Goal: Task Accomplishment & Management: Complete application form

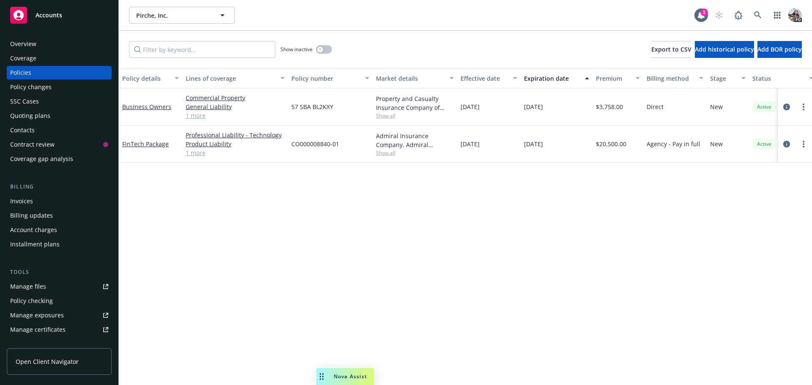
click at [44, 14] on span "Accounts" at bounding box center [49, 15] width 27 height 7
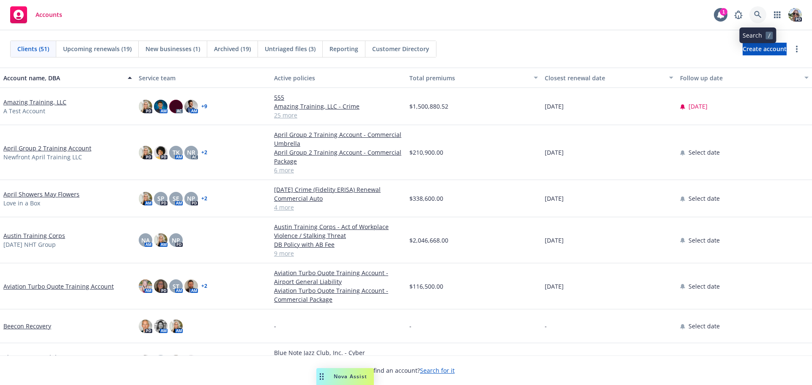
click at [756, 11] on link at bounding box center [757, 14] width 17 height 17
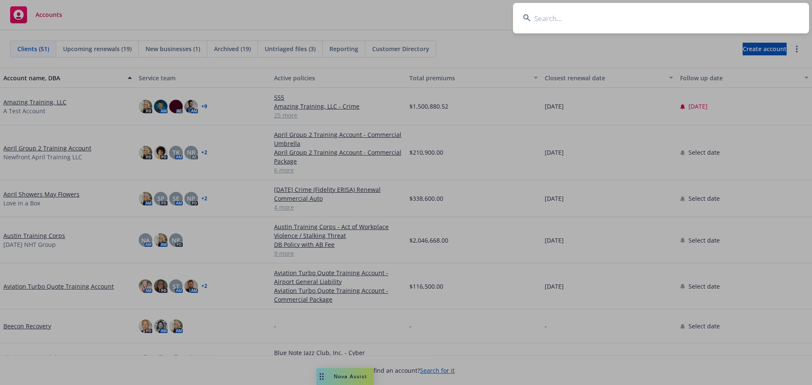
click at [564, 21] on input at bounding box center [661, 18] width 296 height 30
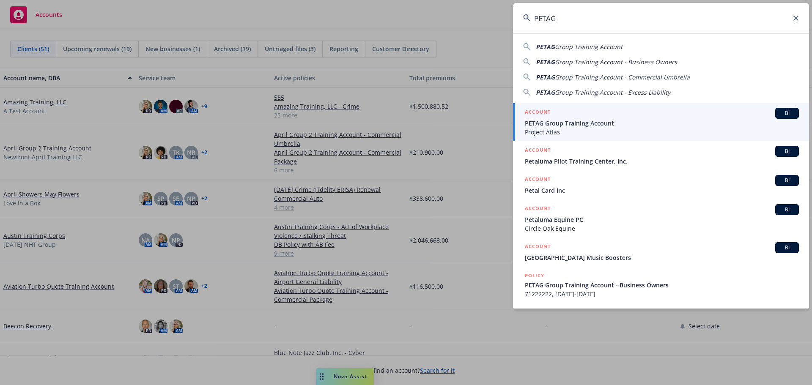
type input "PETAG"
click at [560, 116] on div "ACCOUNT BI" at bounding box center [662, 113] width 274 height 11
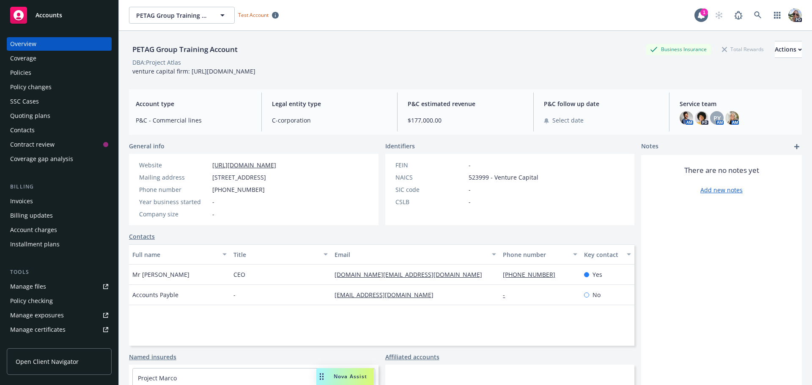
click at [33, 117] on div "Quoting plans" at bounding box center [30, 116] width 40 height 14
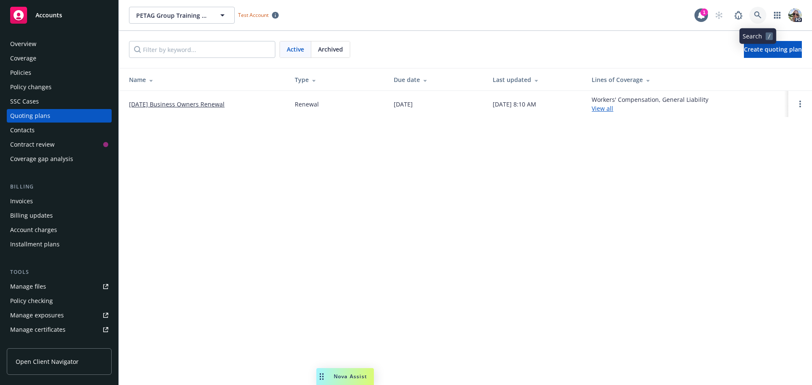
click at [757, 17] on icon at bounding box center [758, 15] width 8 height 8
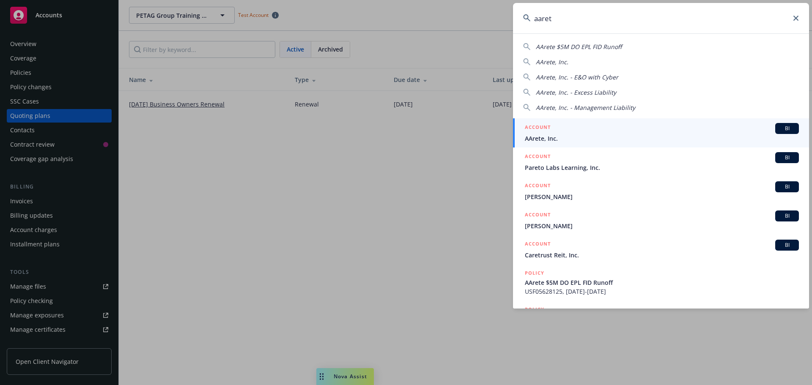
type input "aaret"
click at [553, 130] on div "ACCOUNT BI" at bounding box center [662, 128] width 274 height 11
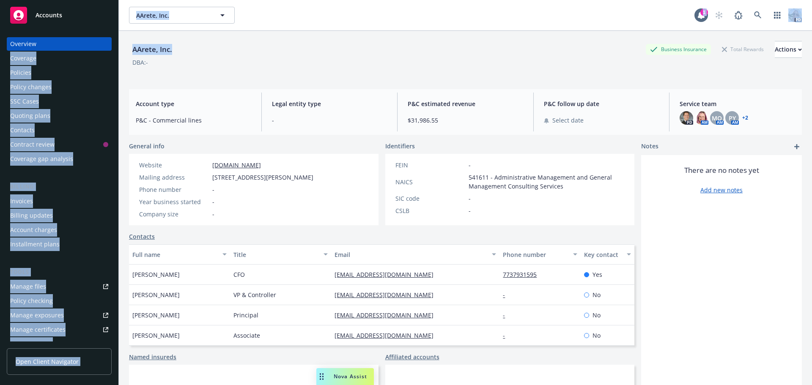
drag, startPoint x: 175, startPoint y: 49, endPoint x: 118, endPoint y: 47, distance: 56.3
click at [118, 47] on div "Accounts Overview Coverage Policies Policy changes SSC Cases Quoting plans Cont…" at bounding box center [406, 192] width 812 height 385
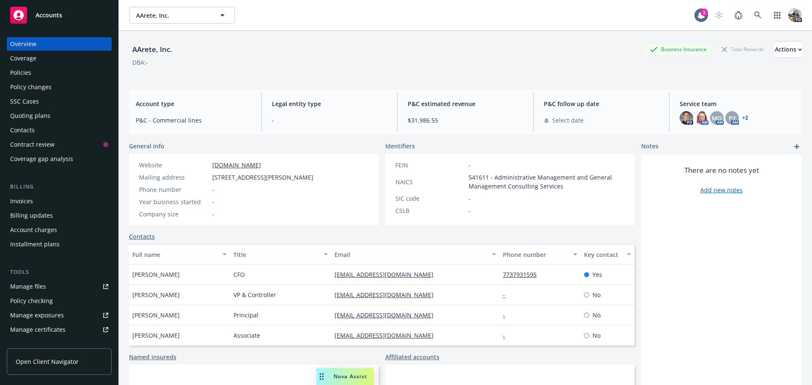
drag, startPoint x: 187, startPoint y: 69, endPoint x: 175, endPoint y: 50, distance: 22.6
click at [186, 67] on div "AArete, Inc. Business Insurance Total Rewards Actions DBA: -" at bounding box center [465, 58] width 673 height 35
drag, startPoint x: 181, startPoint y: 52, endPoint x: 129, endPoint y: 51, distance: 52.0
click at [129, 51] on div "AArete, Inc. Business Insurance Total Rewards Actions" at bounding box center [465, 49] width 673 height 17
copy div "AArete, Inc."
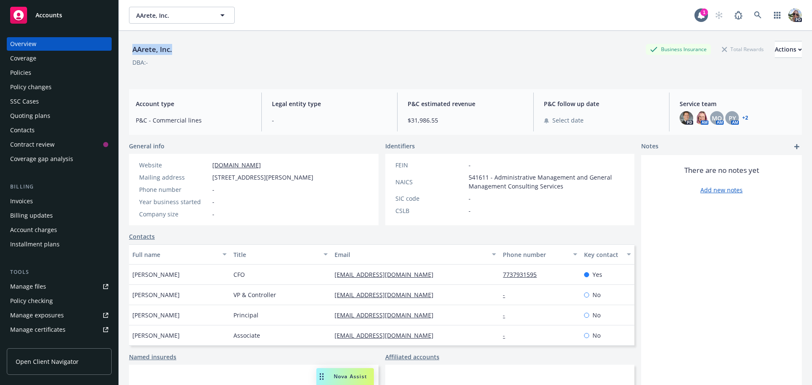
click at [743, 118] on link "+ 2" at bounding box center [745, 117] width 6 height 5
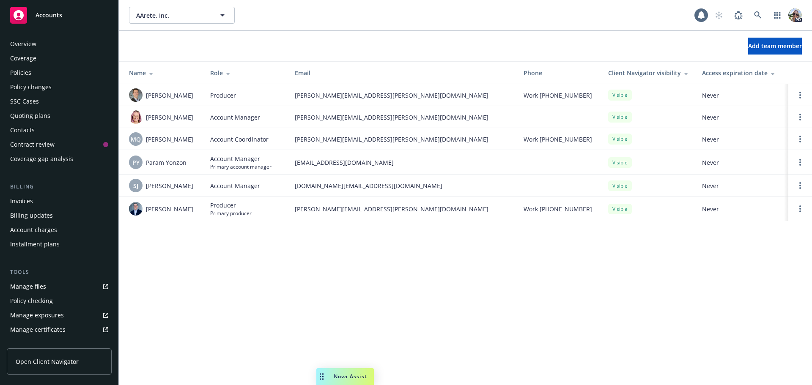
scroll to position [194, 0]
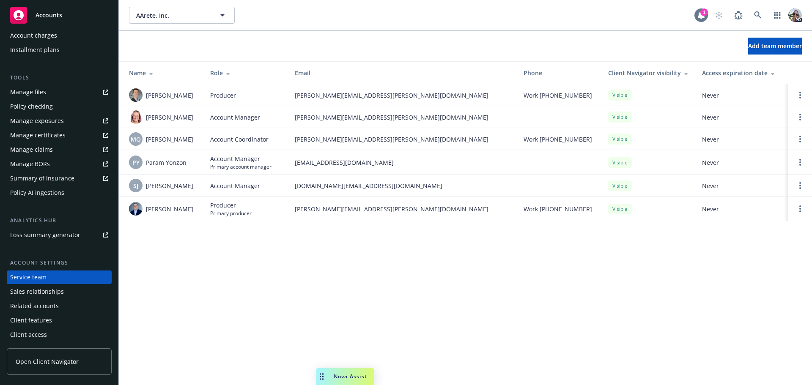
click at [704, 16] on div "1" at bounding box center [704, 12] width 8 height 8
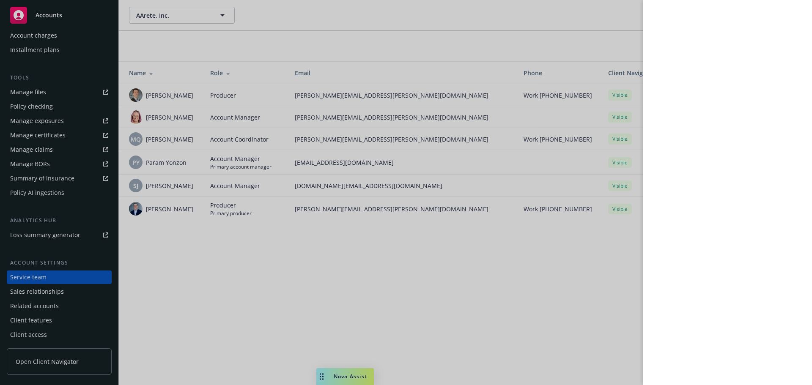
click at [320, 30] on div at bounding box center [406, 192] width 812 height 385
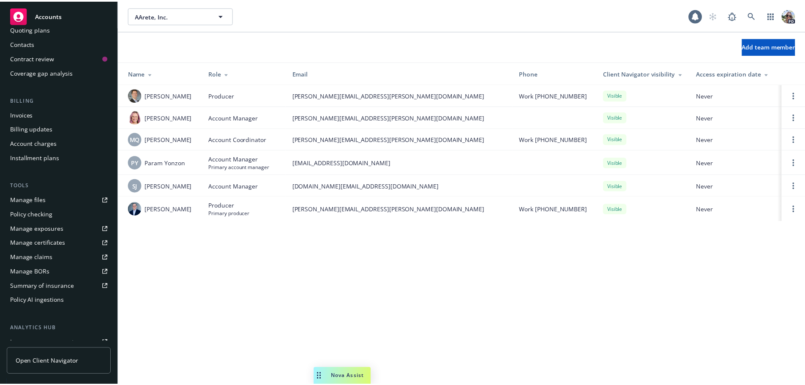
scroll to position [0, 0]
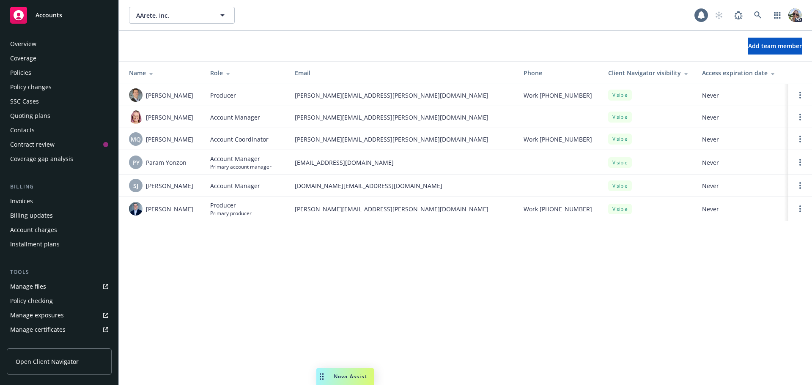
click at [18, 47] on div "Overview" at bounding box center [23, 44] width 26 height 14
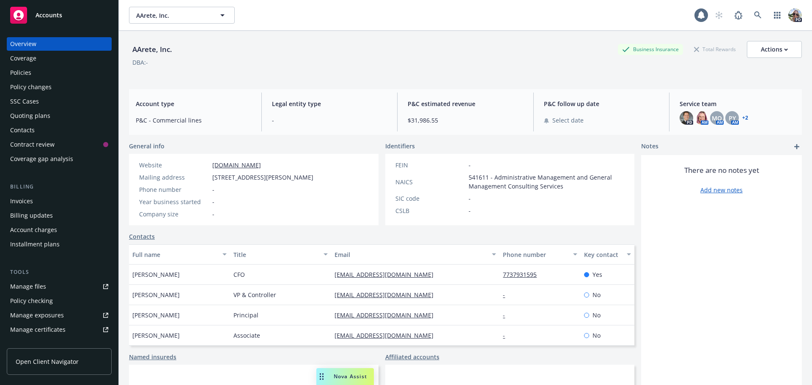
drag, startPoint x: 262, startPoint y: 166, endPoint x: 206, endPoint y: 170, distance: 55.6
click at [206, 170] on div "Website www.aarete.com Mailing address 200 E. Randolph St., Suite 3010, Chicago…" at bounding box center [226, 190] width 181 height 58
copy div "www.aarete.com"
drag, startPoint x: 407, startPoint y: 276, endPoint x: 330, endPoint y: 261, distance: 78.4
click at [331, 272] on div "mdavison@aarete.com" at bounding box center [415, 275] width 168 height 20
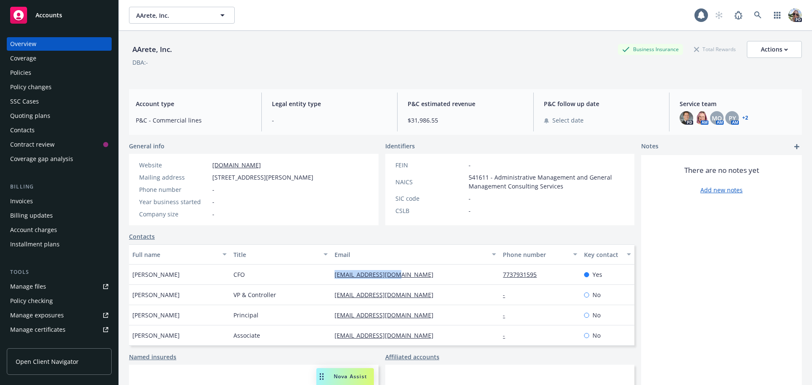
copy link "mdavison@aarete.com"
drag, startPoint x: 410, startPoint y: 297, endPoint x: 331, endPoint y: 296, distance: 78.6
click at [331, 296] on div "asherwood@aarete.com" at bounding box center [415, 295] width 168 height 20
copy link "asherwood@aarete.com"
drag, startPoint x: 266, startPoint y: 164, endPoint x: 202, endPoint y: 168, distance: 64.0
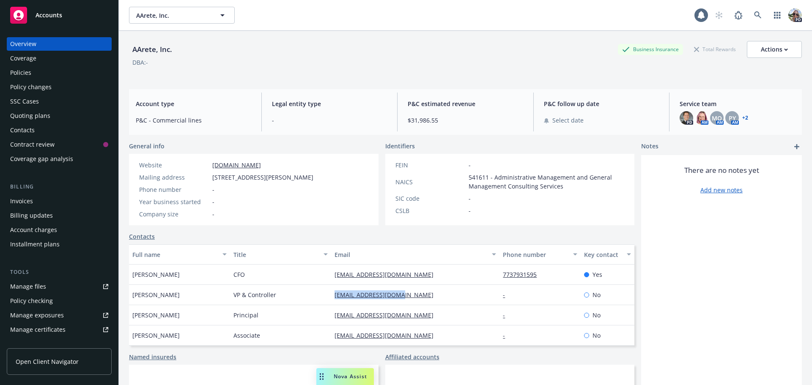
click at [202, 168] on div "Website www.aarete.com" at bounding box center [226, 165] width 181 height 9
copy div "www.aarete.com"
click at [29, 69] on div "Policies" at bounding box center [20, 73] width 21 height 14
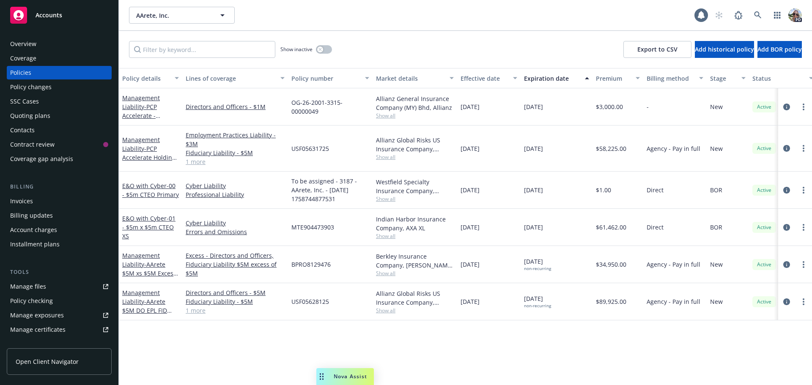
drag, startPoint x: 63, startPoint y: 61, endPoint x: 492, endPoint y: 345, distance: 514.0
click at [492, 345] on div "Policy details Lines of coverage Policy number Market details Effective date Ex…" at bounding box center [465, 226] width 693 height 317
click at [131, 293] on link "Management Liability - AArete $5M DO EPL FID Runoff" at bounding box center [144, 306] width 45 height 35
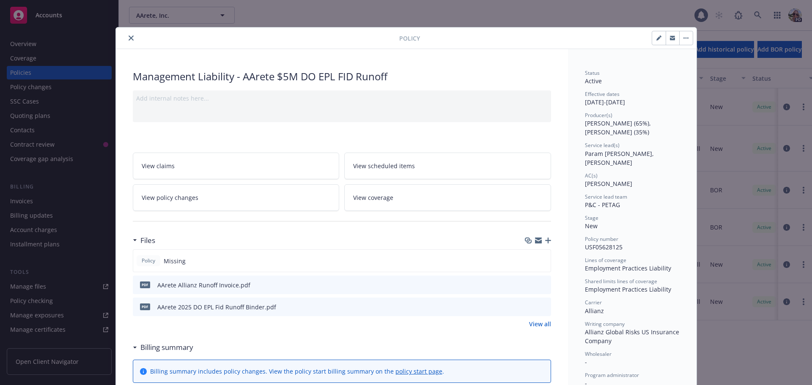
click at [539, 284] on icon "preview file" at bounding box center [543, 285] width 8 height 6
click at [130, 37] on button "close" at bounding box center [131, 38] width 10 height 10
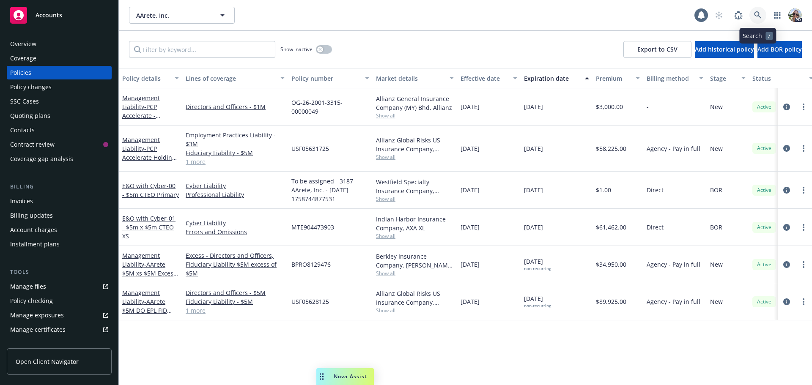
click at [759, 17] on icon at bounding box center [758, 15] width 8 height 8
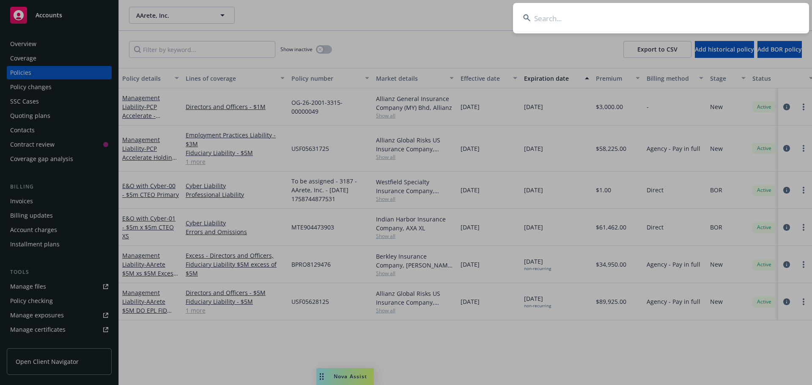
click at [630, 14] on input at bounding box center [661, 18] width 296 height 30
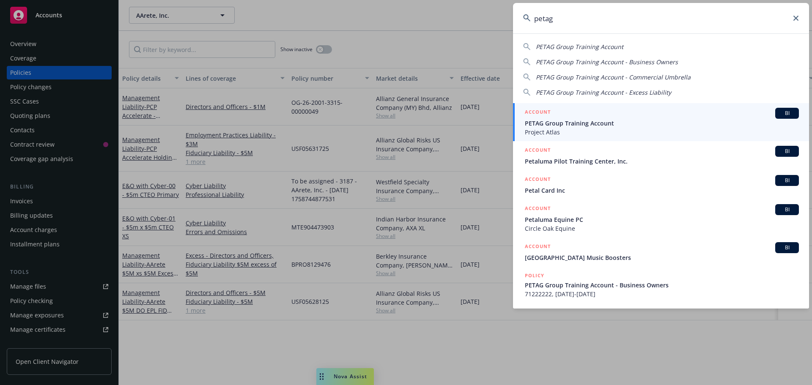
type input "petag"
click at [539, 121] on span "PETAG Group Training Account" at bounding box center [662, 123] width 274 height 9
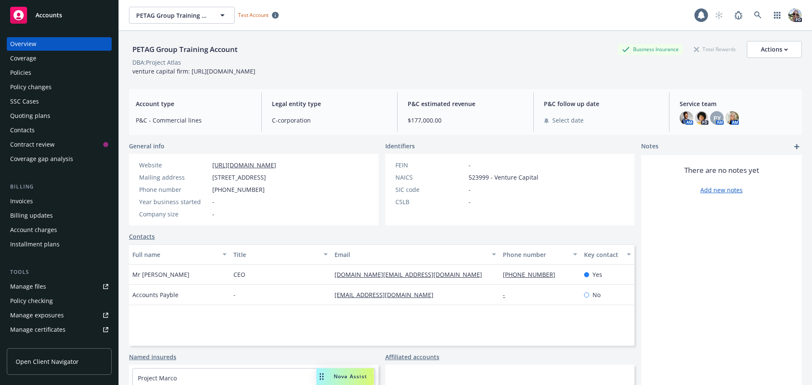
click at [14, 92] on div "Policy changes" at bounding box center [30, 87] width 41 height 14
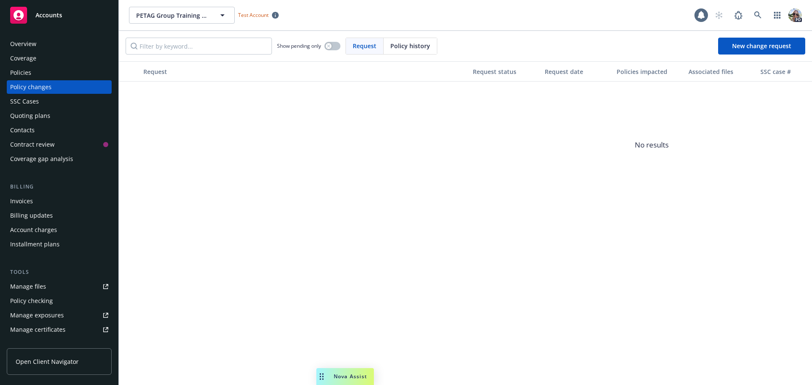
click at [191, 257] on div "Request Request status Request date Policies impacted Associated files SSC case…" at bounding box center [465, 223] width 693 height 324
click at [21, 72] on div "Policies" at bounding box center [20, 73] width 21 height 14
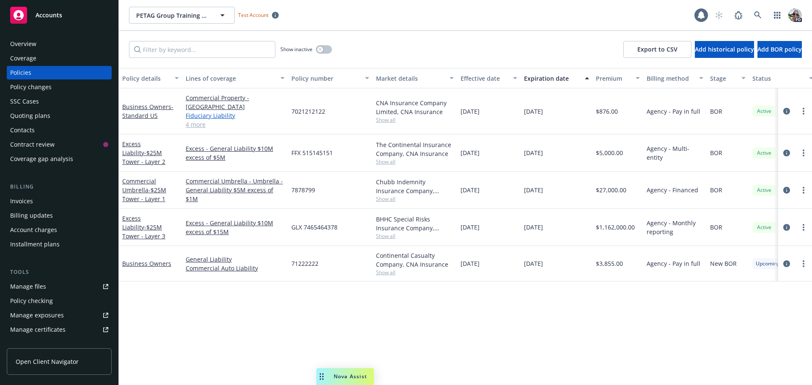
drag, startPoint x: 194, startPoint y: 116, endPoint x: 206, endPoint y: 102, distance: 18.0
click at [194, 120] on link "4 more" at bounding box center [235, 124] width 99 height 9
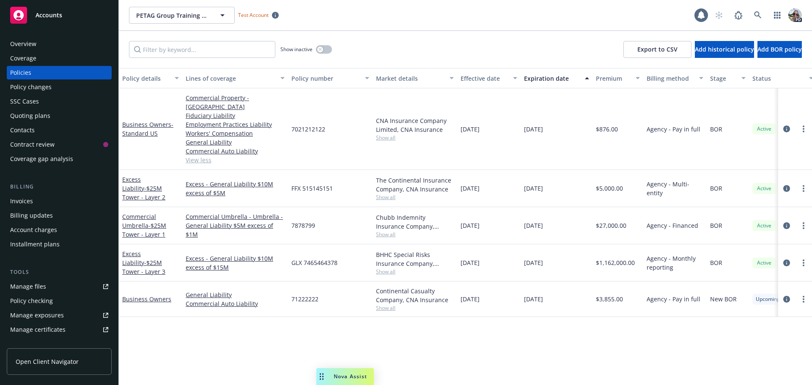
click at [18, 85] on div "Policy changes" at bounding box center [30, 87] width 41 height 14
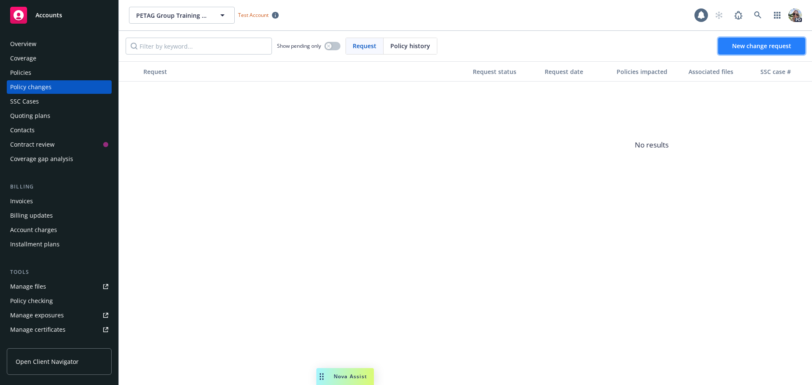
click at [745, 45] on span "New change request" at bounding box center [761, 46] width 59 height 8
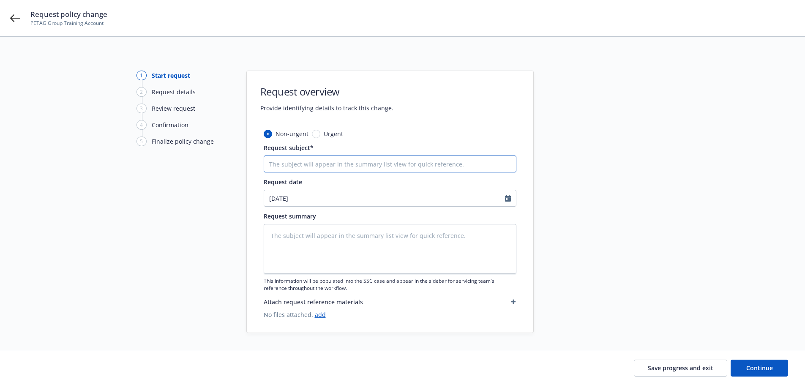
click at [275, 163] on input "Request subject*" at bounding box center [390, 164] width 253 height 17
click at [289, 160] on input "Request subject*" at bounding box center [390, 164] width 253 height 17
type textarea "x"
type input "A"
type textarea "x"
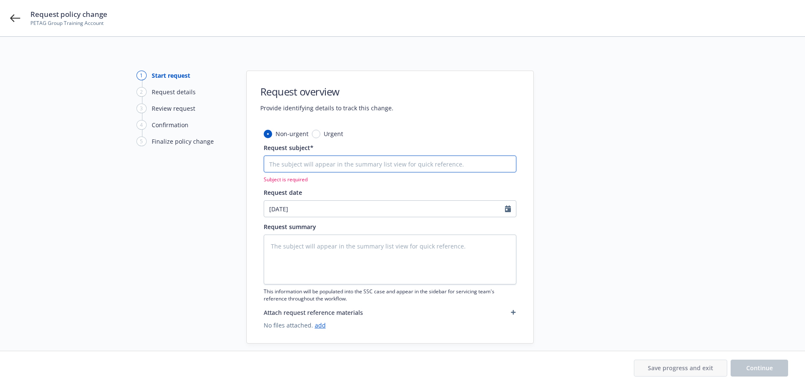
type textarea "x"
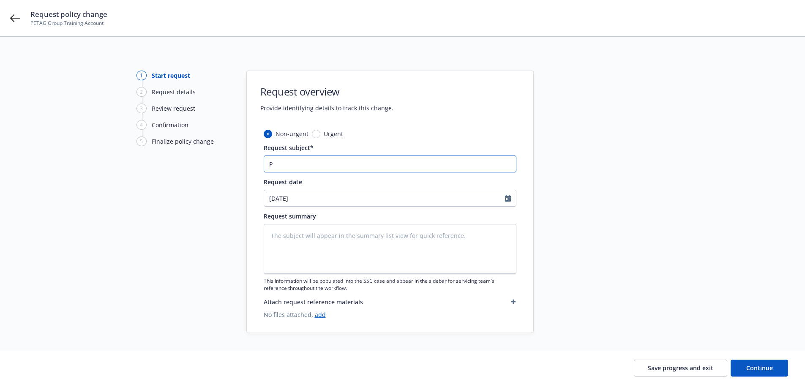
type input "PA"
type textarea "x"
type input "PAC"
type textarea "x"
type input "PACK"
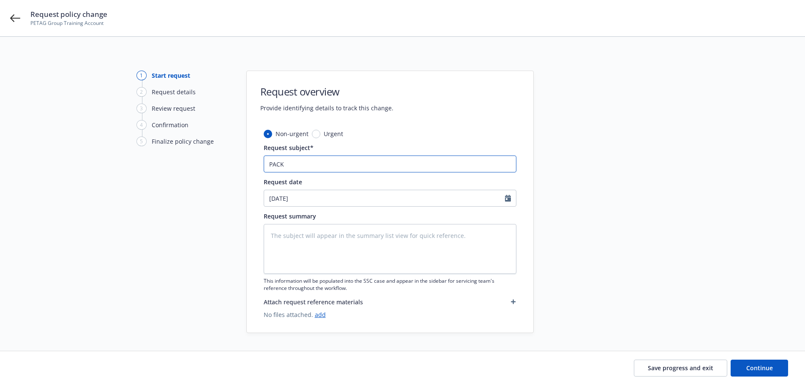
type textarea "x"
type input "PACK"
type textarea "x"
type input "PACK &"
type textarea "x"
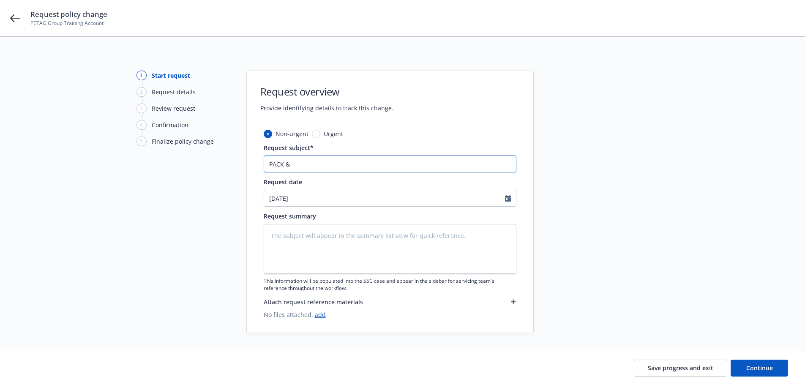
type input "PACK &"
type textarea "x"
type input "PACK & U"
type textarea "x"
type input "PACK & UM"
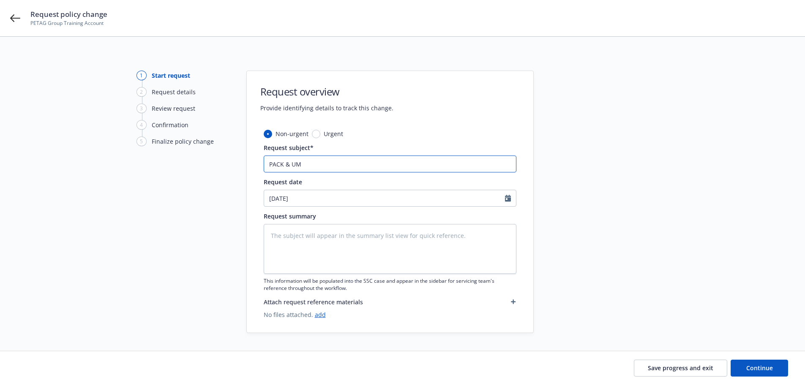
type textarea "x"
type input "PACK & UMB"
type textarea "x"
type input "PACK & UMB"
type textarea "x"
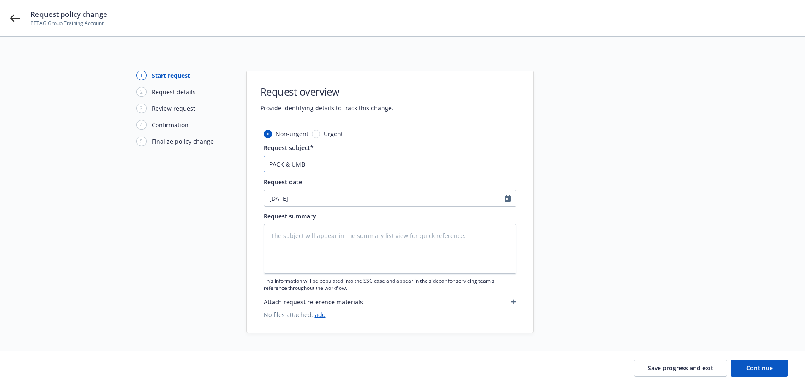
type input "PACK & UMB E"
type textarea "x"
type input "PACK & UMB EN"
type textarea "x"
type input "PACK & UMB E"
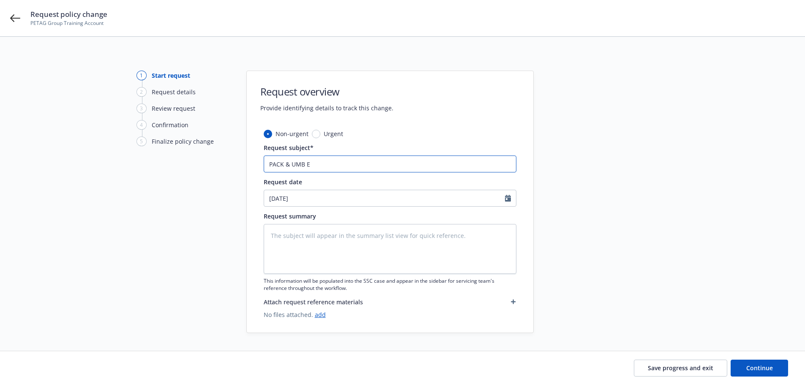
type textarea "x"
type input "PACK & UMB"
type textarea "x"
type input "PACK & UMB C"
type textarea "x"
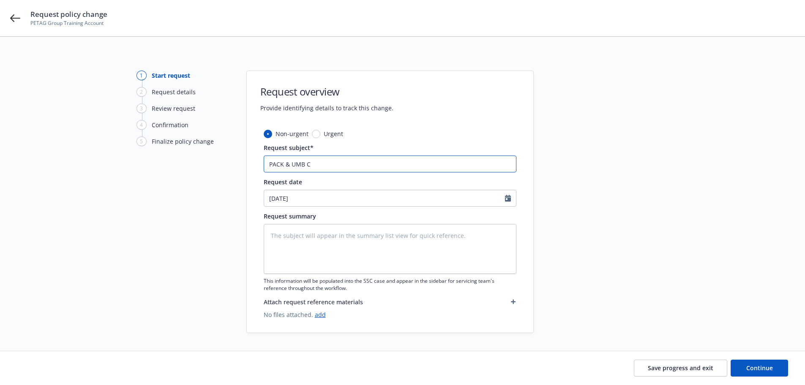
type input "PACK & UMB Ch"
type textarea "x"
type input "PACK & UMB Chan"
type textarea "x"
type input "PACK & UMB Chang"
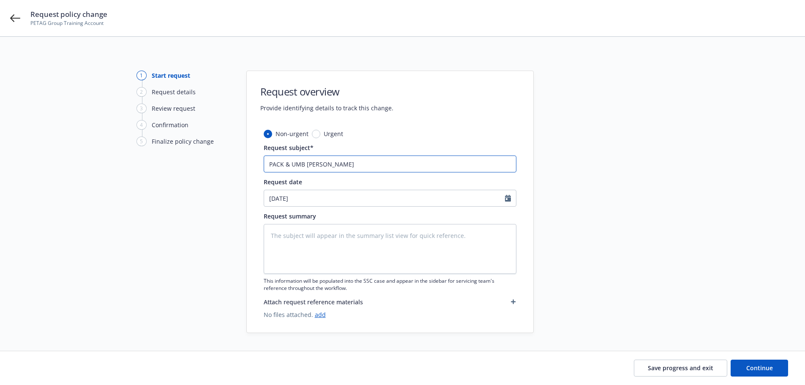
type textarea "x"
type input "PACK & UMB Change"
type textarea "x"
type input "PACK & UMB Change"
type textarea "x"
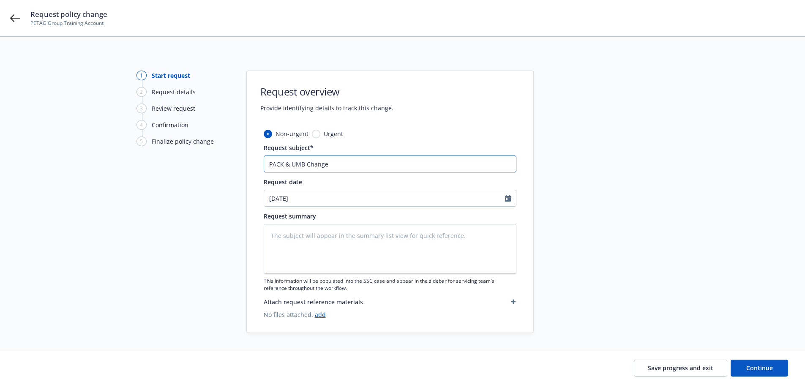
type input "PACK & UMB Change R"
type textarea "x"
type input "PACK & UMB Change Re"
type textarea "x"
type input "PACK & UMB Change Req"
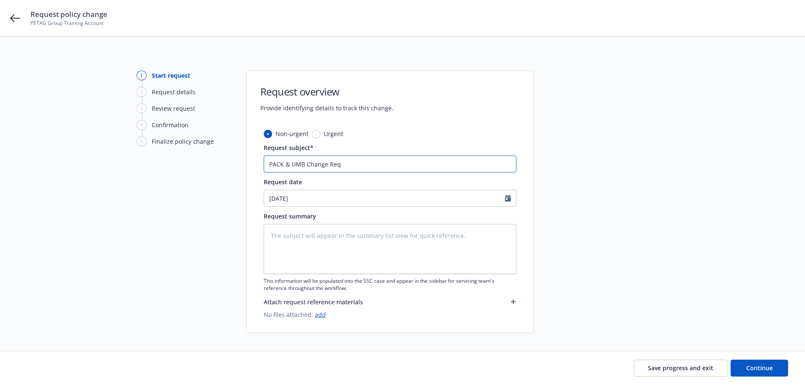
type textarea "x"
type input "PACK & UMB Change Requ"
type textarea "x"
type input "PACK & UMB Change Reque"
type textarea "x"
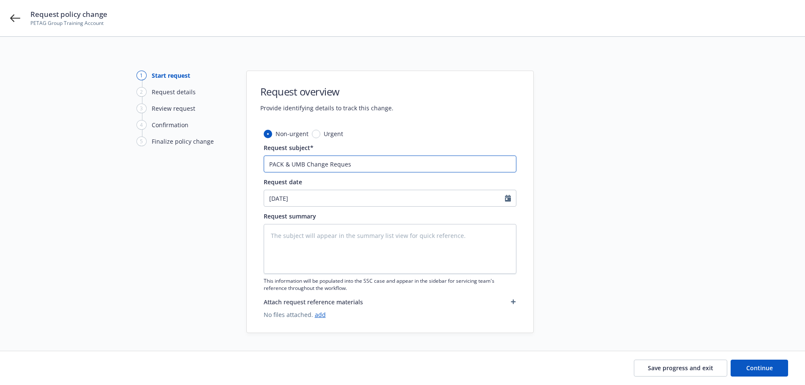
type input "PACK & UMB Change Request"
type textarea "x"
type input "PACK & UMB Change Request"
type textarea "x"
type input "PACK & UMB Change Request -"
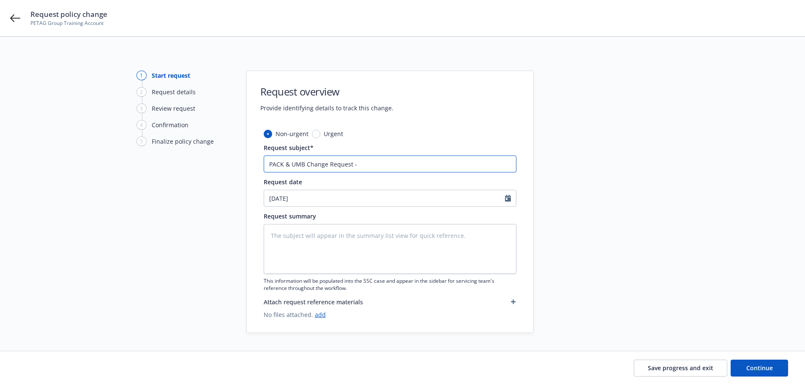
type textarea "x"
type input "PACK & UMB Change Request -"
type textarea "x"
type input "PACK & UMB Change Request - A"
type textarea "x"
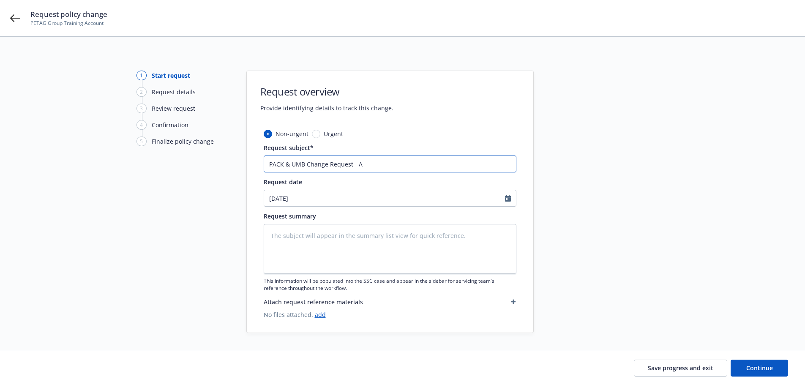
type input "PACK & UMB Change Request - Ad"
type textarea "x"
type input "PACK & UMB Change Request - Add"
type textarea "x"
type input "PACK & UMB Change Request - Add"
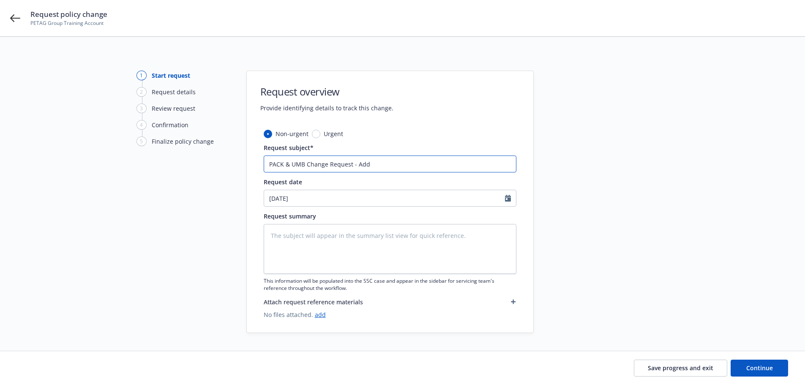
type textarea "x"
type input "PACK & UMB Change Request - Add P"
type textarea "x"
type input "PACK & UMB Change Request - Add Pac"
type textarea "x"
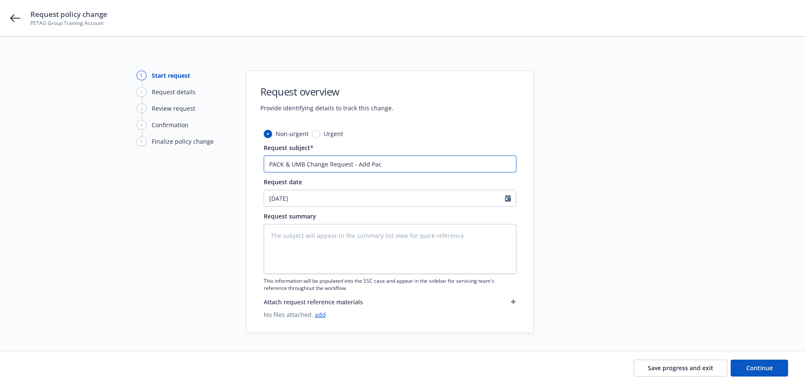
type input "PACK & UMB Change Request - Add Paci"
type textarea "x"
type input "PACK & UMB Change Request - Add Pacif"
type textarea "x"
type input "PACK & UMB Change Request - Add Pacifi"
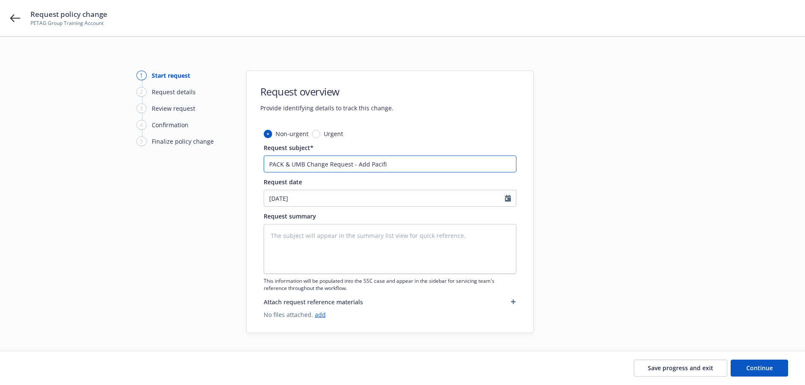
type textarea "x"
type input "PACK & UMB Change Request - Add Pacific"
type textarea "x"
type input "PACK & UMB Change Request - Add Pacific"
type textarea "x"
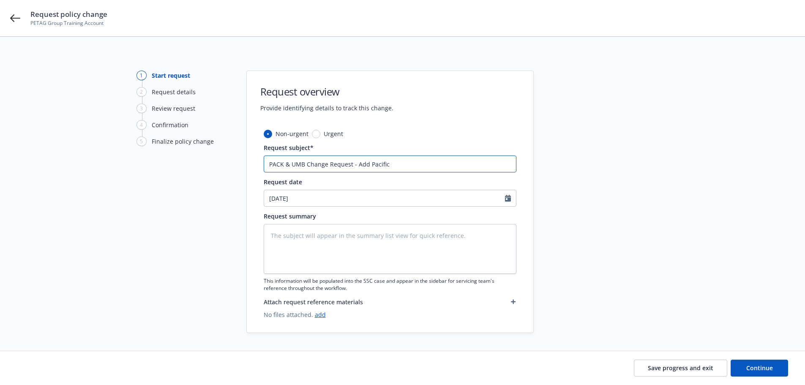
type input "PACK & UMB Change Request - Add Pacific L"
type textarea "x"
type input "PACK & UMB Change Request - Add Pacific Le"
type textarea "x"
type input "PACK & UMB Change Request - Add Pacific Len"
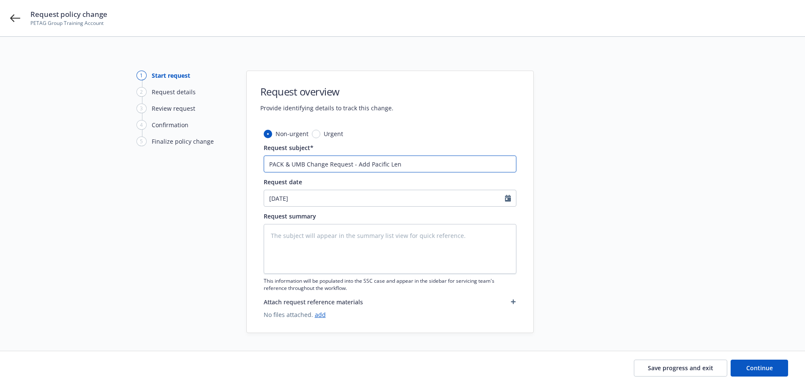
type textarea "x"
type input "PACK & UMB Change Request - Add Pacific Lend"
type textarea "x"
type input "PACK & UMB Change Request - Add Pacific Lende"
type textarea "x"
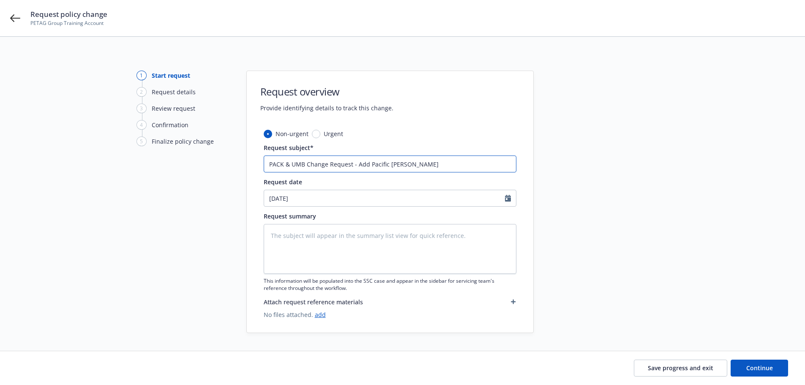
type input "PACK & UMB Change Request - Add Pacific Lender"
type textarea "x"
type input "PACK & UMB Change Request - Add Pacific Lenders"
type textarea "x"
type input "PACK & UMB Change Request - Add Pacific Lenders a"
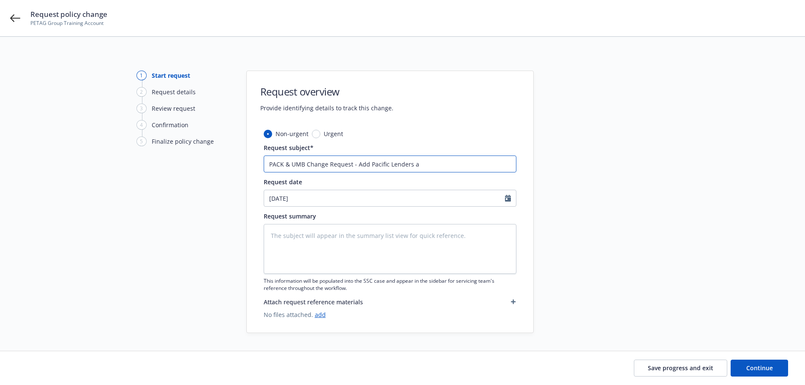
type textarea "x"
type input "PACK & UMB Change Request - Add Pacific Lenders as"
type textarea "x"
type input "PACK & UMB Change Request - Add Pacific Lenders as"
type textarea "x"
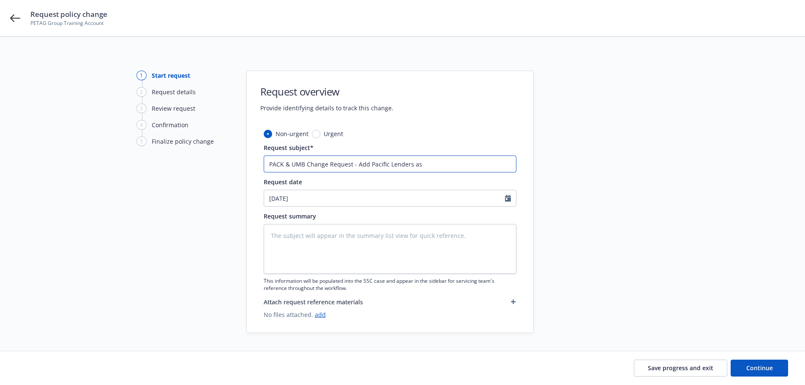
type input "PACK & UMB Change Request - Add Pacific Lenders as L"
type textarea "x"
type input "PACK & UMB Change Request - Add Pacific Lenders as Los"
type textarea "x"
type input "PACK & UMB Change Request - Add Pacific Lenders as Loss"
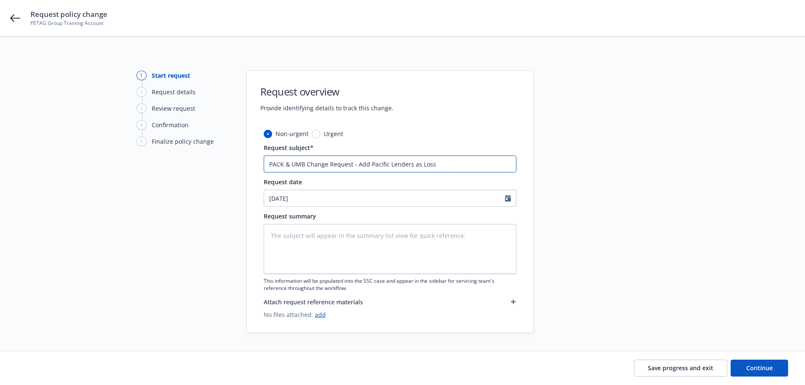
type textarea "x"
type input "PACK & UMB Change Request - Add Pacific Lenders as Loss"
type textarea "x"
type input "PACK & UMB Change Request - Add Pacific Lenders as Loss P"
type textarea "x"
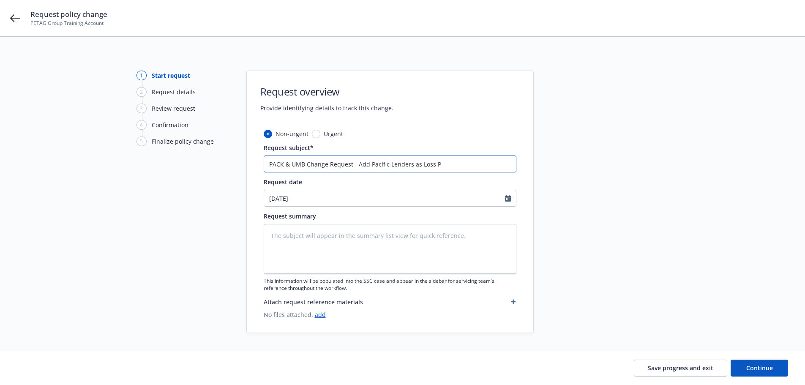
type input "PACK & UMB Change Request - Add Pacific Lenders as Loss Pa"
type textarea "x"
type input "PACK & UMB Change Request - Add Pacific Lenders as Loss Pay"
type textarea "x"
type input "PACK & UMB Change Request - Add Pacific Lenders as Loss Paye"
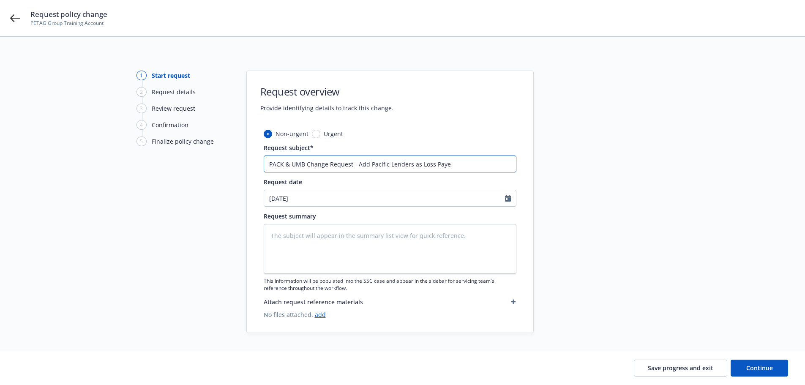
type textarea "x"
type input "PACK & UMB Change Request - Add Pacific Lenders as Loss Payee"
type textarea "x"
type input "PACK & UMB Change Request - Add Pacific Lenders as Loss Payee"
type textarea "x"
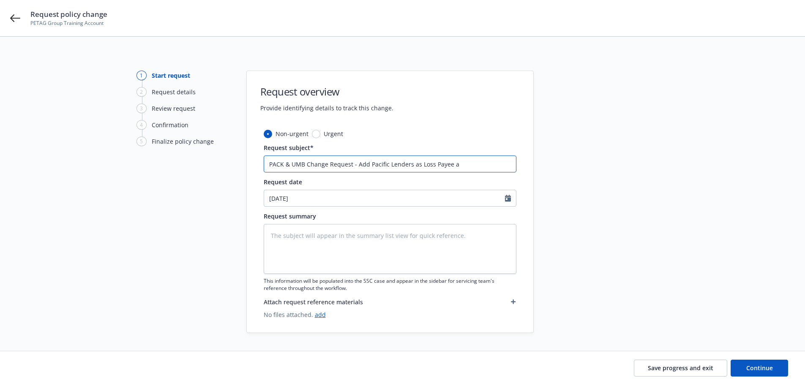
type input "PACK & UMB Change Request - Add Pacific Lenders as Loss Payee an"
type textarea "x"
type input "PACK & UMB Change Request - Add Pacific Lenders as Loss Payee and"
type textarea "x"
type input "PACK & UMB Change Request - Add Pacific Lenders as Loss Payee and"
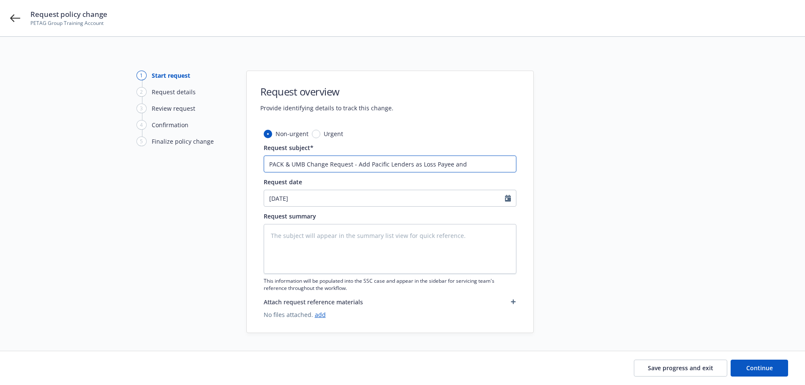
type textarea "x"
type input "PACK & UMB Change Request - Add Pacific Lenders as Loss Payee and A"
type textarea "x"
type input "PACK & UMB Change Request - Add Pacific Lenders as Loss Payee and Ad"
type textarea "x"
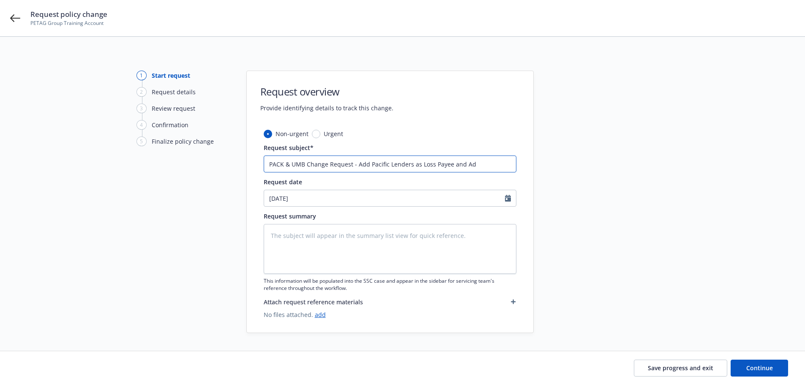
type input "PACK & UMB Change Request - Add Pacific Lenders as Loss Payee and Add"
type textarea "x"
type input "PACK & UMB Change Request - Add Pacific Lenders as Loss Payee and Addi"
type textarea "x"
type input "PACK & UMB Change Request - Add Pacific Lenders as Loss Payee and Addit"
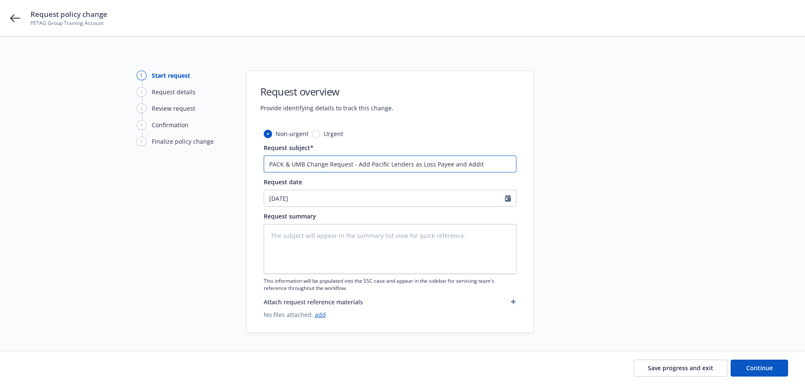
type textarea "x"
type input "PACK & UMB Change Request - Add Pacific Lenders as Loss Payee and Additi"
type textarea "x"
type input "PACK & UMB Change Request - Add Pacific Lenders as Loss Payee and Additio"
type textarea "x"
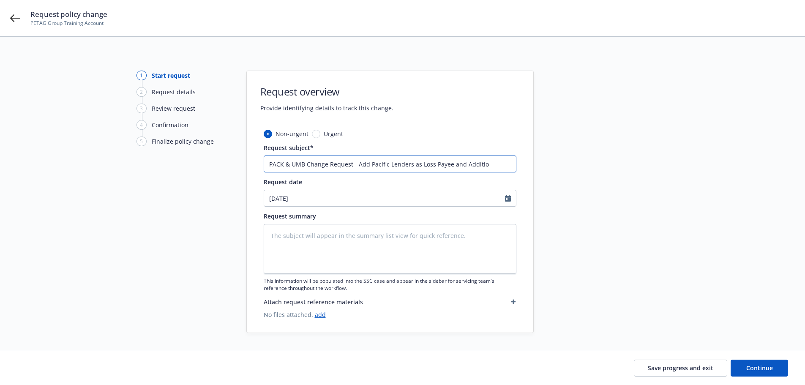
type input "PACK & UMB Change Request - Add Pacific Lenders as Loss Payee and Addition"
type textarea "x"
type input "PACK & UMB Change Request - Add Pacific Lenders as Loss Payee and Additional"
type textarea "x"
type input "PACK & UMB Change Request - Add Pacific Lenders as Loss Payee and Additional"
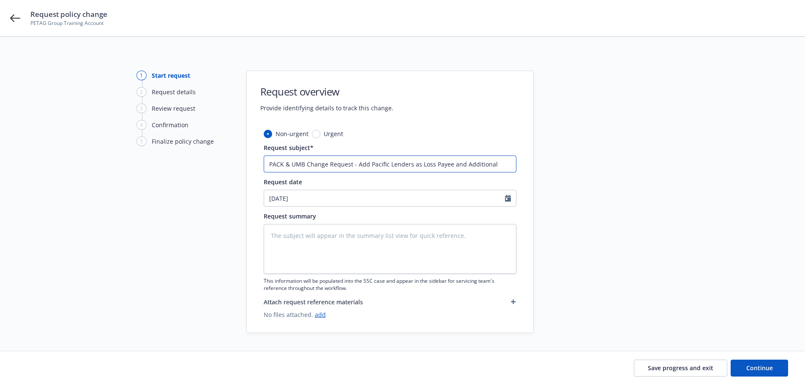
type textarea "x"
type input "PACK & UMB Change Request - Add Pacific Lenders as Loss Payee and Additional I"
type textarea "x"
type input "PACK & UMB Change Request - Add Pacific Lenders as Loss Payee and Additional In"
type textarea "x"
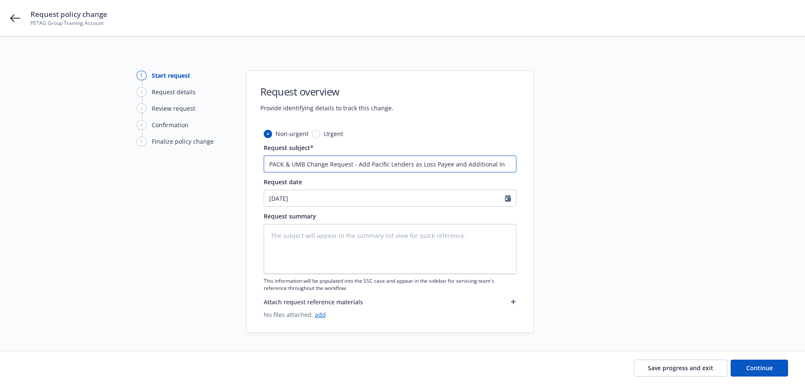
type input "PACK & UMB Change Request - Add Pacific Lenders as Loss Payee and Additional Ins"
type textarea "x"
type input "PACK & UMB Change Request - Add Pacific Lenders as Loss Payee and Additional In…"
type textarea "x"
type input "PACK & UMB Change Request - Add Pacific Lenders as Loss Payee and Additional In…"
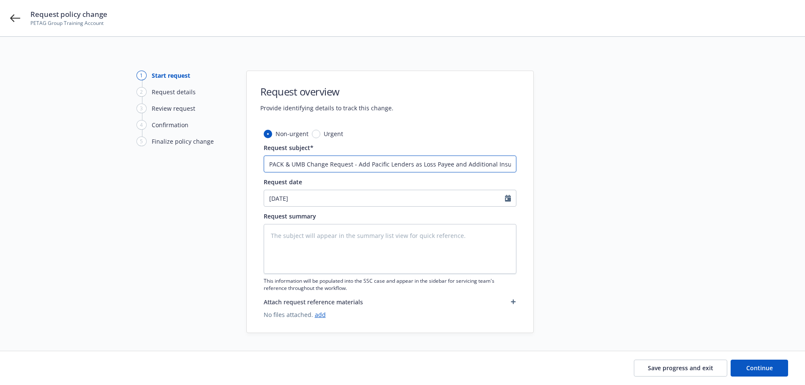
type textarea "x"
type input "PACK & UMB Change Request - Add Pacific Lenders as Loss Payee and Additional In…"
type textarea "x"
drag, startPoint x: 331, startPoint y: 167, endPoint x: 317, endPoint y: 174, distance: 15.9
click at [239, 170] on div "1 Start request 2 Request details 3 Review request 4 Confirmation 5 Finalize po…" at bounding box center [402, 202] width 785 height 263
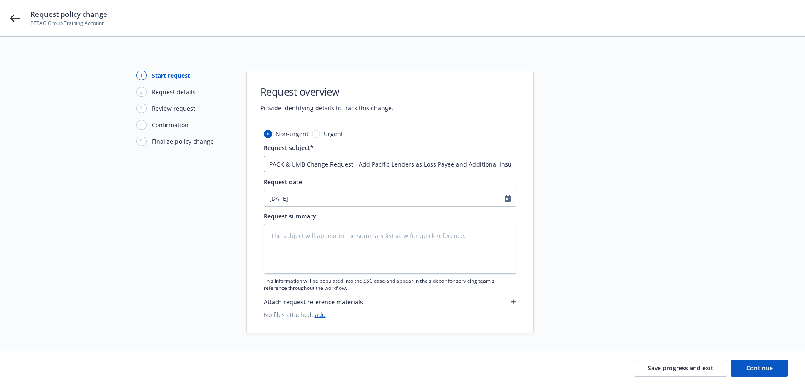
click at [266, 166] on input "PACK & UMB Change Request - Add Pacific Lenders as Loss Payee and Additional In…" at bounding box center [390, 164] width 253 height 17
drag, startPoint x: 268, startPoint y: 165, endPoint x: 530, endPoint y: 174, distance: 261.9
click at [530, 174] on div "Non-urgent Urgent Request subject* PACK & UMB Change Request - Add Pacific Lend…" at bounding box center [390, 230] width 287 height 203
type input "PACK & UMB Change Request - Add Pacific Lenders as Loss Payee and Additional In…"
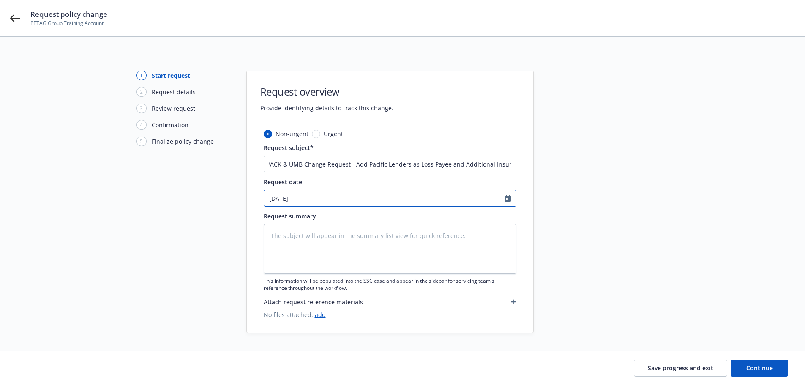
click at [289, 199] on input "[DATE]" at bounding box center [384, 198] width 241 height 16
select select "9"
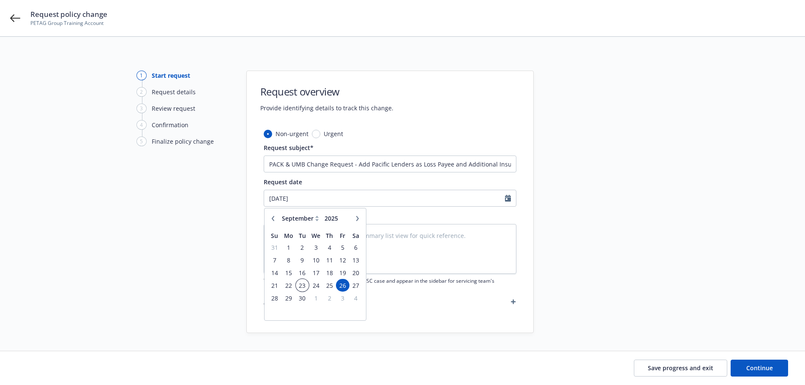
click at [301, 285] on span "23" at bounding box center [302, 285] width 11 height 11
type textarea "x"
type input "09/23/2025"
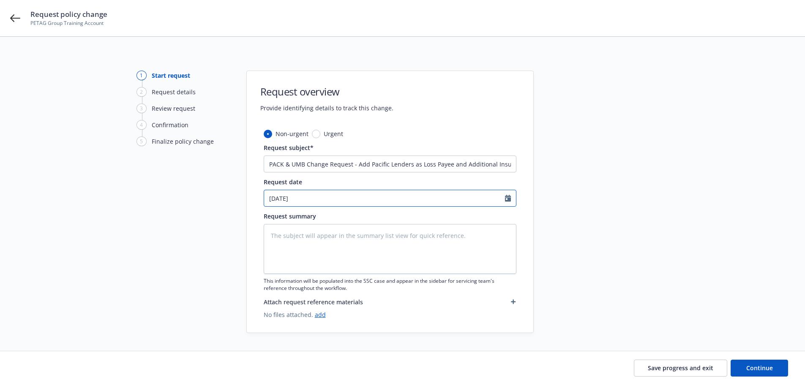
select select "9"
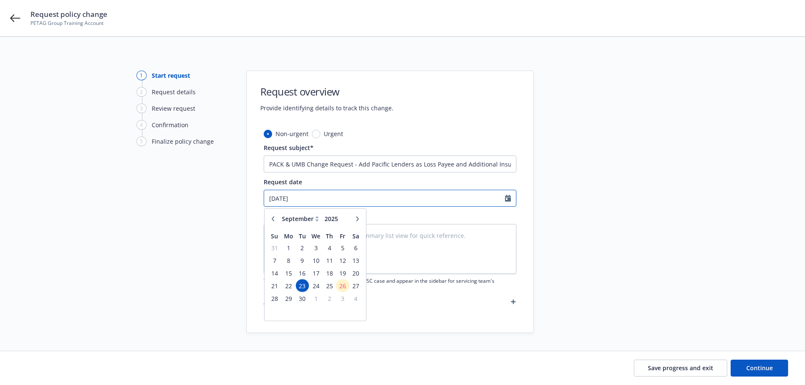
drag, startPoint x: 303, startPoint y: 198, endPoint x: 240, endPoint y: 200, distance: 63.4
click at [240, 200] on div "1 Start request 2 Request details 3 Review request 4 Confirmation 5 Finalize po…" at bounding box center [402, 202] width 785 height 263
click at [343, 287] on span "26" at bounding box center [342, 285] width 11 height 11
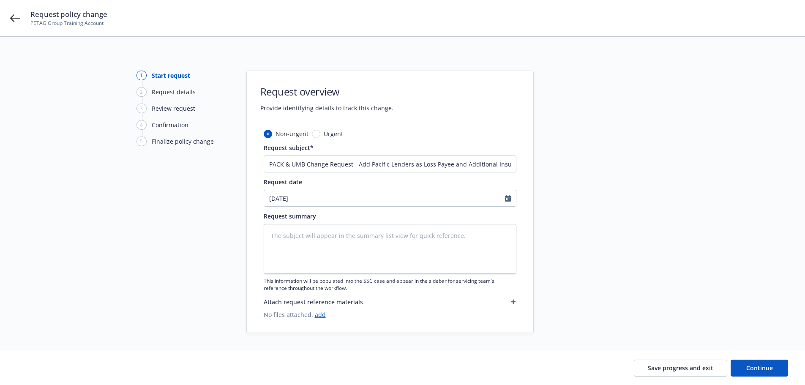
type textarea "x"
type input "[DATE]"
click at [274, 235] on textarea at bounding box center [390, 249] width 253 height 50
click at [282, 238] on textarea at bounding box center [390, 249] width 253 height 50
click at [270, 235] on textarea at bounding box center [390, 249] width 253 height 50
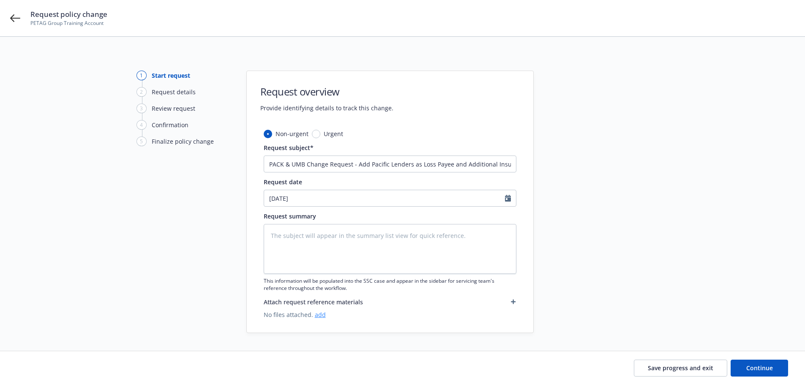
click at [320, 316] on link "add" at bounding box center [320, 315] width 11 height 8
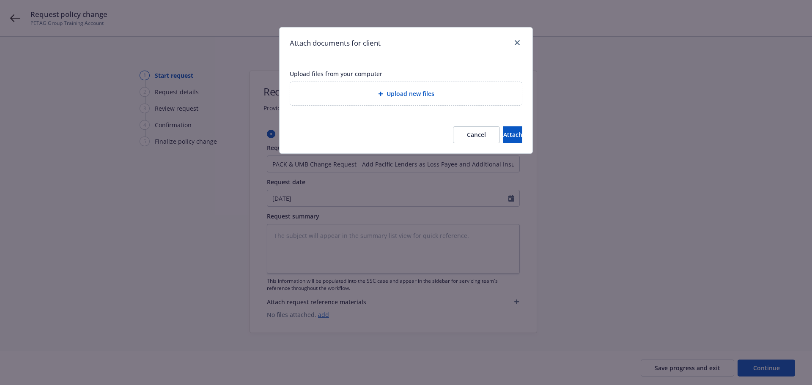
type textarea "x"
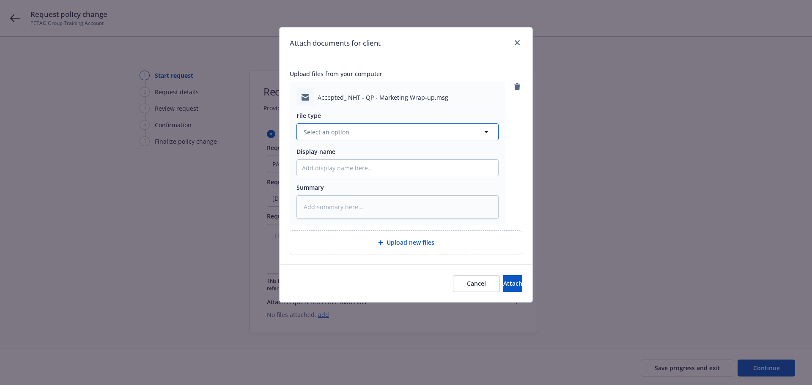
click at [315, 134] on span "Select an option" at bounding box center [327, 132] width 46 height 9
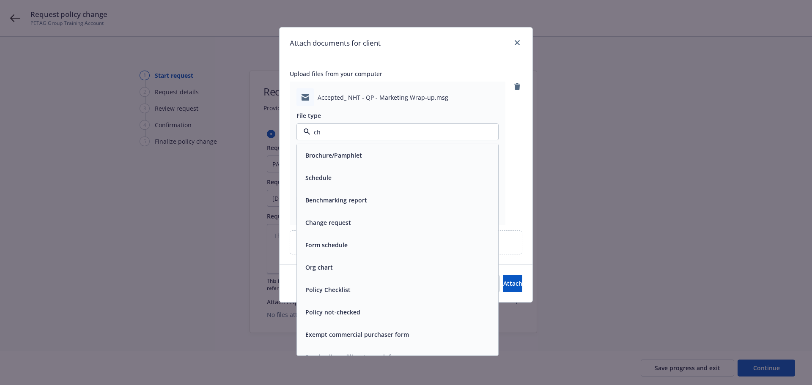
type input "cha"
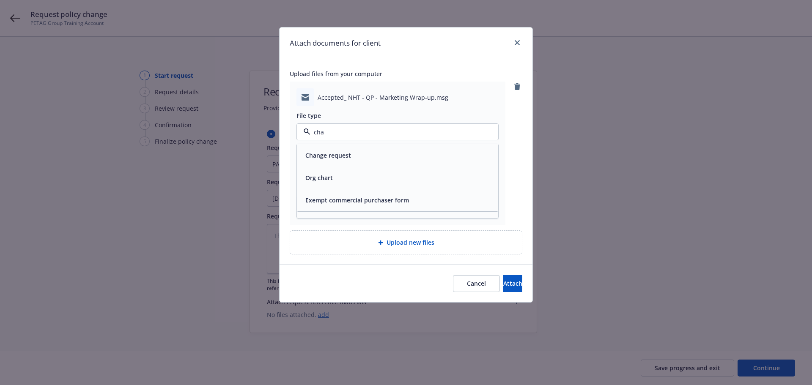
click at [326, 161] on div "Change request" at bounding box center [327, 155] width 51 height 12
click at [319, 171] on input "Display name" at bounding box center [397, 168] width 201 height 16
paste input "PACK & UMB Change Request - Add Pacific Lenders as Loss Payee and Additional In…"
type textarea "x"
type input "PACK & UMB Change Request - Add Pacific Lenders as Loss Payee and Additional In…"
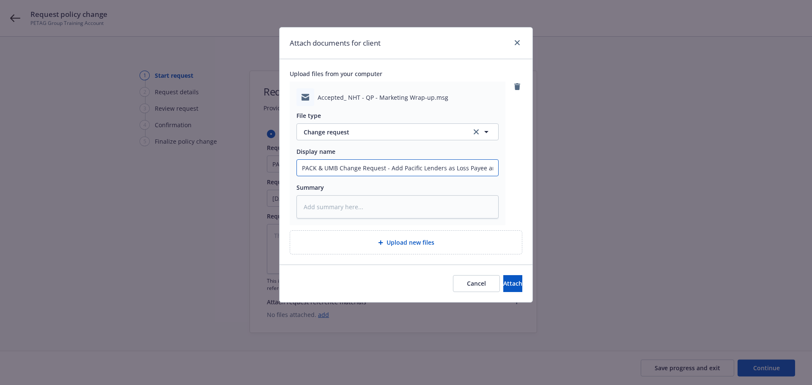
scroll to position [0, 53]
click at [318, 167] on input "PACK & UMB Change Request - Add Pacific Lenders as Loss Payee and Additional In…" at bounding box center [397, 168] width 201 height 16
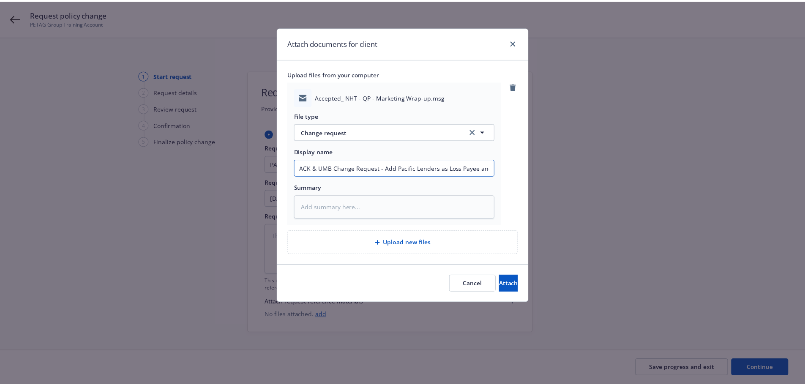
scroll to position [0, 0]
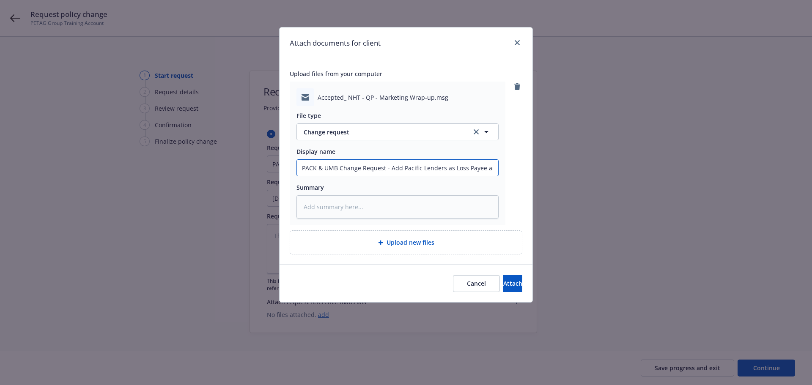
type textarea "x"
type input "FPACK & UMB Change Request - Add Pacific Lenders as Loss Payee and Additional I…"
type textarea "x"
type input "FrPACK & UMB Change Request - Add Pacific Lenders as Loss Payee and Additional …"
type textarea "x"
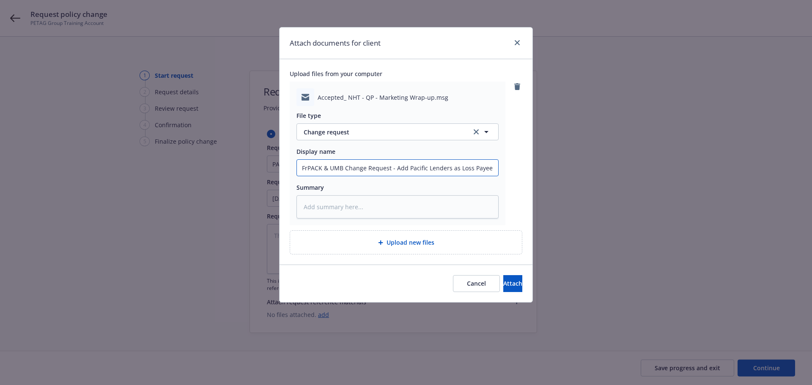
type input "FroPACK & UMB Change Request - Add Pacific Lenders as Loss Payee and Additional…"
type textarea "x"
type input "FromPACK & UMB Change Request - Add Pacific Lenders as Loss Payee and Additiona…"
type textarea "x"
type input "From PACK & UMB Change Request - Add Pacific Lenders as Loss Payee and Addition…"
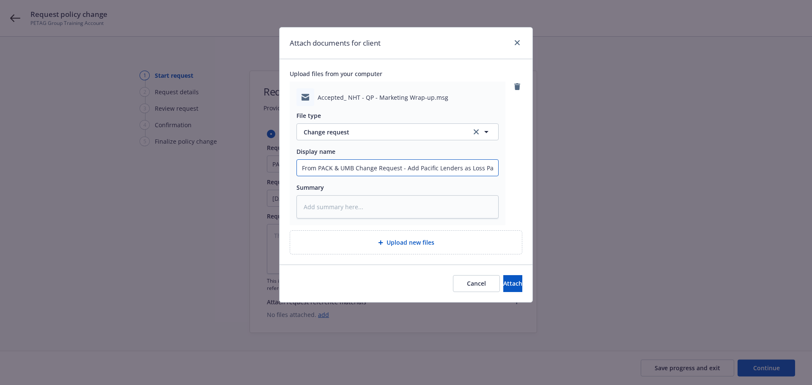
type textarea "x"
type input "From IPACK & UMB Change Request - Add Pacific Lenders as Loss Payee and Additio…"
type textarea "x"
type input "From InsPACK & UMB Change Request - Add Pacific Lenders as Loss Payee and Addit…"
type textarea "x"
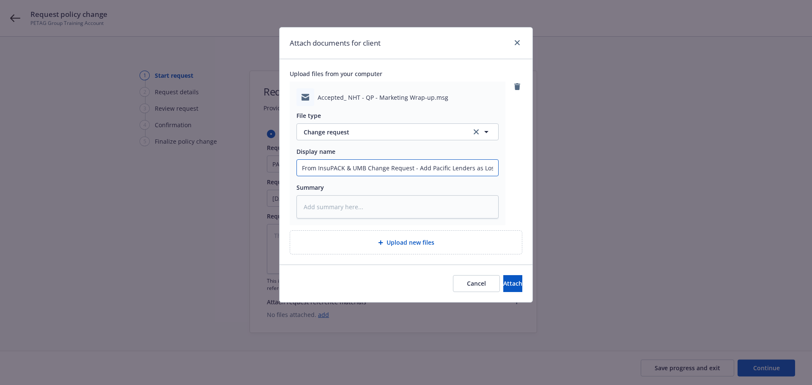
type input "From InsurPACK & UMB Change Request - Add Pacific Lenders as Loss Payee and Add…"
type textarea "x"
type input "From InsurePACK & UMB Change Request - Add Pacific Lenders as Loss Payee and Ad…"
type textarea "x"
type input "From InsuresPACK & UMB Change Request - Add Pacific Lenders as Loss Payee and A…"
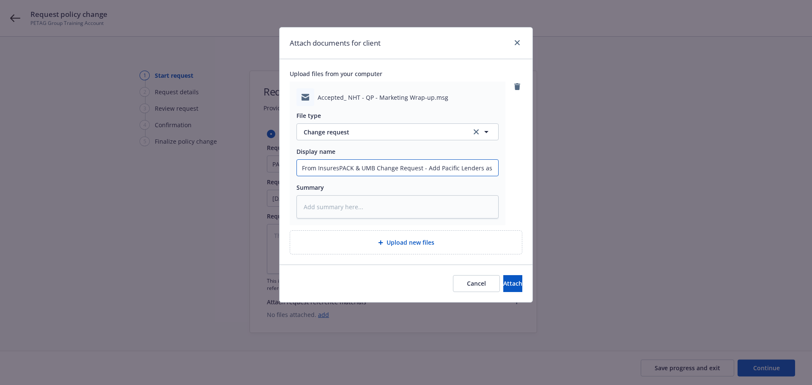
type textarea "x"
type input "From InsurePACK & UMB Change Request - Add Pacific Lenders as Loss Payee and Ad…"
type textarea "x"
type input "From InsuredPACK & UMB Change Request - Add Pacific Lenders as Loss Payee and A…"
type textarea "x"
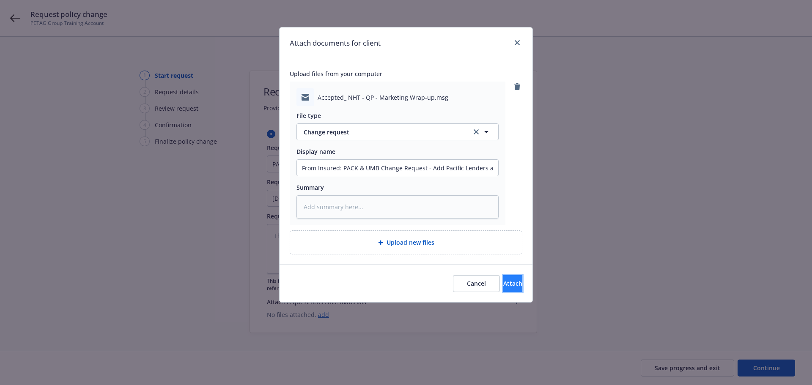
click at [503, 285] on span "Attach" at bounding box center [512, 283] width 19 height 8
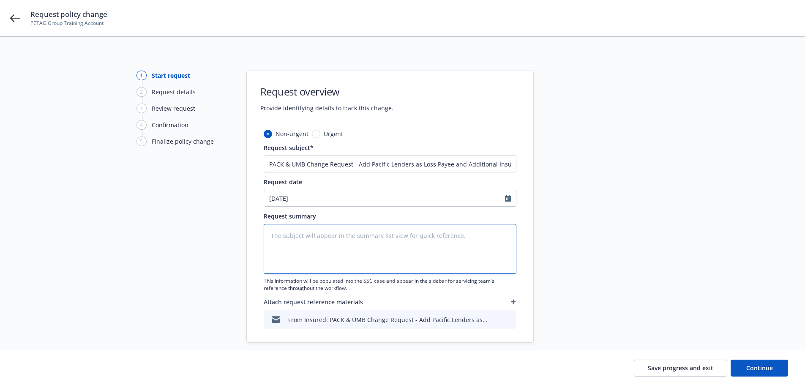
click at [274, 236] on textarea at bounding box center [390, 249] width 253 height 50
paste textarea "PACK & UMB Change Request - Add Pacific Lenders as Loss Payee and Additional In…"
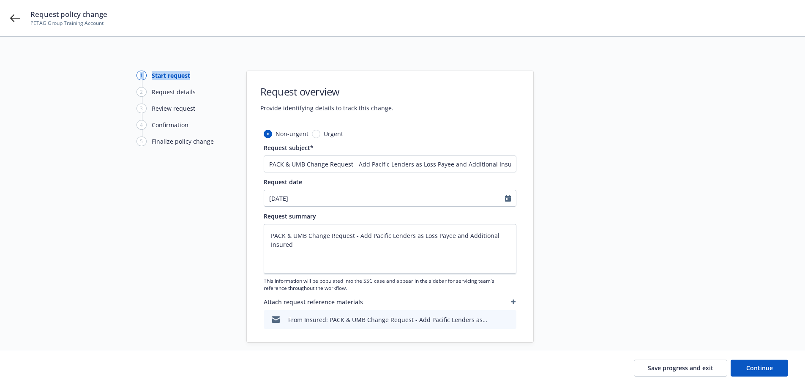
drag, startPoint x: 200, startPoint y: 75, endPoint x: 129, endPoint y: 69, distance: 70.8
click at [130, 69] on div "1 Start request 2 Request details 3 Review request 4 Confirmation 5 Finalize po…" at bounding box center [402, 224] width 805 height 374
click at [145, 189] on div "1 Start request 2 Request details 3 Review request 4 Confirmation 5 Finalize po…" at bounding box center [183, 207] width 93 height 272
click at [761, 367] on span "Continue" at bounding box center [760, 368] width 27 height 8
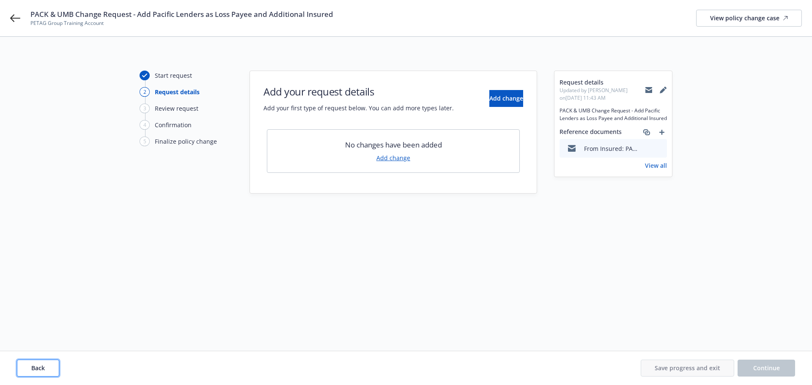
click at [41, 370] on span "Back" at bounding box center [38, 368] width 14 height 8
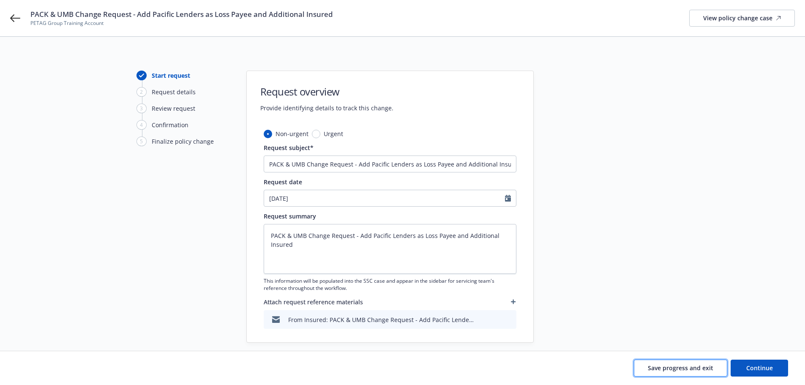
click at [668, 369] on span "Save progress and exit" at bounding box center [681, 368] width 66 height 8
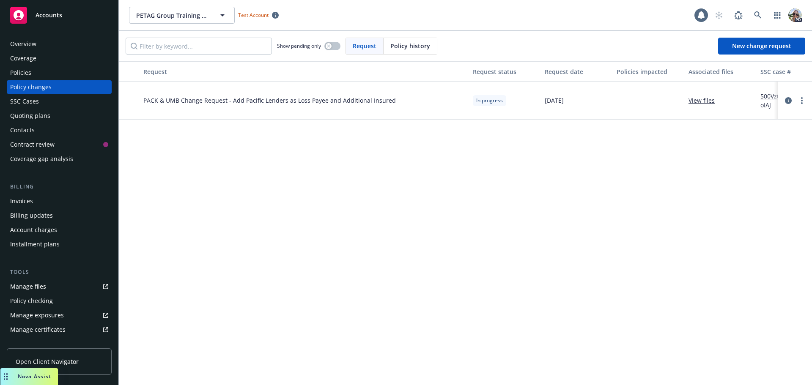
click at [761, 96] on link "500Vz00000SnhBoIAJ" at bounding box center [788, 101] width 57 height 18
click at [801, 101] on icon "more" at bounding box center [802, 100] width 2 height 7
click at [802, 98] on circle "more" at bounding box center [802, 98] width 2 height 2
click at [563, 192] on div "Request Request status Request date Policies impacted Associated files SSC case…" at bounding box center [465, 223] width 693 height 324
click at [786, 100] on icon "circleInformation" at bounding box center [788, 100] width 7 height 7
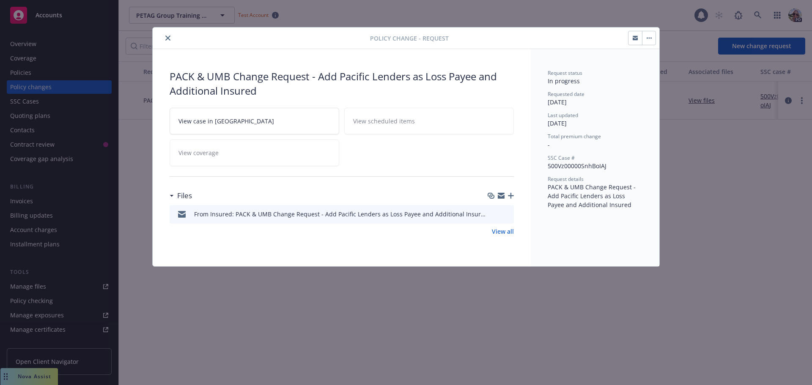
click at [636, 39] on icon "button" at bounding box center [635, 38] width 5 height 3
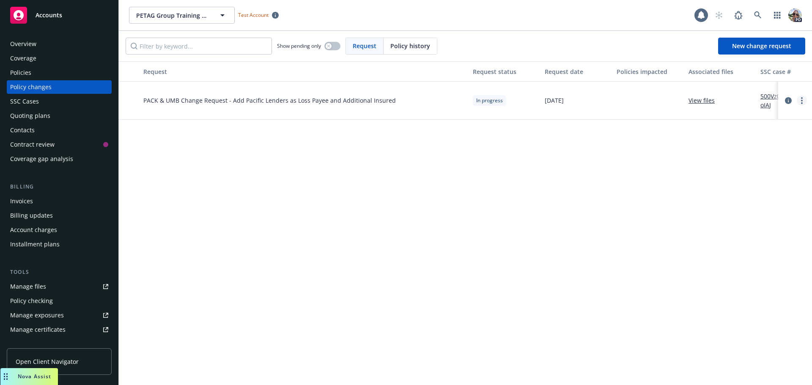
click at [801, 104] on circle "more" at bounding box center [802, 103] width 2 height 2
click at [697, 168] on link "Resume workflow" at bounding box center [733, 168] width 145 height 17
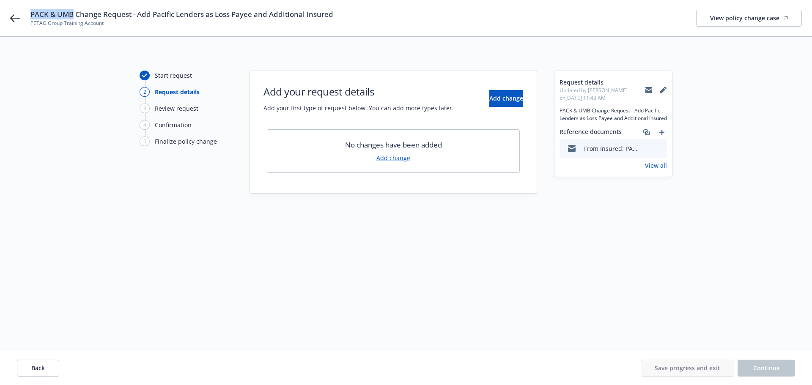
drag, startPoint x: 31, startPoint y: 14, endPoint x: 75, endPoint y: 11, distance: 43.7
click at [75, 11] on span "PACK & UMB Change Request - Add Pacific Lenders as Loss Payee and Additional In…" at bounding box center [181, 14] width 303 height 10
click at [489, 97] on span "Add change" at bounding box center [506, 98] width 34 height 8
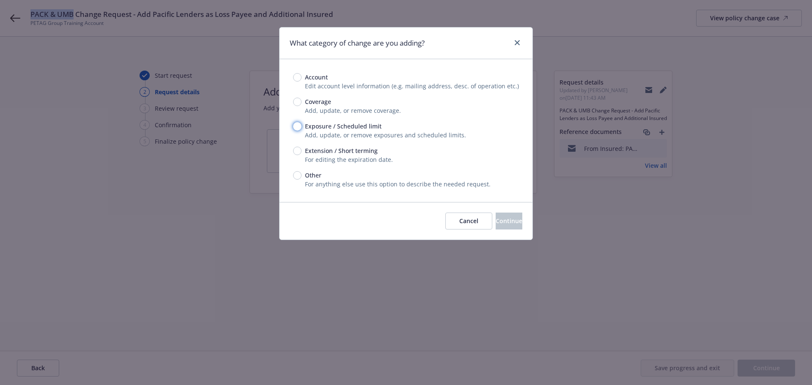
click at [297, 126] on input "Exposure / Scheduled limit" at bounding box center [297, 126] width 8 height 8
click at [299, 175] on input "Other" at bounding box center [297, 175] width 8 height 8
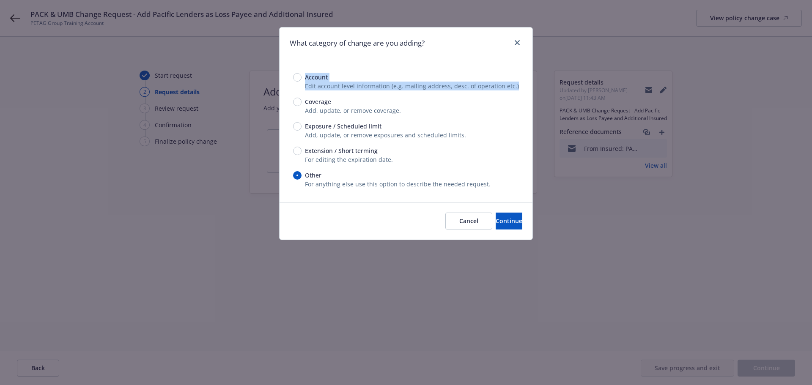
drag, startPoint x: 518, startPoint y: 87, endPoint x: 306, endPoint y: 74, distance: 212.2
click at [306, 74] on div "Account Edit account level information (e.g. mailing address, desc. of operatio…" at bounding box center [406, 82] width 226 height 18
click at [319, 209] on div "Cancel Continue" at bounding box center [405, 221] width 253 height 38
click at [496, 220] on span "Continue" at bounding box center [509, 221] width 27 height 8
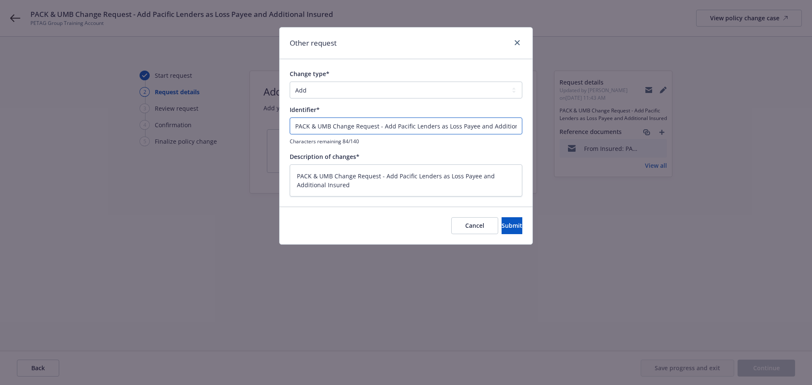
drag, startPoint x: 379, startPoint y: 128, endPoint x: 315, endPoint y: 126, distance: 64.7
click at [313, 126] on input "PACK & UMB Change Request - Add Pacific Lenders as Loss Payee and Additional In…" at bounding box center [406, 126] width 233 height 17
drag, startPoint x: 380, startPoint y: 175, endPoint x: 315, endPoint y: 176, distance: 65.1
click at [315, 176] on textarea "PACK & UMB Change Request - Add Pacific Lenders as Loss Payee and Additional In…" at bounding box center [406, 180] width 233 height 32
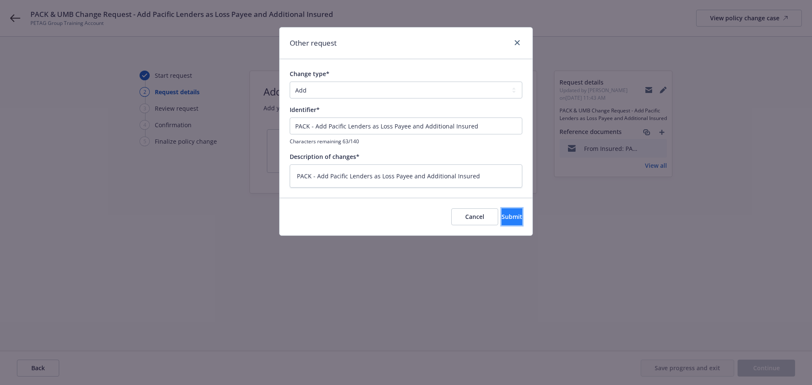
click at [508, 216] on button "Submit" at bounding box center [511, 216] width 21 height 17
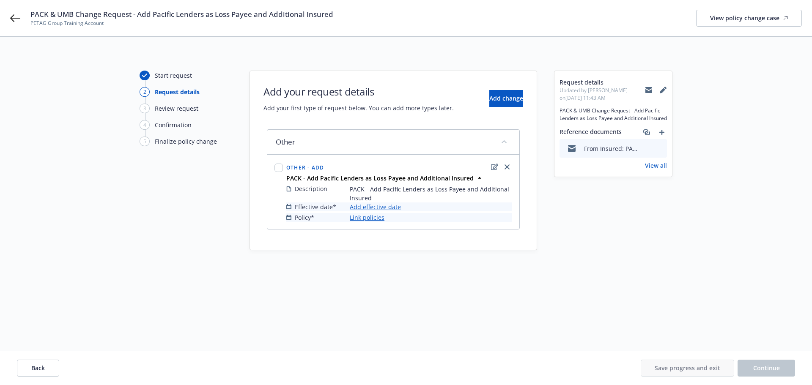
click at [353, 209] on link "Add effective date" at bounding box center [375, 207] width 51 height 9
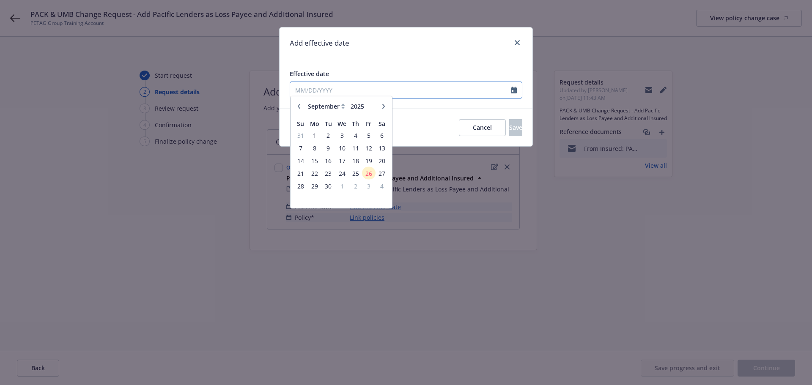
click at [322, 90] on input "Effective date" at bounding box center [400, 90] width 221 height 16
click at [368, 178] on span "26" at bounding box center [368, 177] width 11 height 11
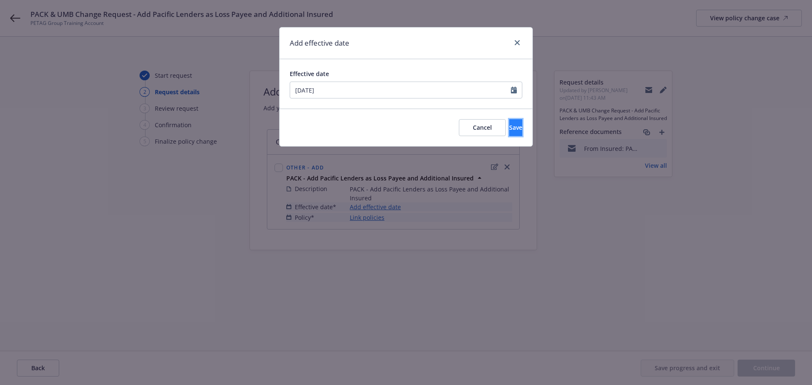
click at [509, 131] on span "Save" at bounding box center [515, 127] width 13 height 8
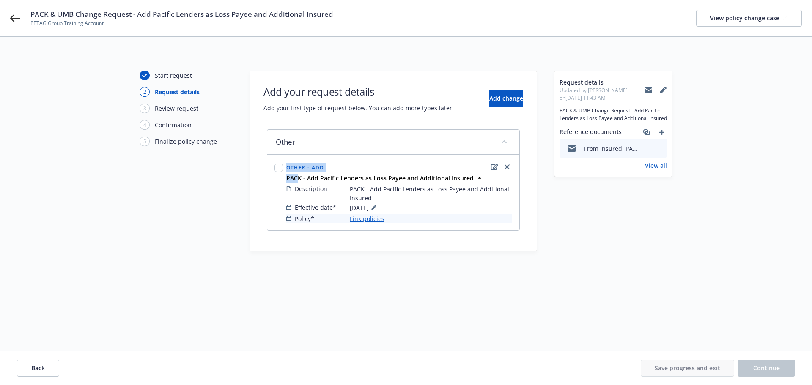
drag, startPoint x: 299, startPoint y: 180, endPoint x: 275, endPoint y: 179, distance: 24.5
click at [275, 179] on div "Other - Add PACK - Add Pacific Lenders as Loss Payee and Additional Insured Des…" at bounding box center [393, 192] width 241 height 65
click at [361, 219] on link "Link policies" at bounding box center [367, 218] width 35 height 9
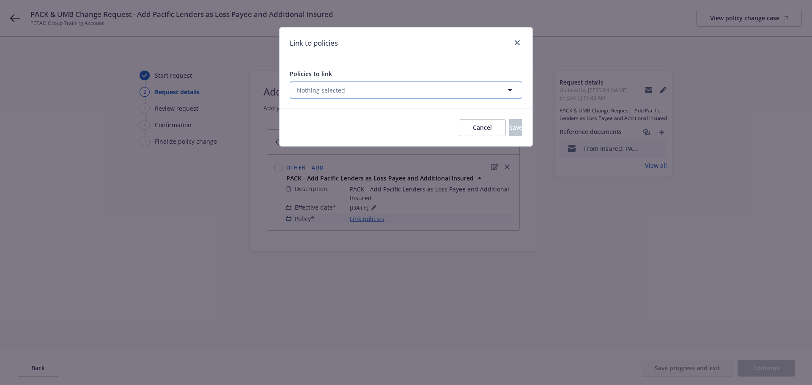
click at [317, 92] on span "Nothing selected" at bounding box center [321, 90] width 48 height 9
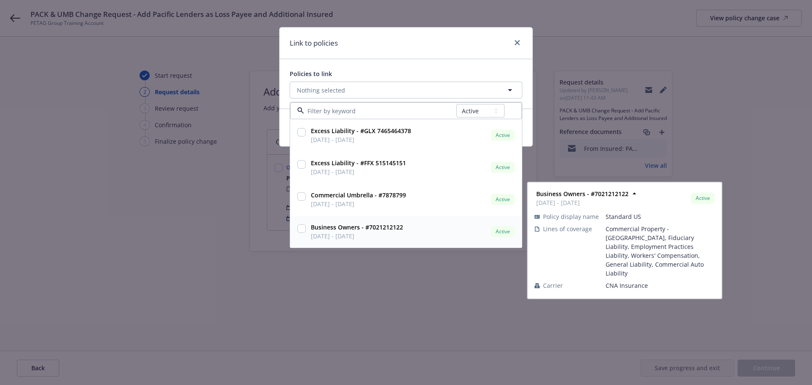
click at [301, 230] on input "checkbox" at bounding box center [301, 229] width 8 height 8
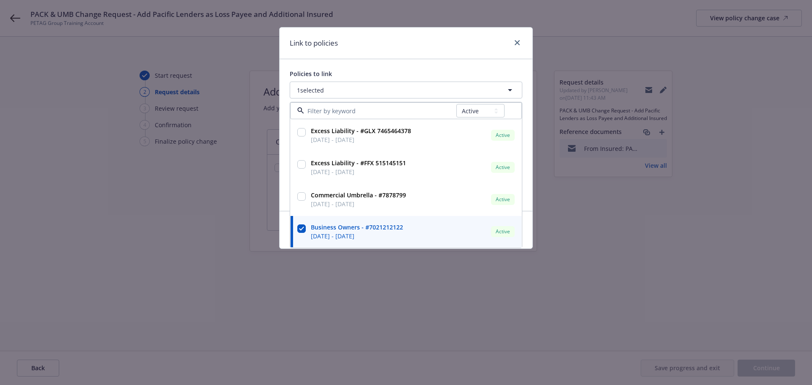
click at [371, 59] on div "Policies to link 1 selected All Active Upcoming Expired Cancelled Excess Liabil…" at bounding box center [405, 135] width 253 height 152
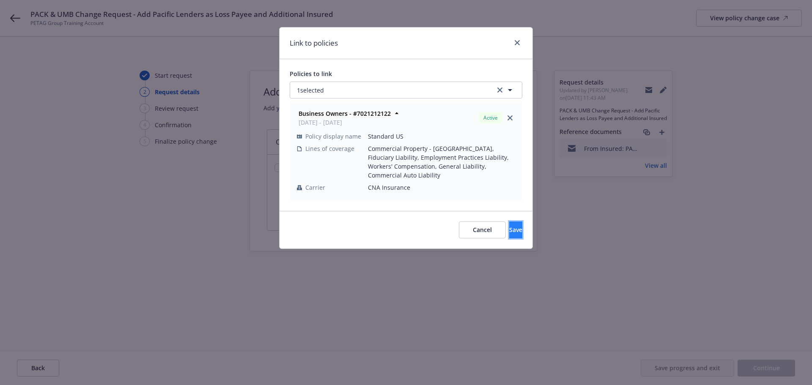
click at [509, 228] on span "Save" at bounding box center [515, 230] width 13 height 8
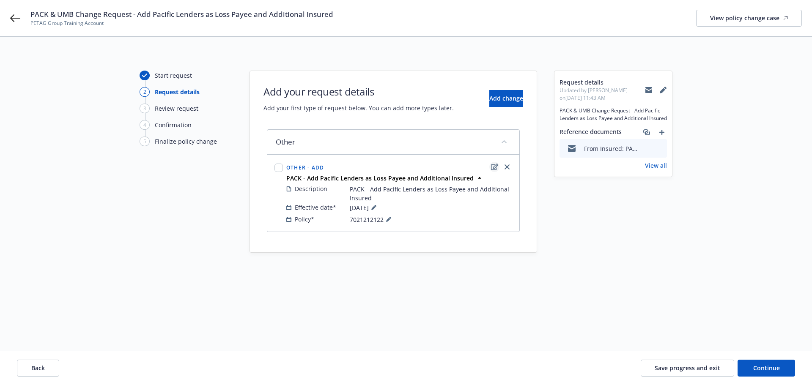
click at [494, 167] on icon "edit" at bounding box center [494, 167] width 7 height 7
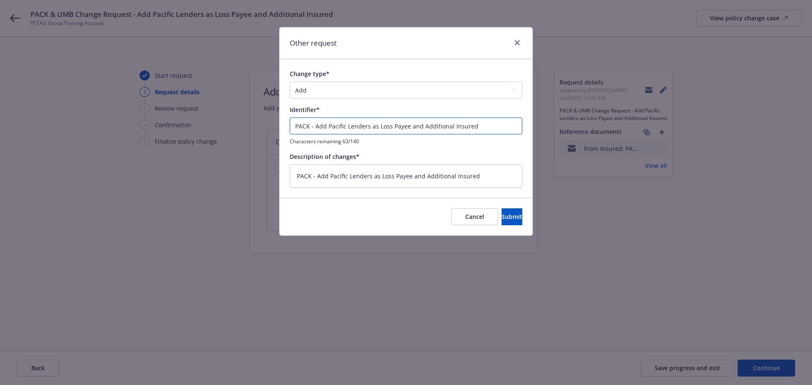
drag, startPoint x: 310, startPoint y: 124, endPoint x: 231, endPoint y: 122, distance: 78.7
click at [231, 123] on div "Other request Change type* Add Audit Change Remove Identifier* PACK - Add Pacif…" at bounding box center [406, 192] width 812 height 385
drag, startPoint x: 309, startPoint y: 175, endPoint x: 253, endPoint y: 161, distance: 57.4
click at [257, 165] on div "Other request Change type* Add Audit Change Remove Identifier* BOP - Add Pacifi…" at bounding box center [406, 192] width 812 height 385
click at [504, 214] on span "Submit" at bounding box center [511, 217] width 21 height 8
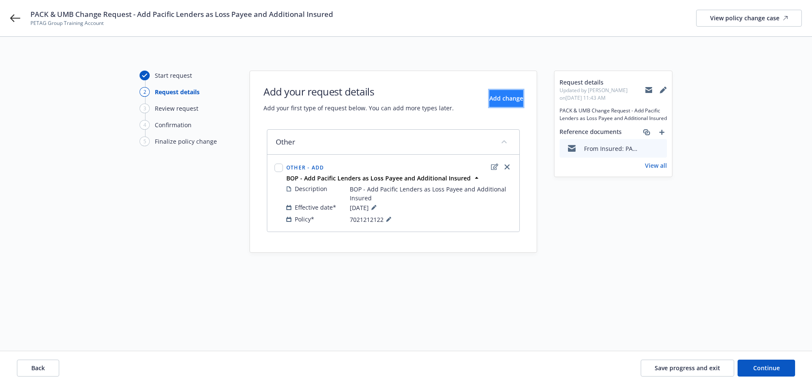
click at [501, 98] on span "Add change" at bounding box center [506, 98] width 34 height 8
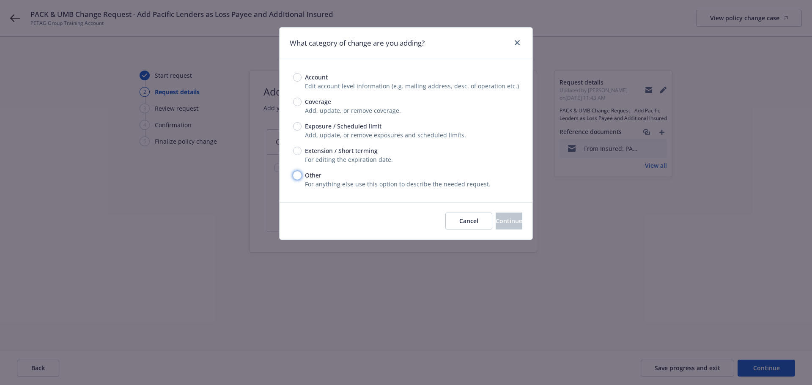
click at [296, 175] on input "Other" at bounding box center [297, 175] width 8 height 8
click at [496, 220] on span "Continue" at bounding box center [509, 221] width 27 height 8
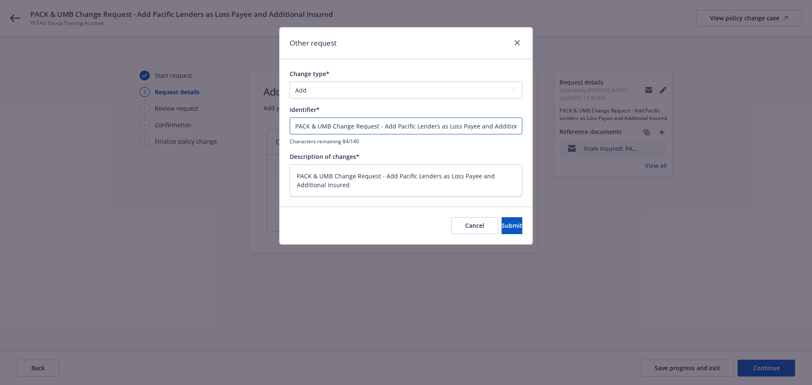
drag, startPoint x: 315, startPoint y: 123, endPoint x: 254, endPoint y: 126, distance: 61.0
click at [254, 126] on div "Other request Change type* Add Audit Change Remove Identifier* PACK & UMB Chang…" at bounding box center [406, 192] width 812 height 385
drag, startPoint x: 318, startPoint y: 175, endPoint x: 236, endPoint y: 165, distance: 82.2
click at [236, 165] on div "Other request Change type* Add Audit Change Remove Identifier* UMB Change Reque…" at bounding box center [406, 192] width 812 height 385
drag, startPoint x: 356, startPoint y: 175, endPoint x: 310, endPoint y: 176, distance: 45.3
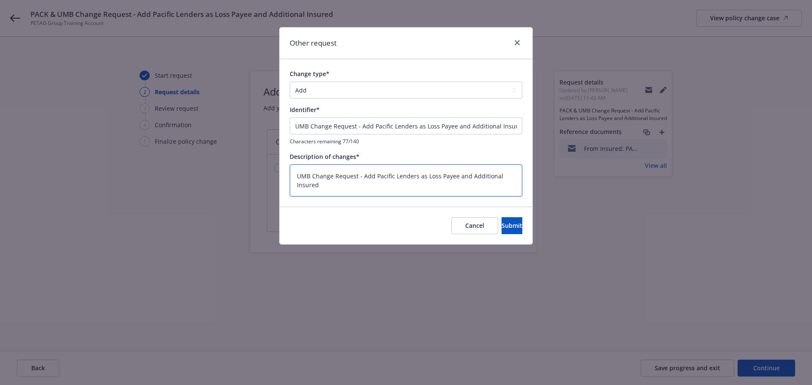
click at [310, 176] on textarea "UMB Change Request - Add Pacific Lenders as Loss Payee and Additional Insured" at bounding box center [406, 180] width 233 height 32
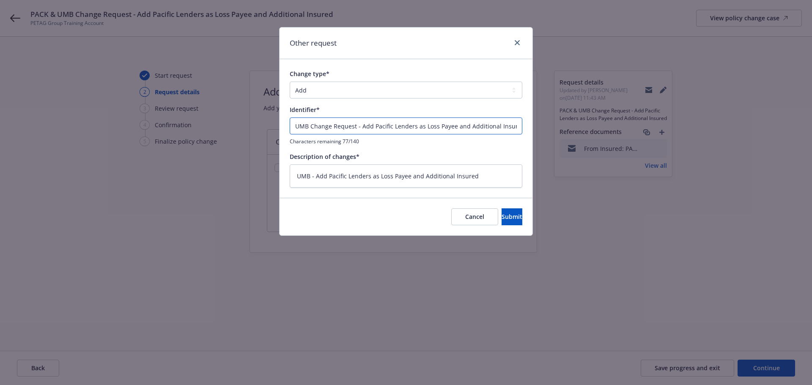
drag, startPoint x: 355, startPoint y: 126, endPoint x: 310, endPoint y: 125, distance: 45.7
click at [310, 127] on input "UMB Change Request - Add Pacific Lenders as Loss Payee and Additional Insured" at bounding box center [406, 126] width 233 height 17
click at [505, 217] on span "Submit" at bounding box center [511, 217] width 21 height 8
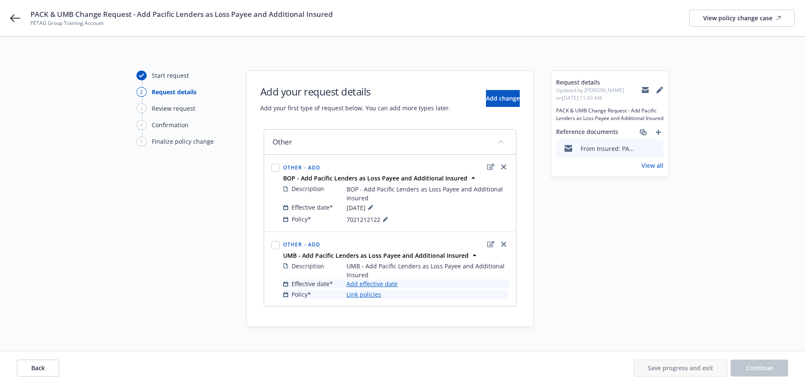
click at [373, 283] on link "Add effective date" at bounding box center [372, 283] width 51 height 9
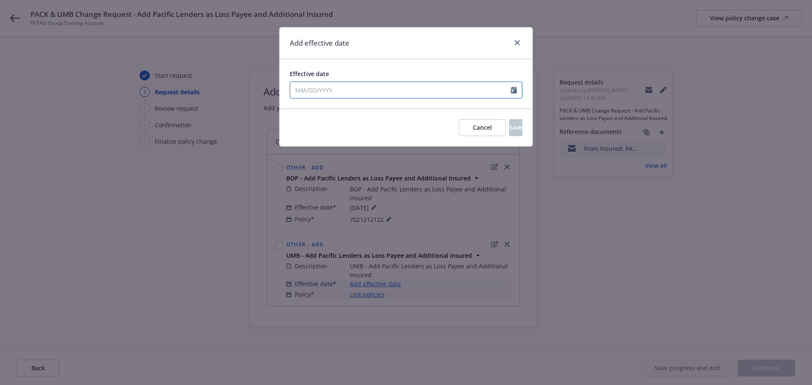
click at [327, 91] on input "Effective date" at bounding box center [400, 90] width 221 height 16
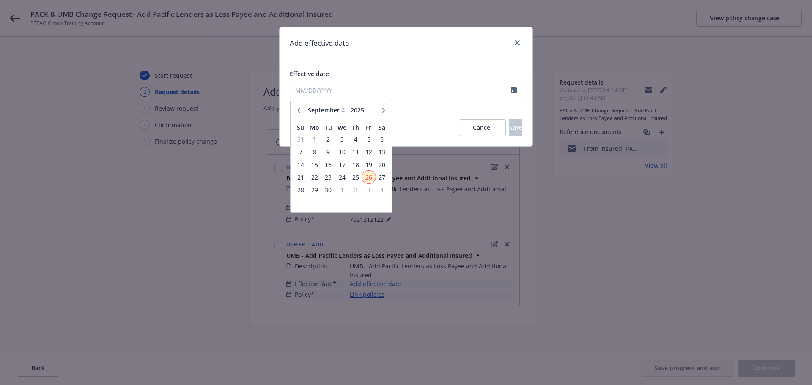
drag, startPoint x: 369, startPoint y: 176, endPoint x: 368, endPoint y: 181, distance: 4.2
click at [368, 177] on span "26" at bounding box center [368, 177] width 11 height 11
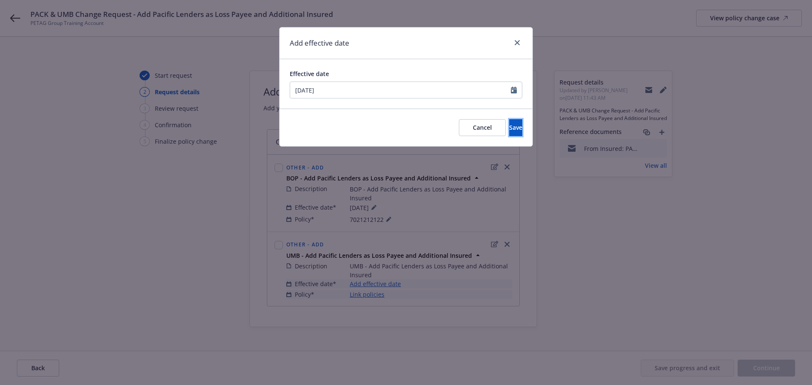
click at [509, 130] on span "Save" at bounding box center [515, 127] width 13 height 8
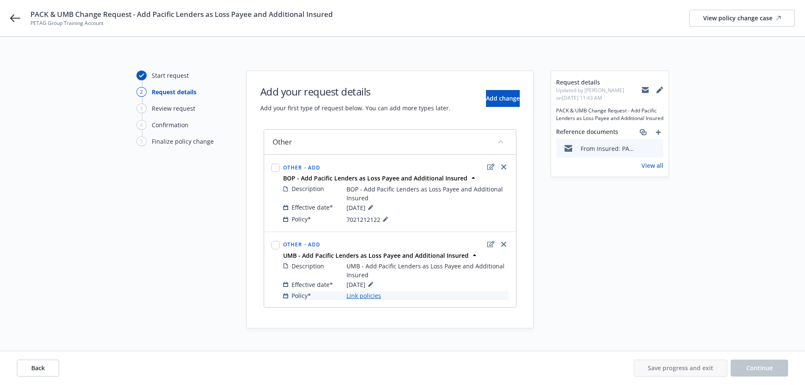
click at [359, 299] on link "Link policies" at bounding box center [364, 295] width 35 height 9
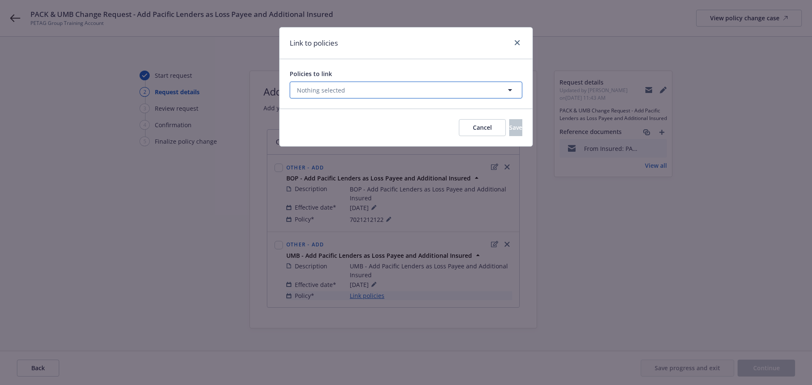
click at [341, 89] on span "Nothing selected" at bounding box center [321, 90] width 48 height 9
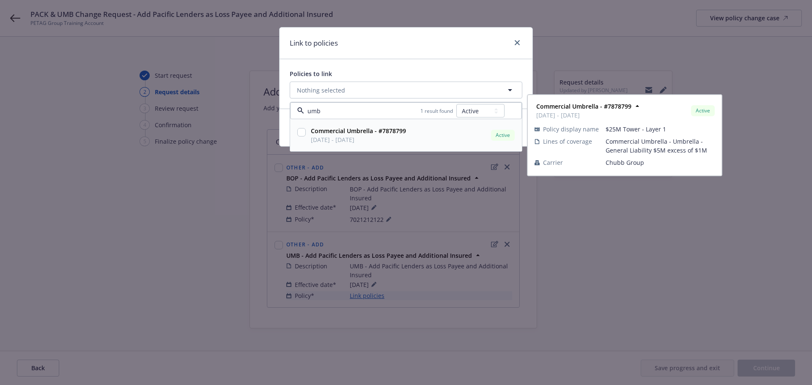
click at [306, 132] on div at bounding box center [302, 135] width 12 height 21
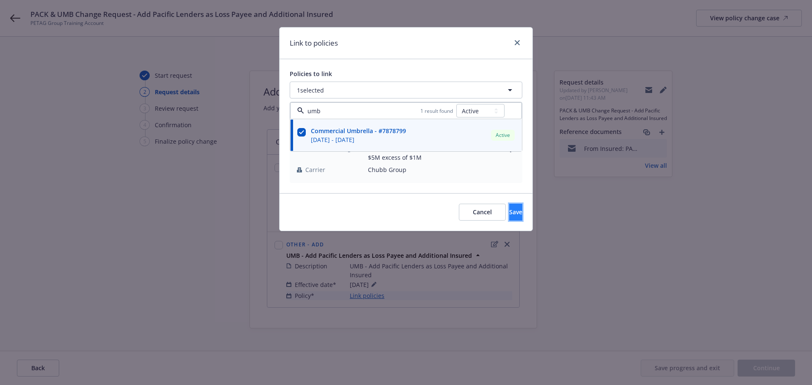
click at [509, 208] on button "Save" at bounding box center [515, 212] width 13 height 17
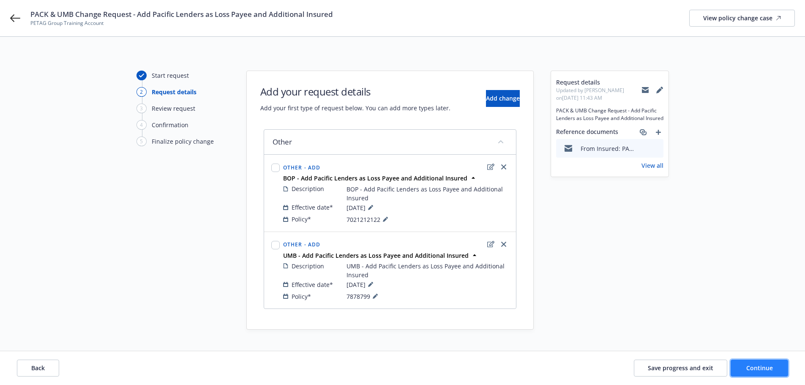
click at [756, 370] on span "Continue" at bounding box center [760, 368] width 27 height 8
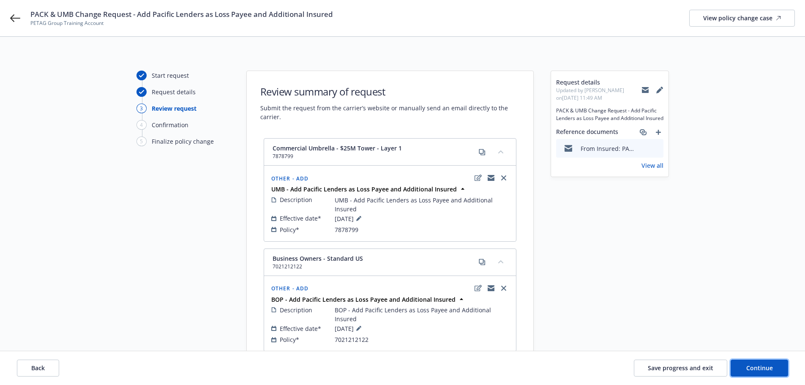
click at [760, 369] on span "Continue" at bounding box center [760, 368] width 27 height 8
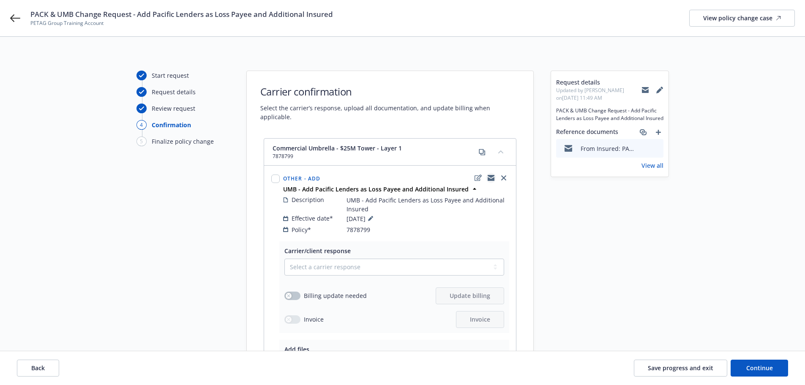
click at [492, 175] on icon "copyLogging" at bounding box center [491, 176] width 7 height 3
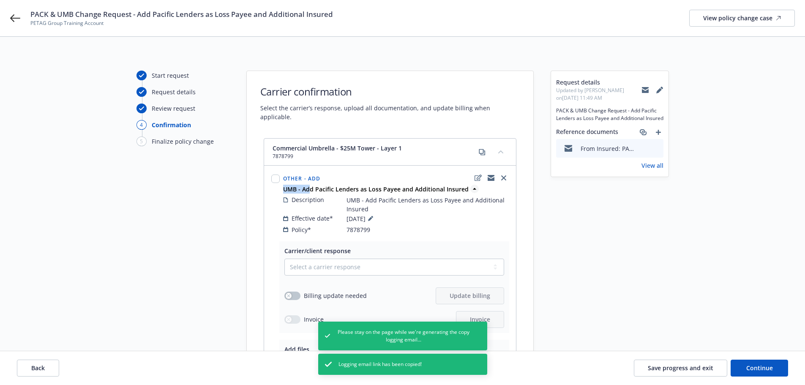
drag, startPoint x: 311, startPoint y: 181, endPoint x: 283, endPoint y: 180, distance: 27.9
click at [283, 185] on strong "UMB - Add Pacific Lenders as Loss Payee and Additional Insured" at bounding box center [376, 189] width 186 height 8
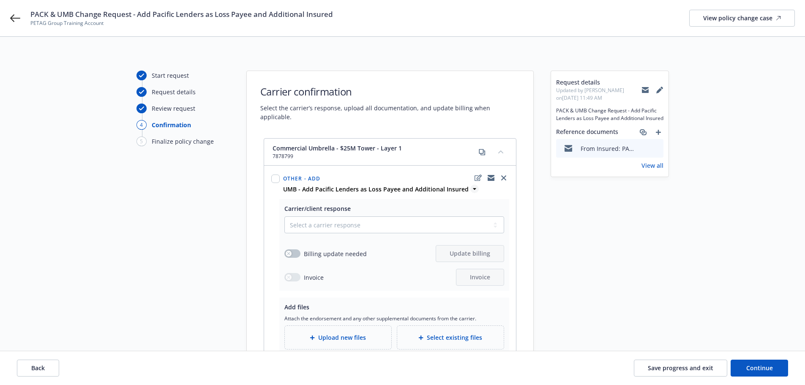
click at [472, 185] on icon at bounding box center [475, 189] width 8 height 8
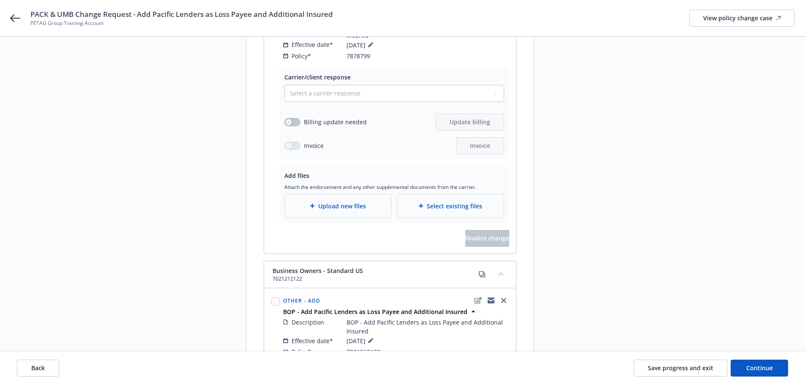
scroll to position [211, 0]
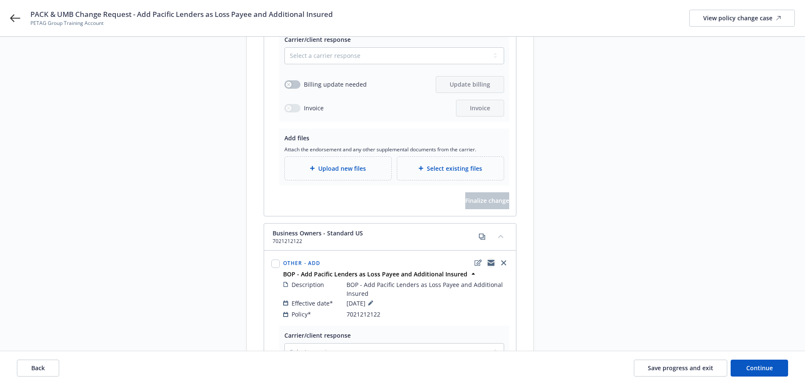
click at [493, 260] on icon "copyLogging" at bounding box center [491, 261] width 7 height 3
drag, startPoint x: 80, startPoint y: 98, endPoint x: 217, endPoint y: 85, distance: 137.2
click at [78, 97] on div "Start request Request details Review request 4 Confirmation 5 Finalize policy c…" at bounding box center [402, 196] width 785 height 674
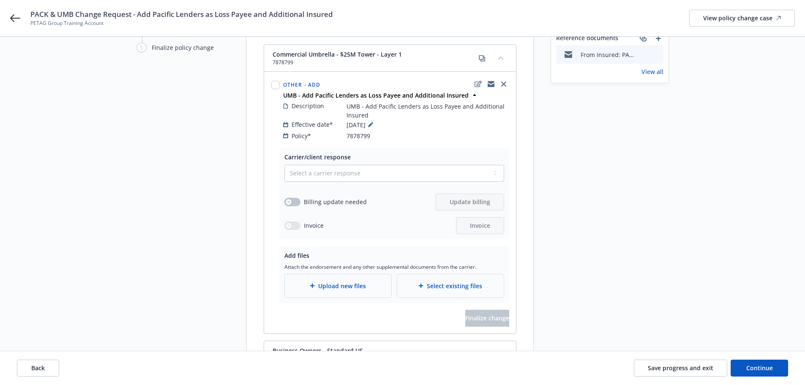
scroll to position [85, 0]
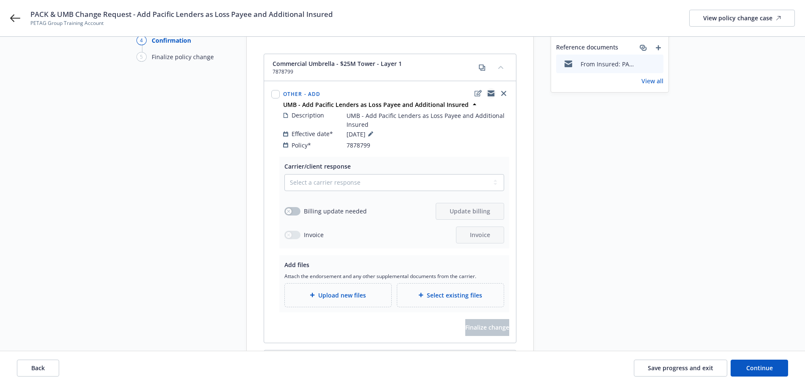
click at [491, 93] on icon "copyLogging" at bounding box center [491, 95] width 7 height 4
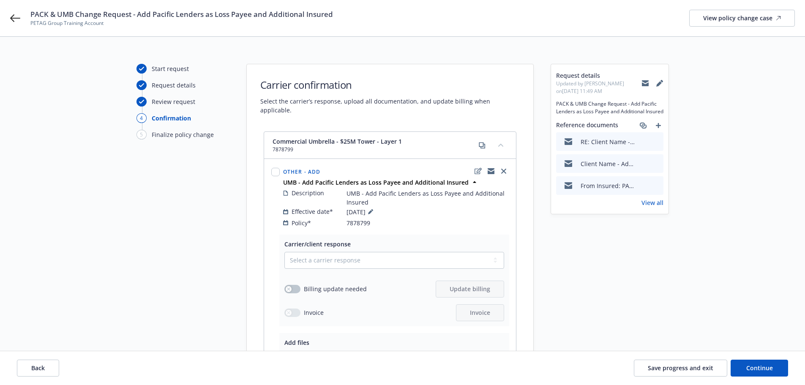
scroll to position [0, 0]
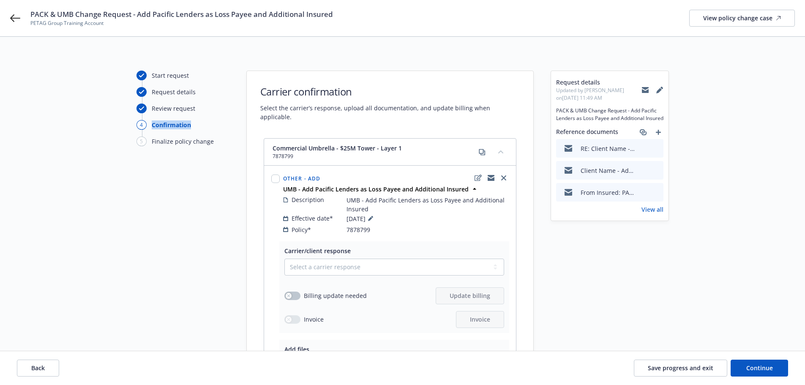
drag, startPoint x: 199, startPoint y: 123, endPoint x: 145, endPoint y: 126, distance: 54.6
click at [145, 126] on div "4 Confirmation" at bounding box center [183, 125] width 93 height 10
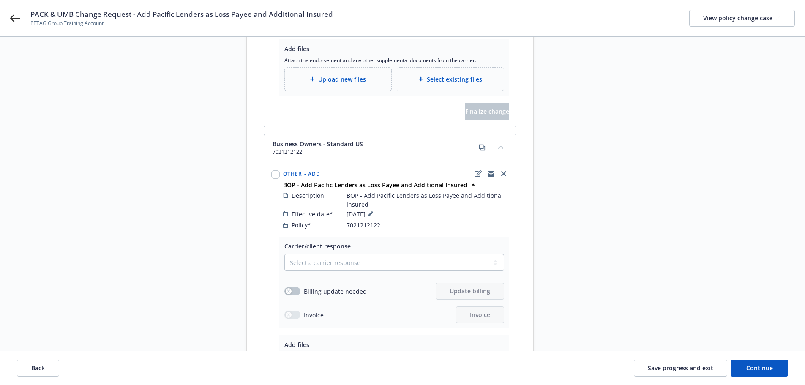
scroll to position [419, 0]
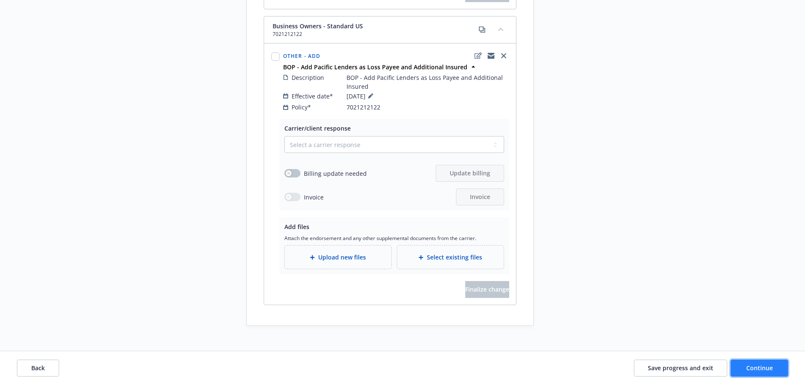
click at [759, 372] on span "Continue" at bounding box center [760, 368] width 27 height 8
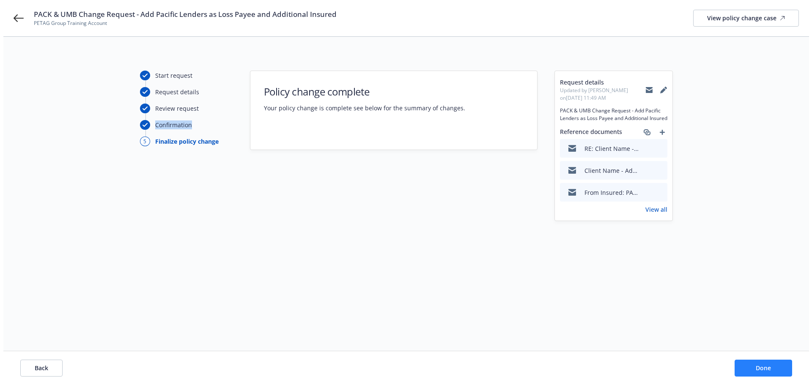
scroll to position [0, 0]
click at [46, 369] on button "Back" at bounding box center [38, 368] width 42 height 17
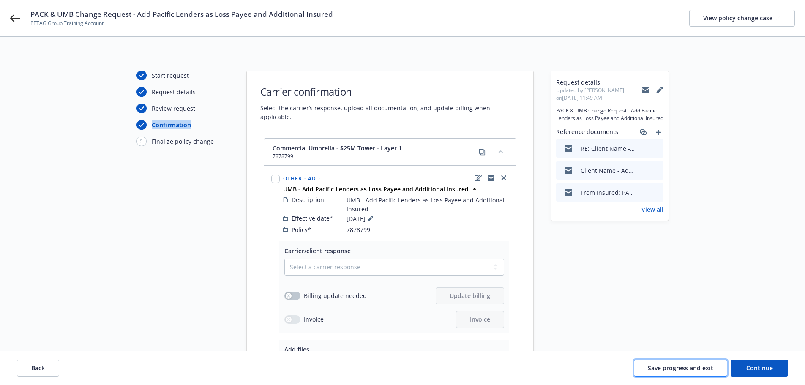
click at [676, 368] on span "Save progress and exit" at bounding box center [681, 368] width 66 height 8
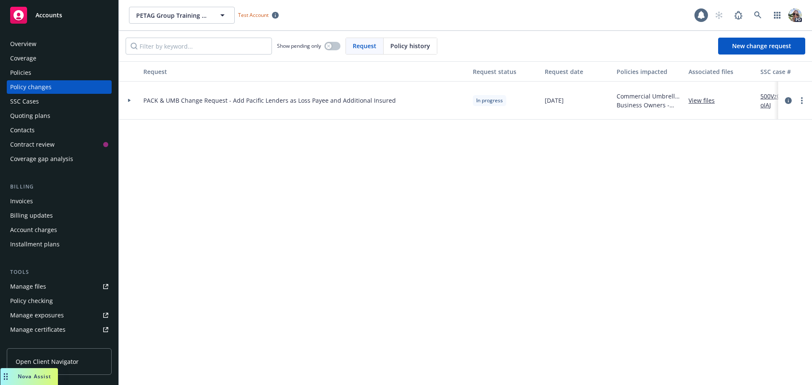
click at [24, 71] on div "Policies" at bounding box center [20, 73] width 21 height 14
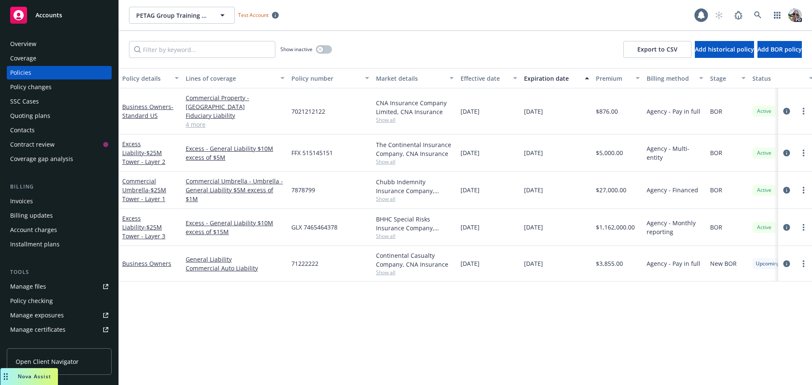
click at [200, 120] on link "4 more" at bounding box center [235, 124] width 99 height 9
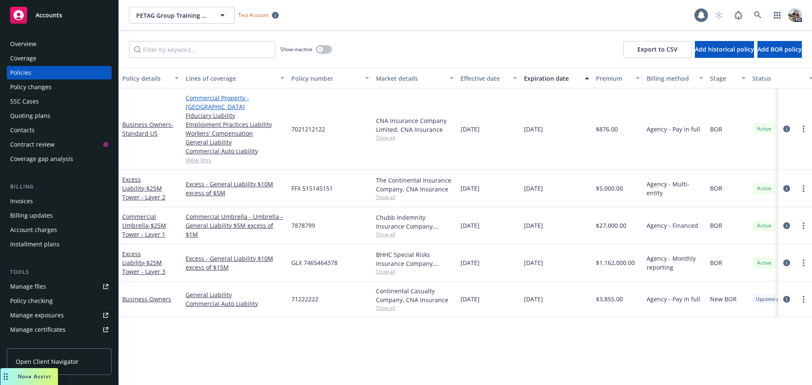
click at [226, 97] on link "Commercial Property - US" at bounding box center [235, 102] width 99 height 18
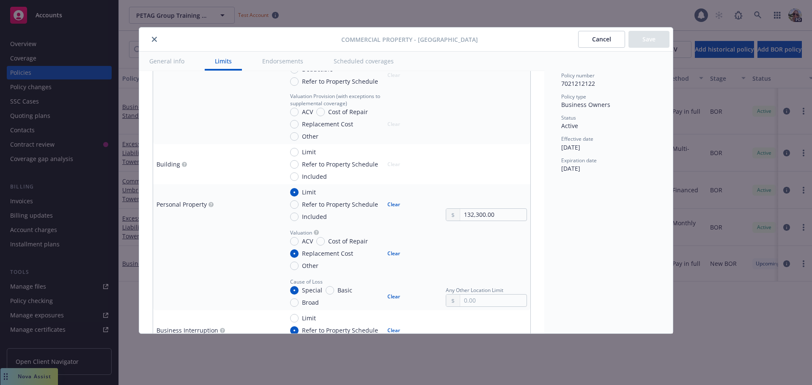
scroll to position [338, 0]
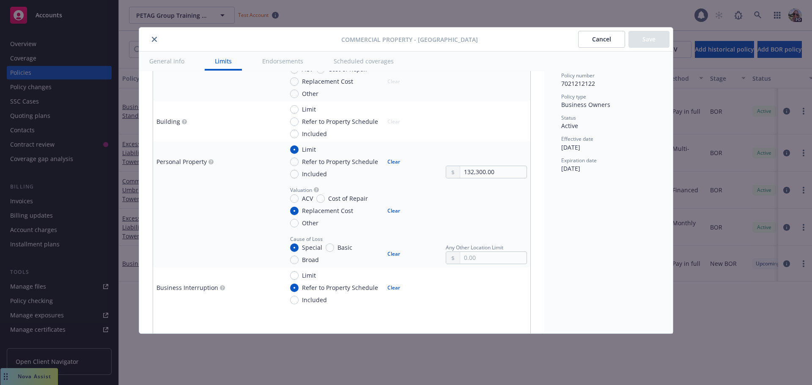
click at [264, 62] on button "Endorsements" at bounding box center [282, 61] width 61 height 19
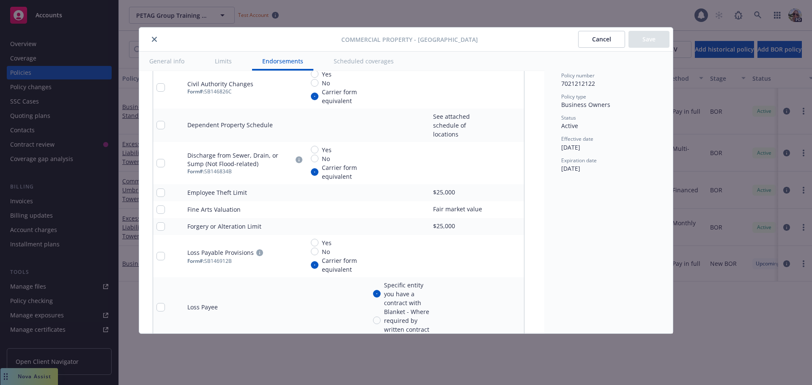
scroll to position [2980, 0]
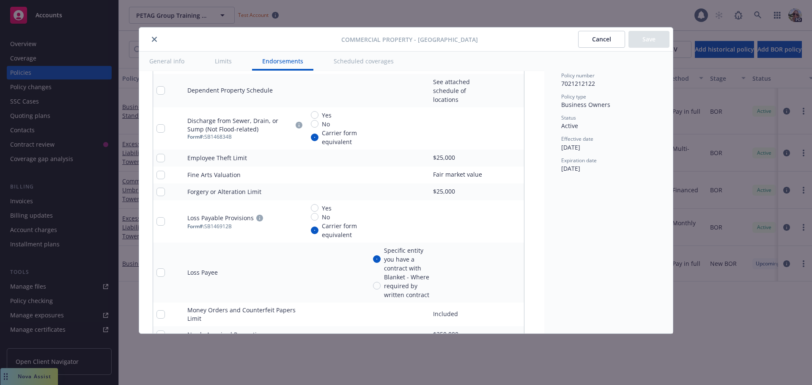
click at [359, 63] on button "Scheduled coverages" at bounding box center [363, 61] width 80 height 19
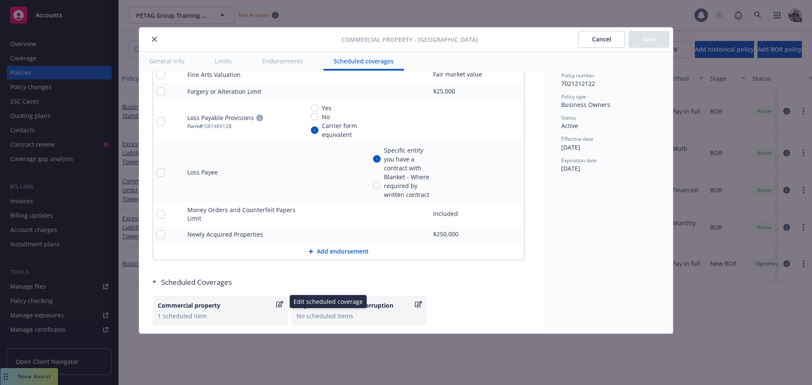
click at [186, 312] on div "1 scheduled item" at bounding box center [220, 316] width 125 height 9
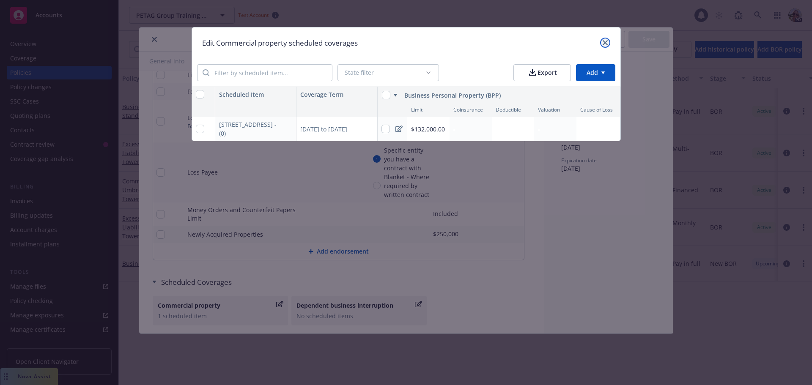
click at [604, 43] on icon "close" at bounding box center [605, 42] width 5 height 5
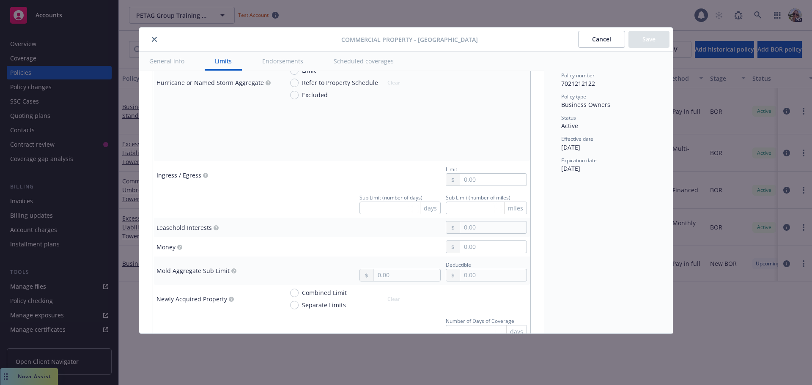
scroll to position [1614, 0]
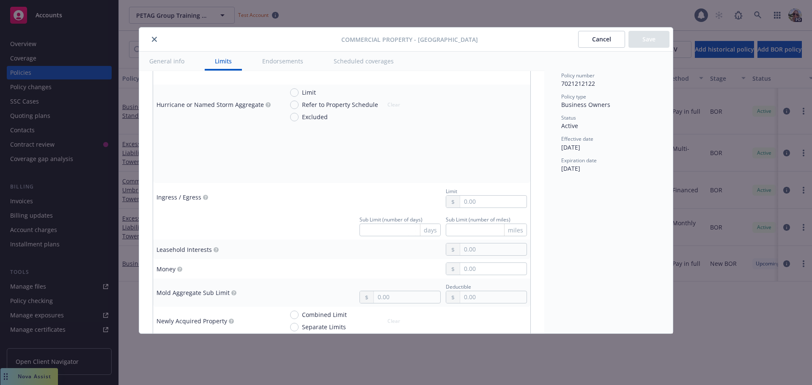
click at [155, 40] on icon "close" at bounding box center [154, 39] width 5 height 5
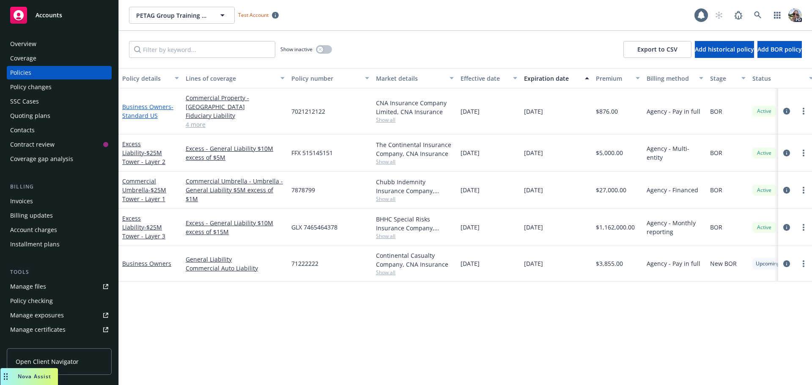
click at [131, 103] on link "Business Owners - Standard US" at bounding box center [147, 111] width 51 height 17
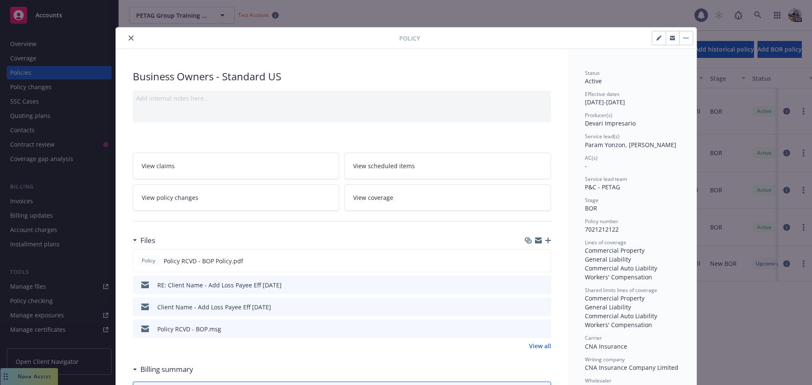
scroll to position [25, 0]
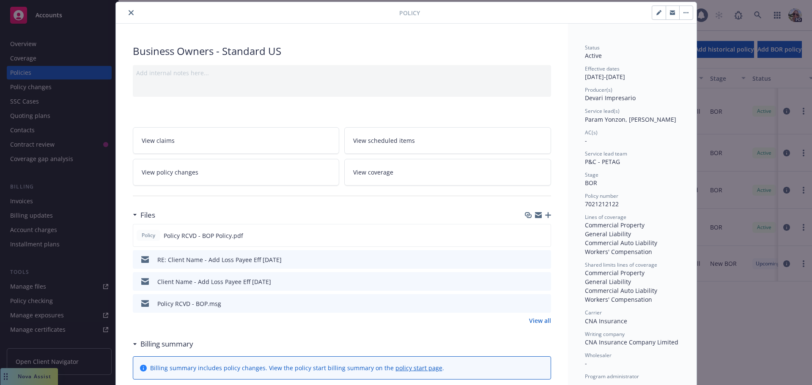
click at [656, 12] on icon "button" at bounding box center [658, 13] width 4 height 4
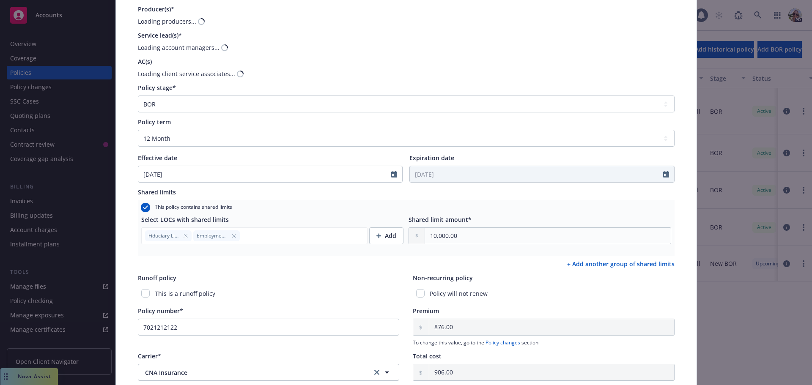
scroll to position [110, 0]
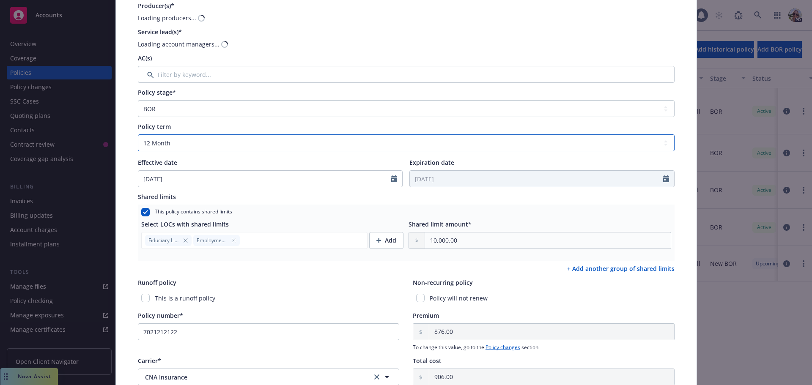
click at [206, 143] on select "Select policy term 12 Month 6 Month 4 Month 3 Month 2 Month 1 Month 36 Month (3…" at bounding box center [406, 142] width 537 height 17
click at [138, 134] on select "Select policy term 12 Month 6 Month 4 Month 3 Month 2 Month 1 Month 36 Month (3…" at bounding box center [406, 142] width 537 height 17
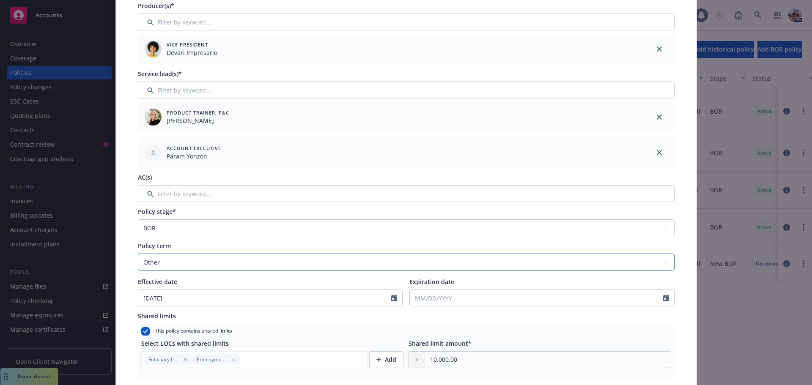
scroll to position [0, 0]
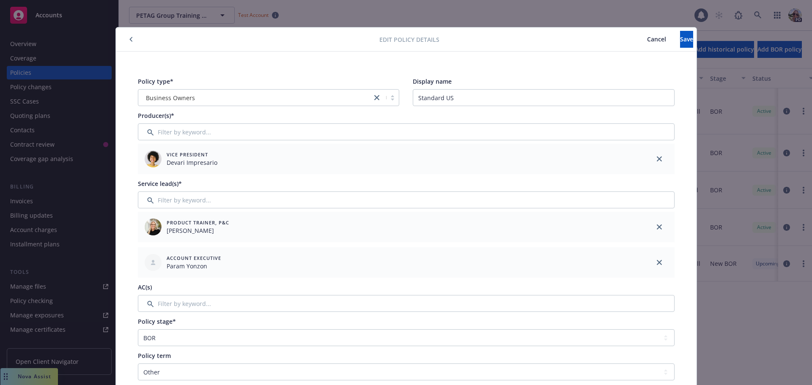
click at [129, 40] on icon "button" at bounding box center [130, 39] width 3 height 5
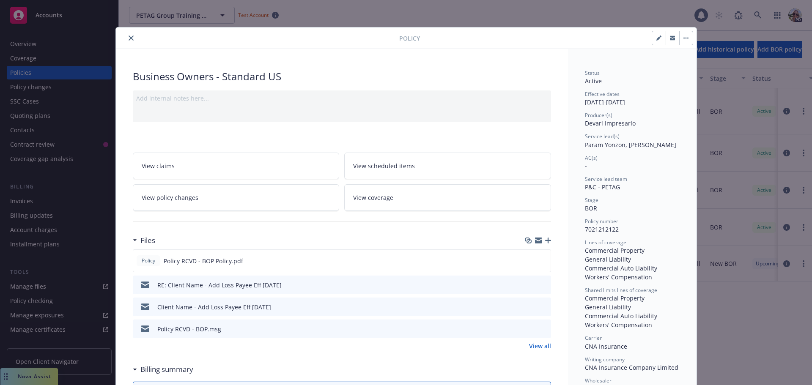
click at [129, 37] on icon "close" at bounding box center [131, 38] width 5 height 5
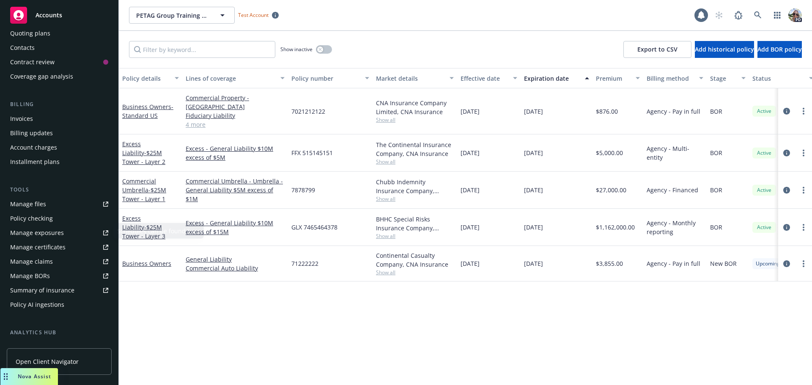
scroll to position [85, 0]
click at [25, 230] on div "Manage exposures" at bounding box center [37, 231] width 54 height 14
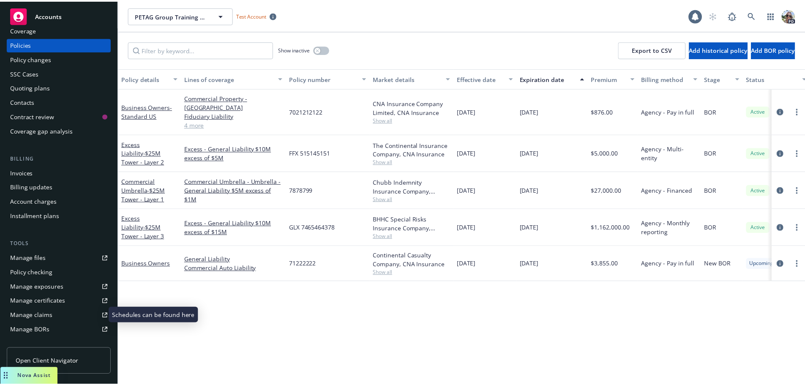
scroll to position [0, 0]
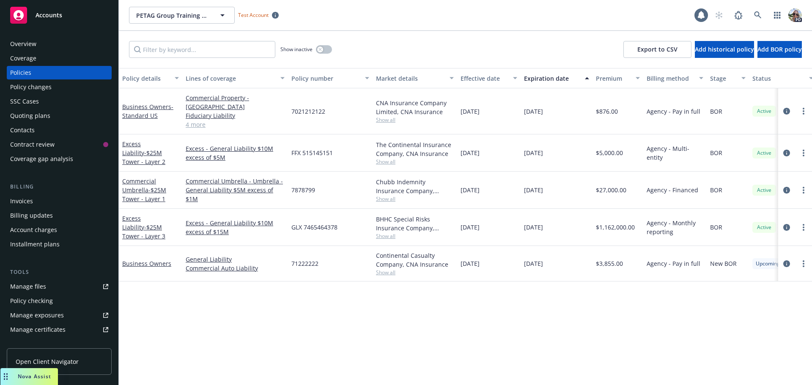
click at [38, 87] on div "Policy changes" at bounding box center [30, 87] width 41 height 14
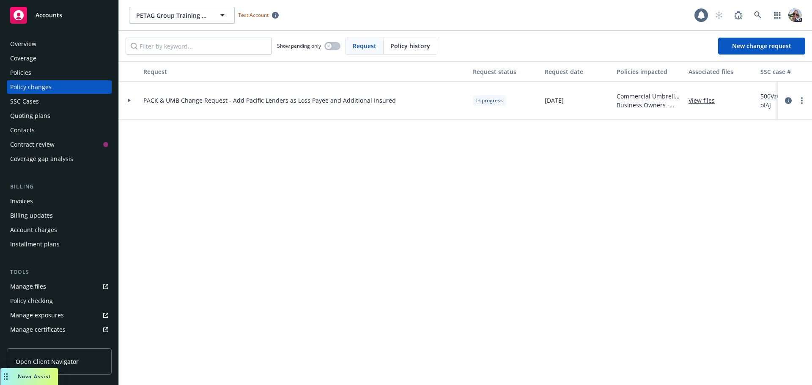
click at [129, 98] on div at bounding box center [129, 101] width 21 height 38
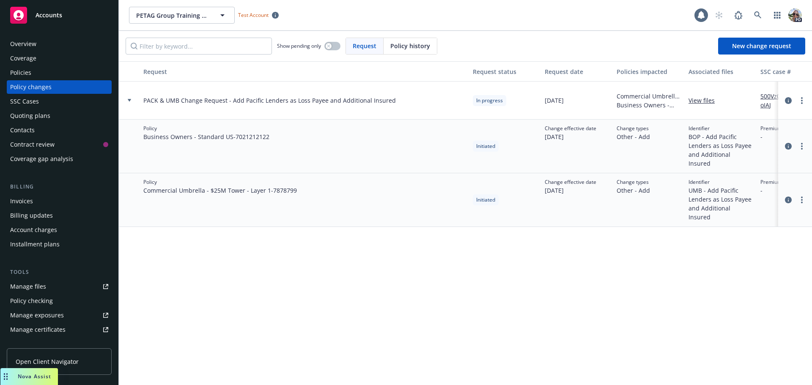
click at [129, 98] on div at bounding box center [129, 101] width 21 height 38
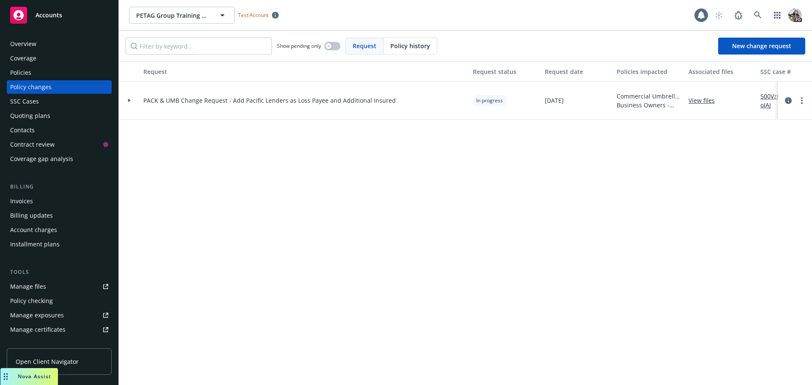
click at [129, 101] on icon at bounding box center [129, 100] width 3 height 3
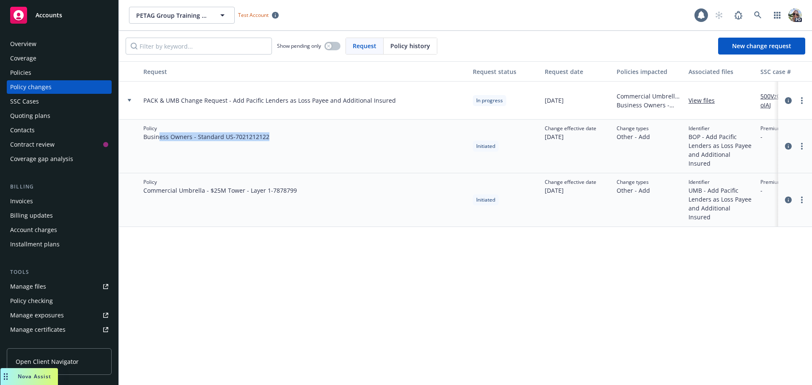
drag, startPoint x: 157, startPoint y: 139, endPoint x: 269, endPoint y: 138, distance: 111.6
click at [269, 138] on div "Policy Business Owners - Standard US - 7021212122" at bounding box center [304, 147] width 329 height 54
drag, startPoint x: 145, startPoint y: 180, endPoint x: 277, endPoint y: 184, distance: 131.1
click at [277, 186] on span "Commercial Umbrella - $25M Tower - Layer 1 - 7878799" at bounding box center [219, 190] width 153 height 9
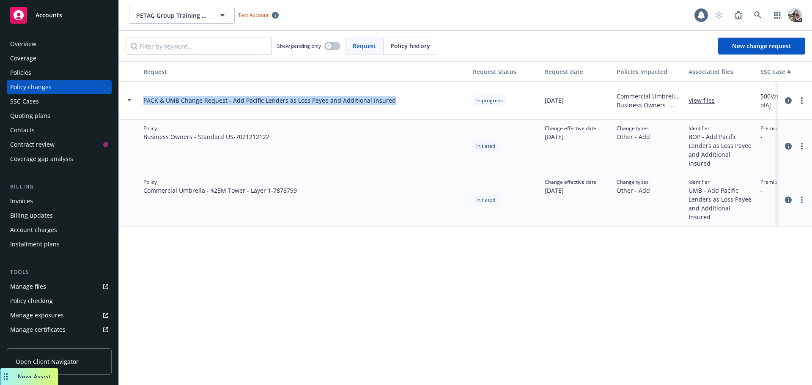
drag, startPoint x: 390, startPoint y: 101, endPoint x: 142, endPoint y: 106, distance: 247.4
click at [142, 106] on div "PACK & UMB Change Request - Add Pacific Lenders as Loss Payee and Additional In…" at bounding box center [304, 101] width 329 height 38
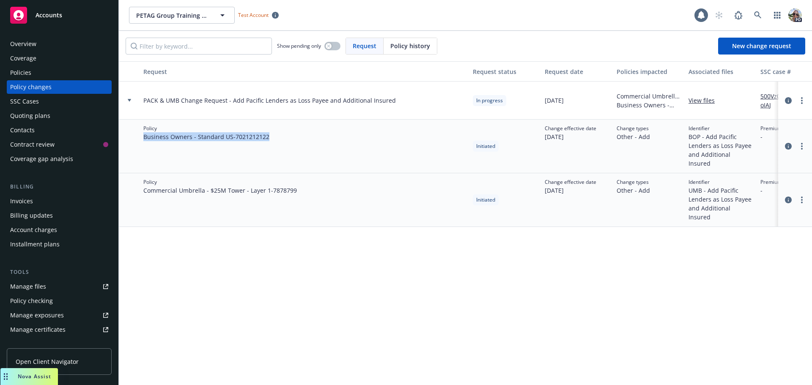
drag, startPoint x: 275, startPoint y: 136, endPoint x: 142, endPoint y: 137, distance: 133.2
click at [142, 137] on div "Policy Business Owners - Standard US - 7021212122" at bounding box center [304, 147] width 329 height 54
drag, startPoint x: 320, startPoint y: 184, endPoint x: 167, endPoint y: 188, distance: 153.1
click at [167, 188] on div "Policy Commercial Umbrella - $25M Tower - Layer 1 - 7878799" at bounding box center [304, 200] width 329 height 54
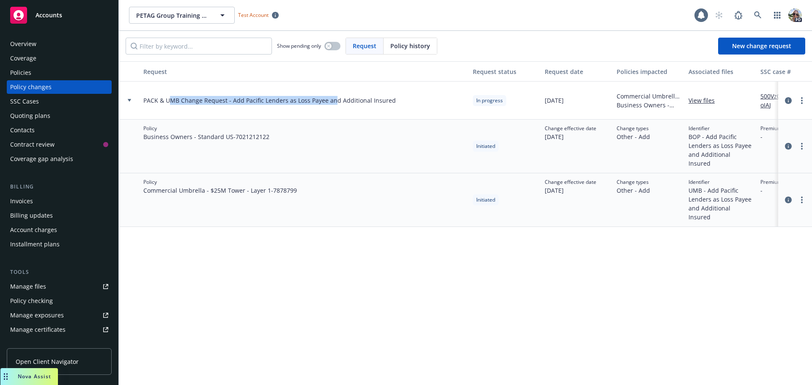
drag, startPoint x: 171, startPoint y: 96, endPoint x: 333, endPoint y: 104, distance: 162.5
click at [333, 104] on span "PACK & UMB Change Request - Add Pacific Lenders as Loss Payee and Additional In…" at bounding box center [269, 100] width 252 height 9
drag, startPoint x: 187, startPoint y: 139, endPoint x: 244, endPoint y: 139, distance: 57.5
click at [244, 139] on span "Business Owners - Standard US - 7021212122" at bounding box center [206, 136] width 126 height 9
drag, startPoint x: 166, startPoint y: 184, endPoint x: 229, endPoint y: 186, distance: 62.6
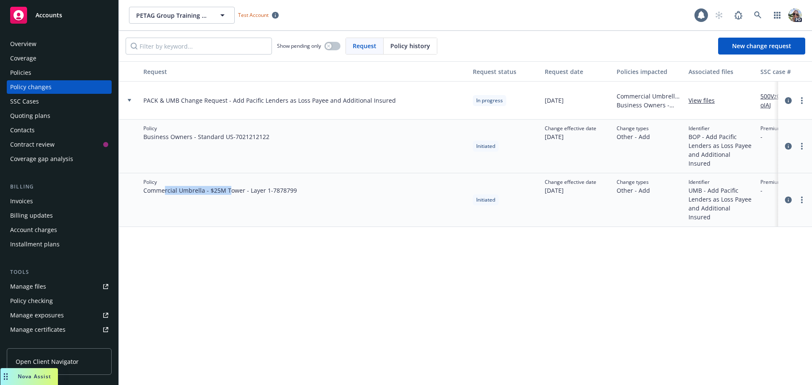
click at [229, 186] on div "Policy Commercial Umbrella - $25M Tower - Layer 1 - 7878799" at bounding box center [304, 200] width 329 height 54
click at [787, 143] on icon "circleInformation" at bounding box center [788, 146] width 7 height 7
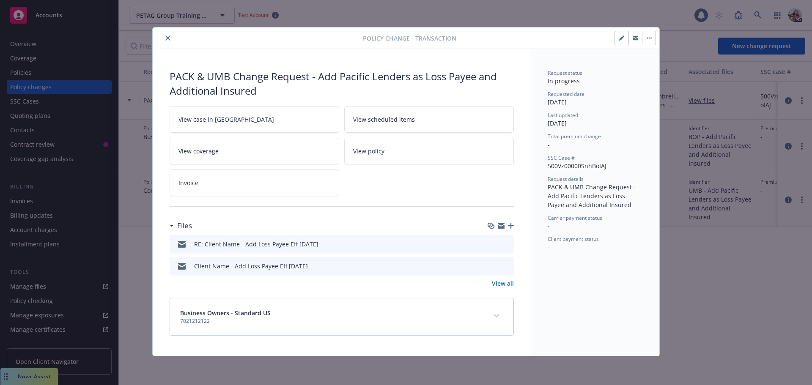
click at [169, 38] on icon "close" at bounding box center [167, 38] width 5 height 5
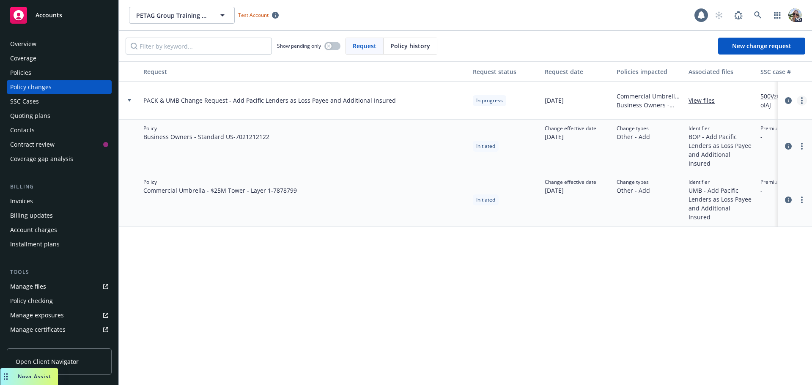
click at [803, 101] on link "more" at bounding box center [802, 101] width 10 height 10
click at [722, 167] on link "Resume workflow" at bounding box center [733, 168] width 145 height 17
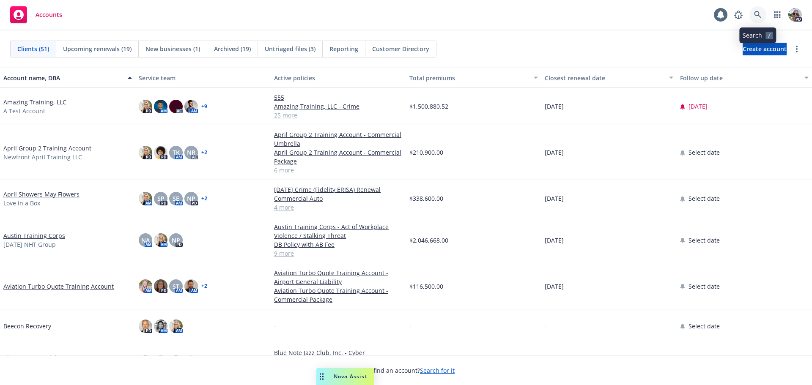
click at [756, 13] on icon at bounding box center [758, 15] width 8 height 8
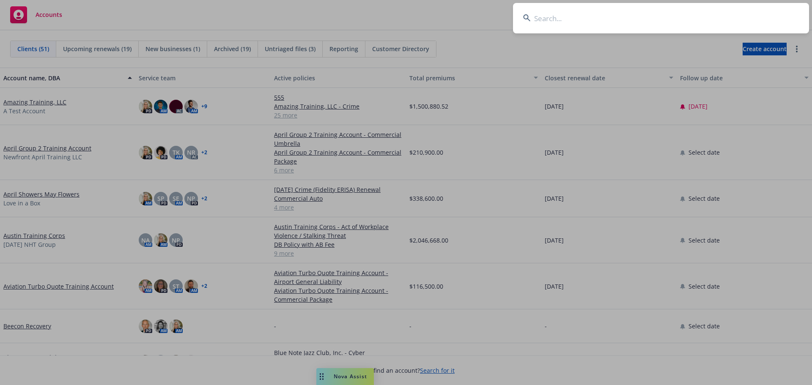
click at [545, 17] on input at bounding box center [661, 18] width 296 height 30
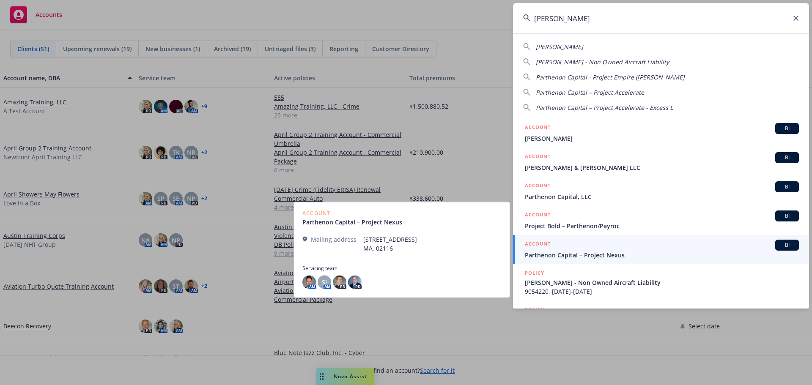
type input "parth"
click at [543, 255] on span "Parthenon Capital – Project Nexus" at bounding box center [662, 255] width 274 height 9
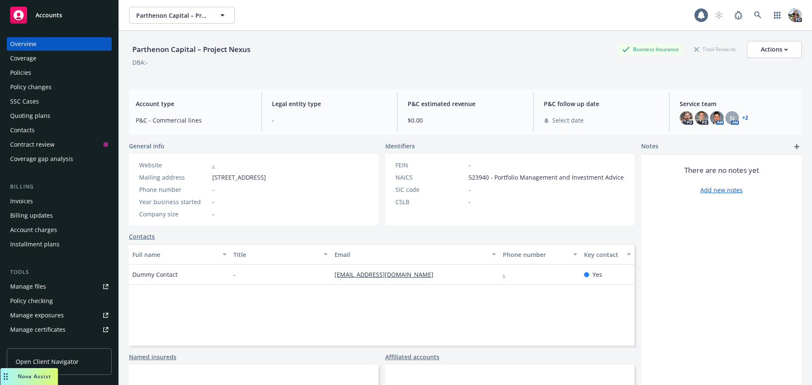
drag, startPoint x: 323, startPoint y: 375, endPoint x: 4, endPoint y: 359, distance: 319.2
click at [4, 359] on body "Accounts Overview Coverage Policies Policy changes SSC Cases Quoting plans Cont…" at bounding box center [406, 192] width 812 height 385
click at [754, 12] on icon at bounding box center [757, 14] width 7 height 7
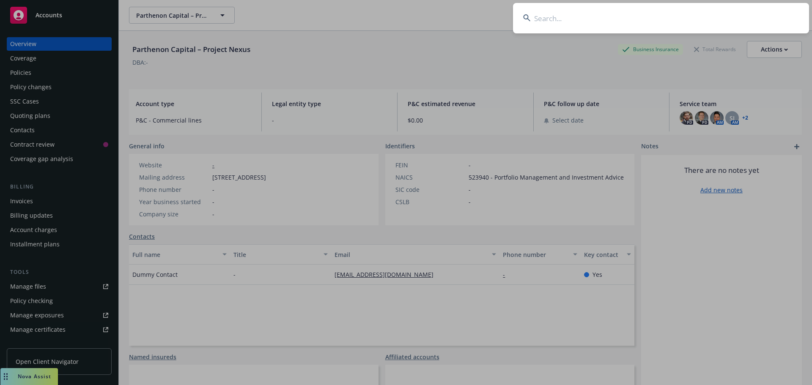
click at [646, 18] on input at bounding box center [661, 18] width 296 height 30
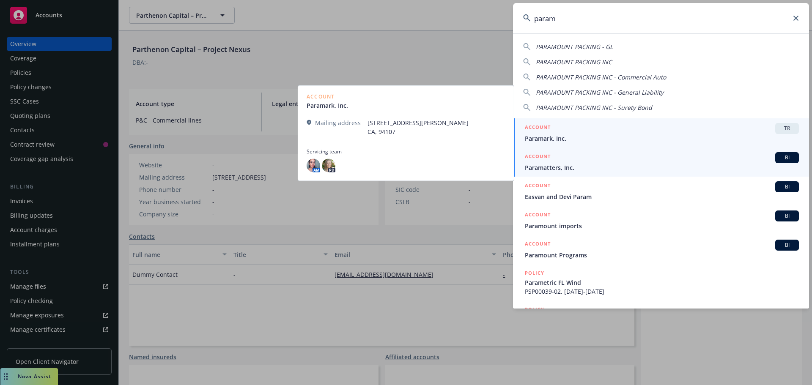
type input "param"
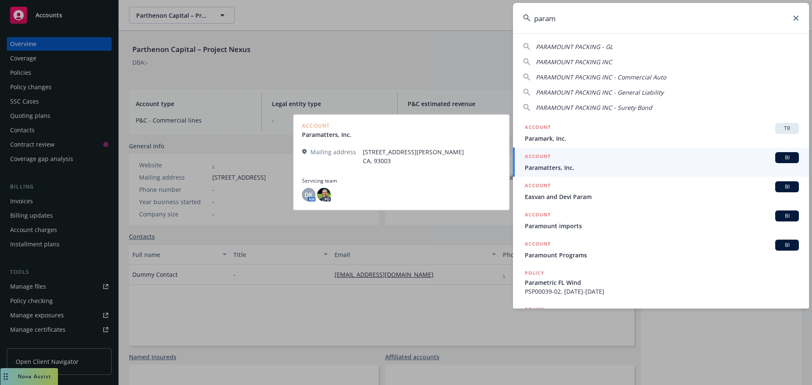
click at [539, 170] on span "Paramatters, Inc." at bounding box center [662, 167] width 274 height 9
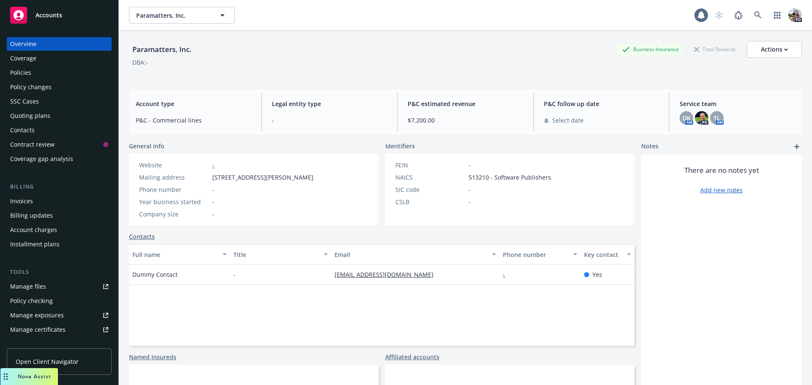
click at [23, 75] on div "Policies" at bounding box center [20, 73] width 21 height 14
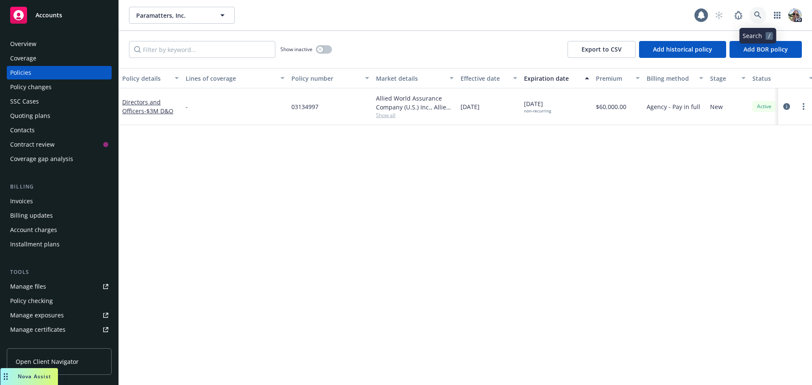
click at [755, 13] on icon at bounding box center [757, 14] width 7 height 7
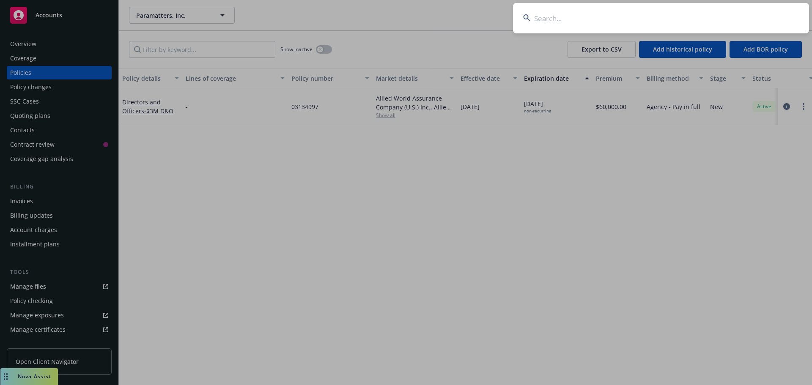
click at [663, 11] on input at bounding box center [661, 18] width 296 height 30
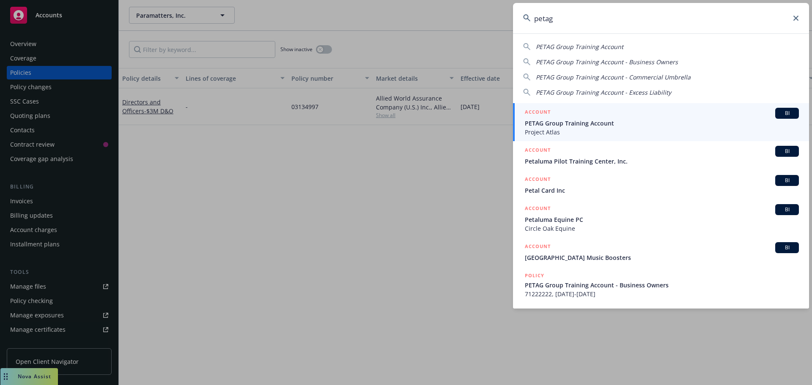
type input "petag"
click at [586, 121] on span "PETAG Group Training Account" at bounding box center [662, 123] width 274 height 9
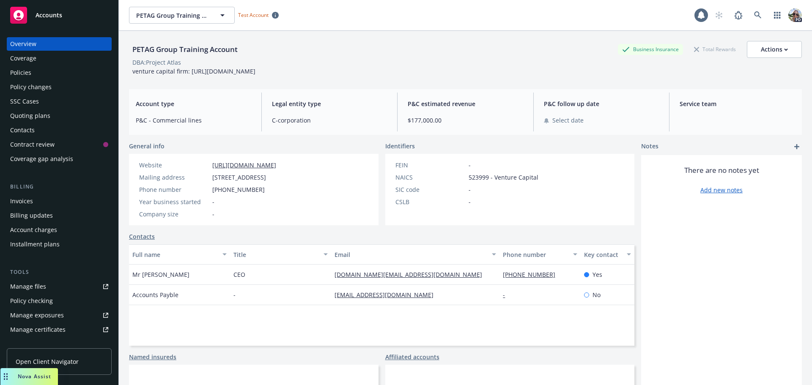
click at [14, 73] on div "Policies" at bounding box center [20, 73] width 21 height 14
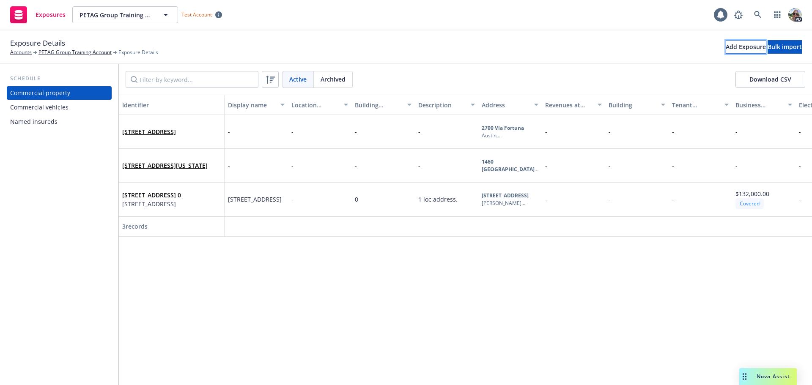
click at [726, 44] on div "Add Exposure" at bounding box center [746, 47] width 40 height 13
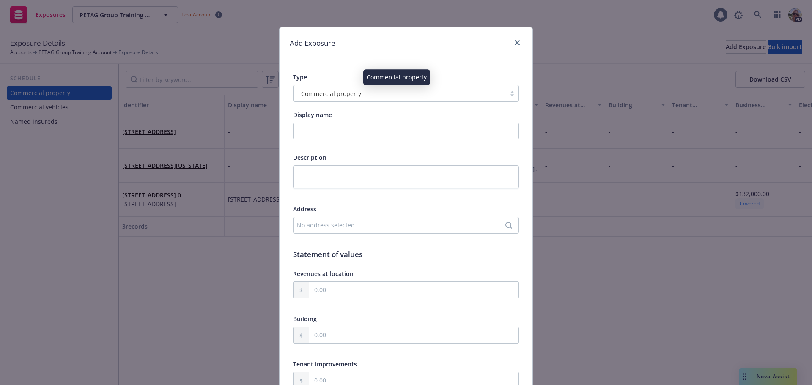
click at [315, 93] on span "Commercial property" at bounding box center [331, 93] width 60 height 9
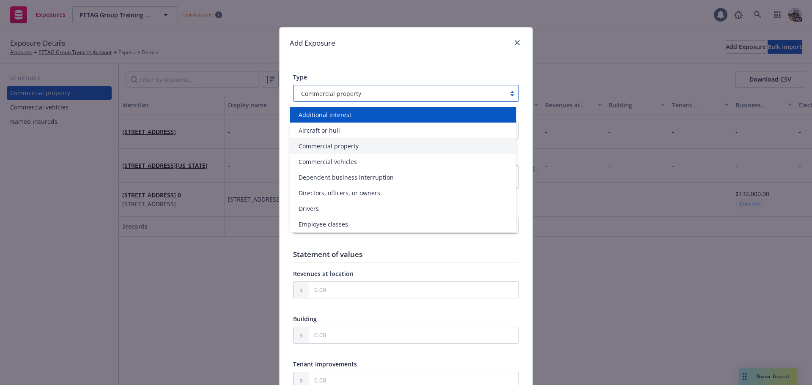
click at [317, 115] on span "Additional interest" at bounding box center [325, 114] width 53 height 9
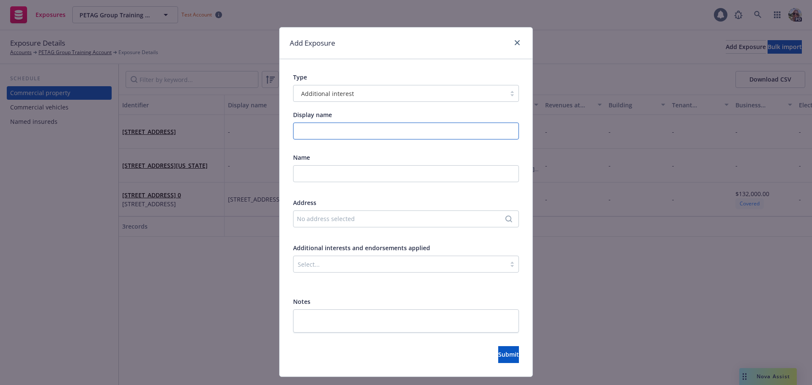
click at [317, 131] on input "Display name" at bounding box center [406, 131] width 226 height 17
click at [301, 175] on input "text" at bounding box center [406, 173] width 226 height 17
type input "Pacific"
click at [300, 218] on div "No address selected" at bounding box center [402, 218] width 210 height 9
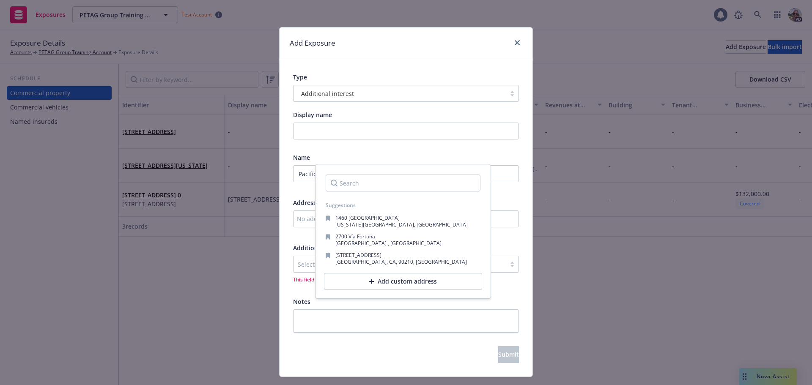
click at [384, 284] on div "Add custom address" at bounding box center [403, 281] width 158 height 17
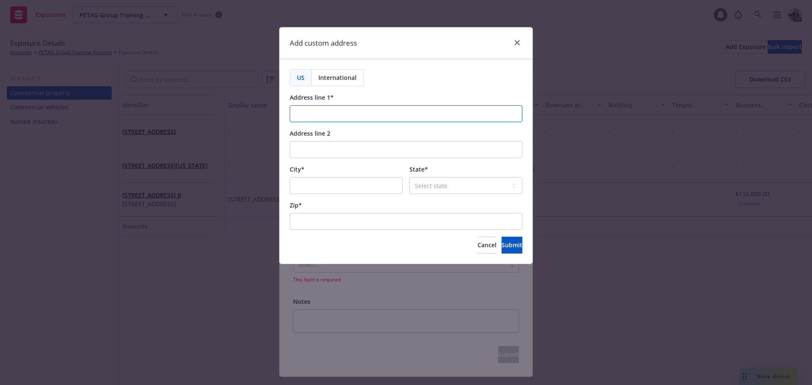
click at [302, 110] on input "Address line 1*" at bounding box center [406, 113] width 233 height 17
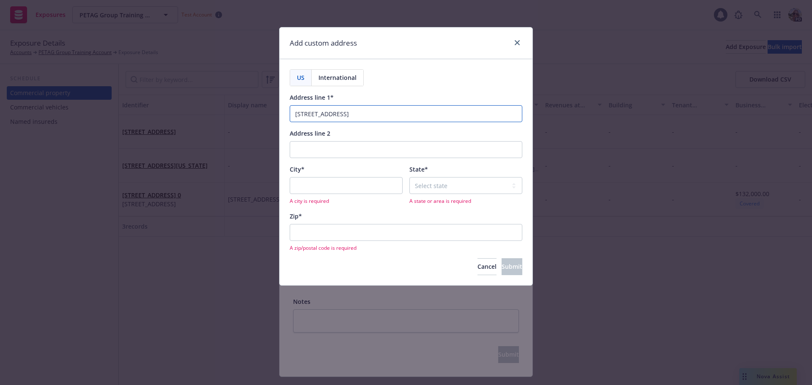
type input "123 Pacific Way"
type input "Pacifica"
select select "CA"
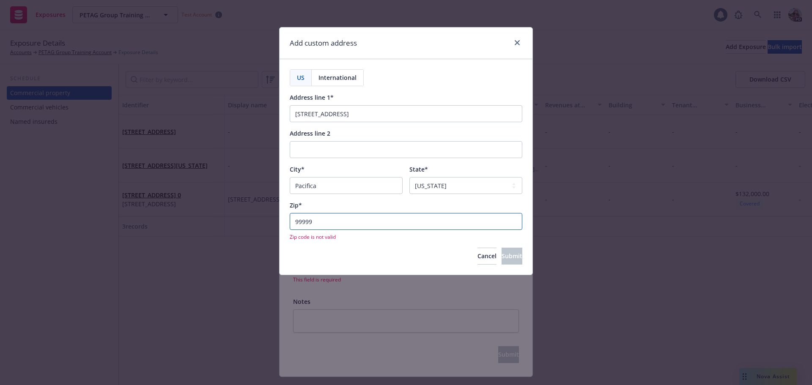
type input "99999"
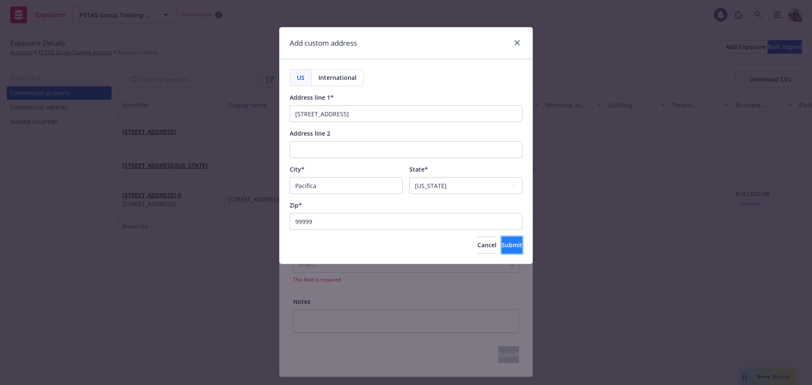
click at [501, 246] on span "Submit" at bounding box center [511, 245] width 21 height 8
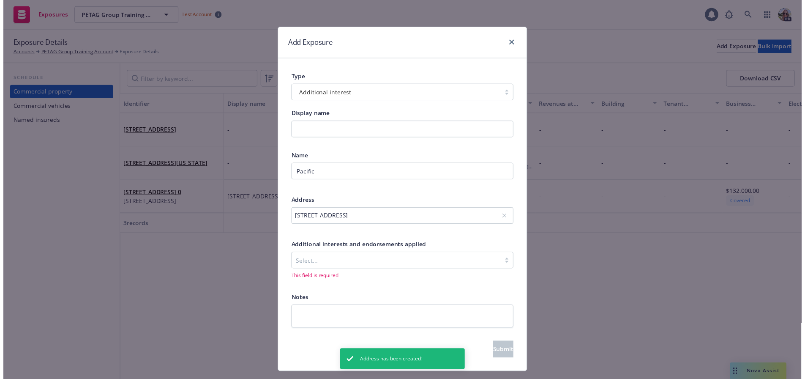
scroll to position [21, 0]
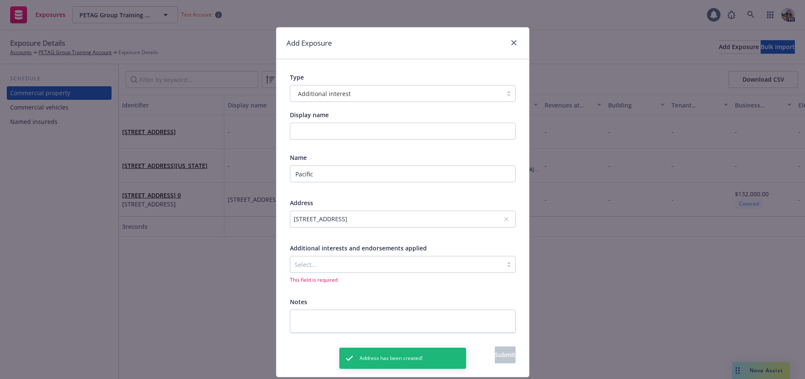
click at [299, 262] on div at bounding box center [397, 264] width 204 height 10
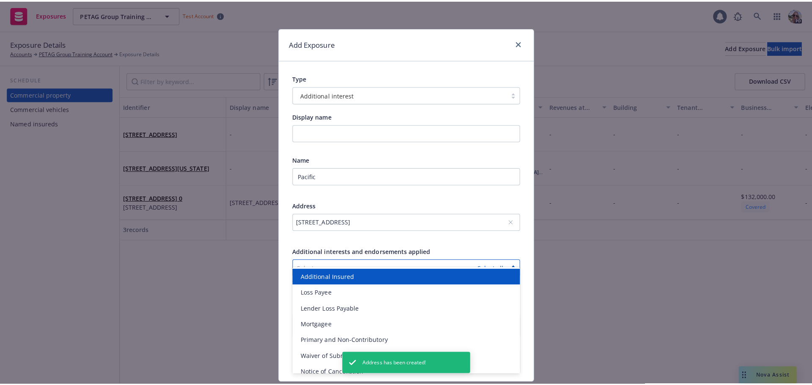
scroll to position [0, 0]
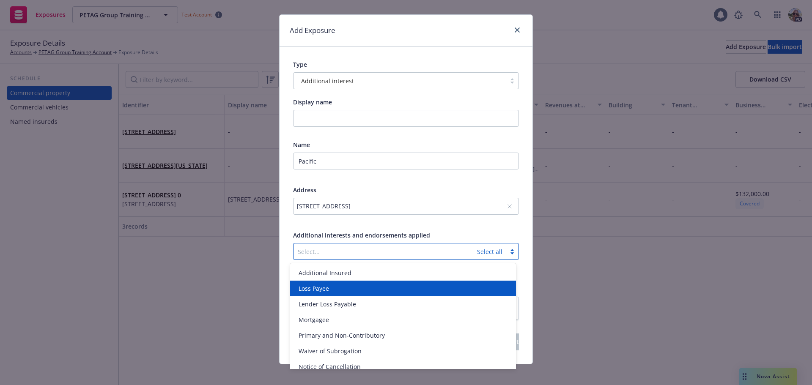
click at [323, 288] on span "Loss Payee" at bounding box center [314, 288] width 30 height 9
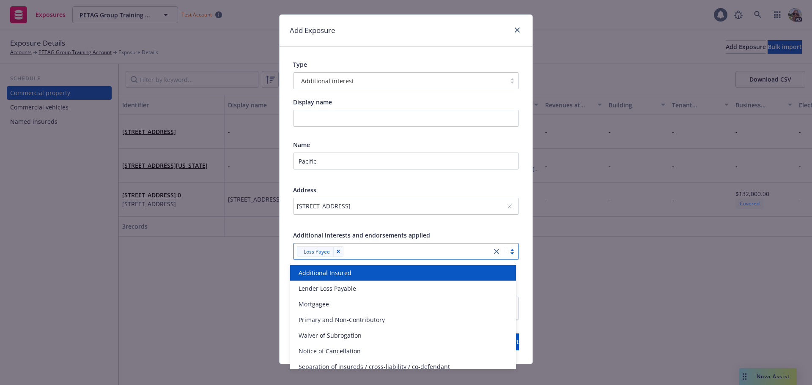
click at [315, 217] on div "123 Pacific Way, Pacifica, CA, 99999, USA" at bounding box center [406, 212] width 226 height 28
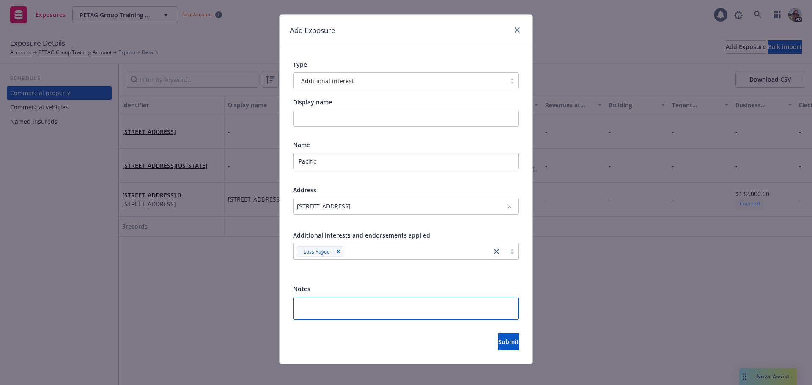
click at [312, 306] on textarea at bounding box center [406, 308] width 226 height 23
type textarea "x"
type textarea "L"
type textarea "x"
type textarea "Los"
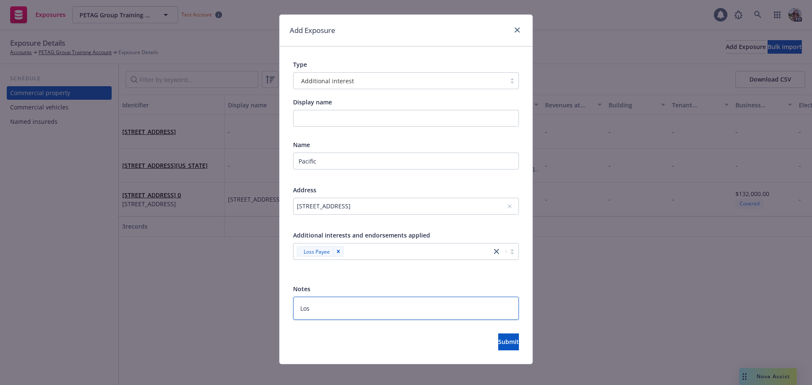
type textarea "x"
type textarea "Loss"
type textarea "x"
type textarea "Loss"
type textarea "x"
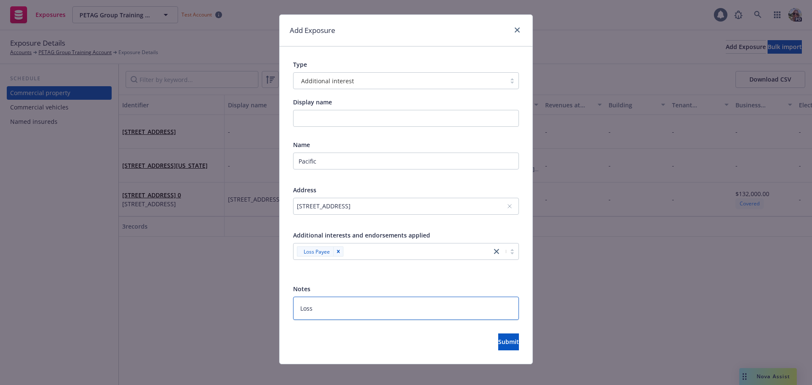
type textarea "Loss P"
type textarea "x"
type textarea "Loss Pa"
type textarea "x"
type textarea "Loss Pay"
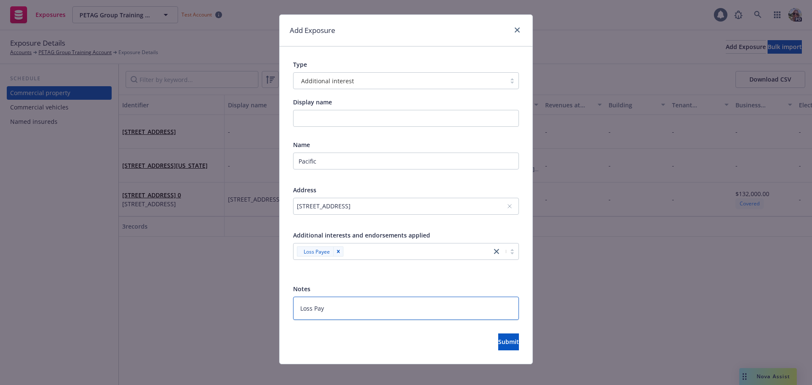
type textarea "x"
type textarea "Loss Paye"
type textarea "x"
type textarea "Loss Payee"
type textarea "x"
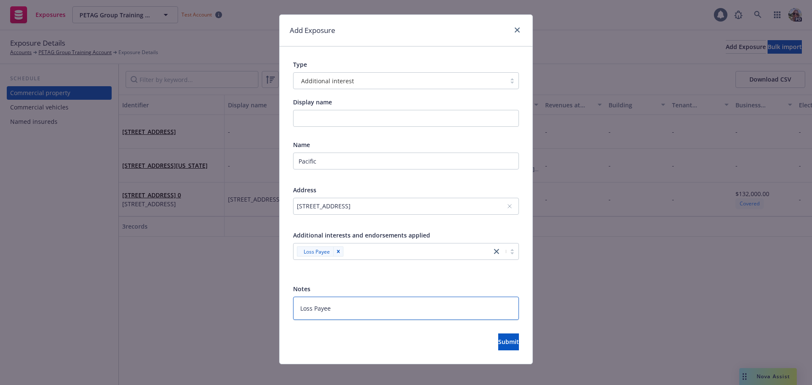
type textarea "Loss Payee o"
type textarea "x"
type textarea "Loss Payee on"
type textarea "x"
type textarea "Loss Payee on"
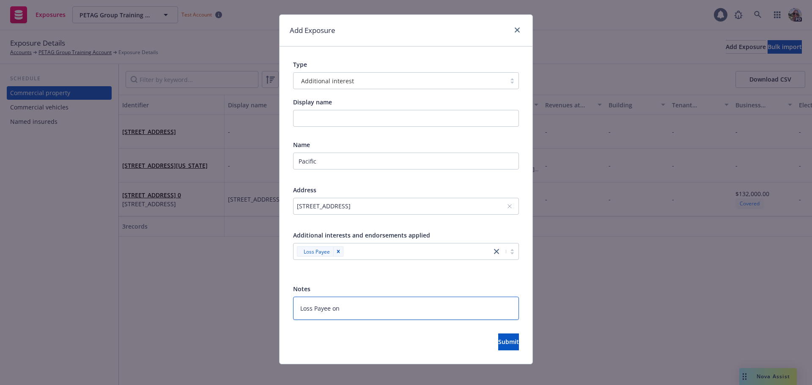
type textarea "x"
type textarea "Loss Payee on F"
type textarea "x"
type textarea "Loss Payee on Fu"
type textarea "x"
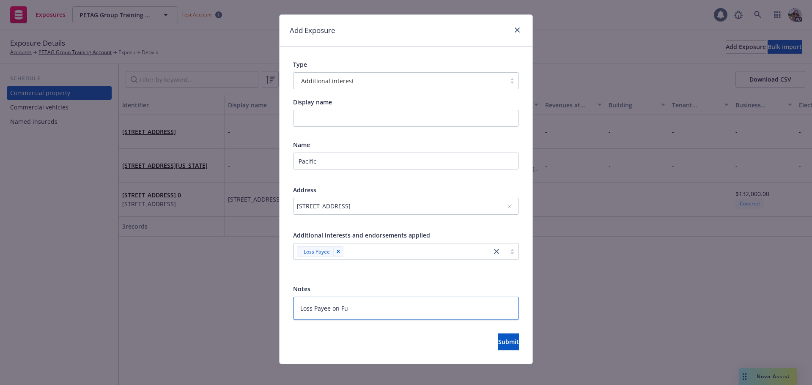
type textarea "Loss Payee on Fur"
type textarea "x"
type textarea "Loss Payee on Fu"
type textarea "x"
type textarea "Loss Payee on F"
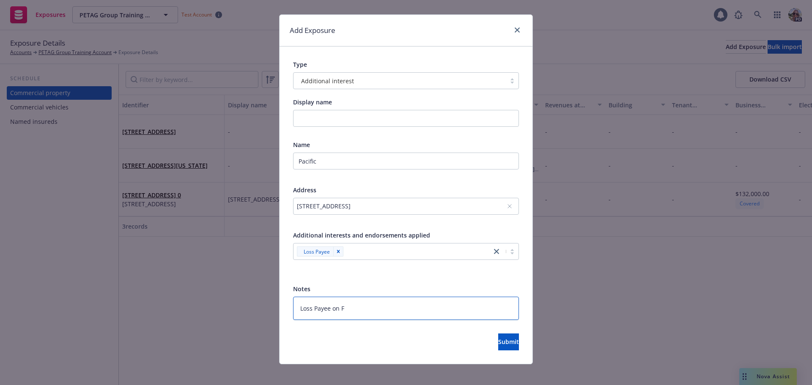
type textarea "x"
type textarea "Loss Payee on Fo"
type textarea "x"
type textarea "Loss Payee on For"
type textarea "x"
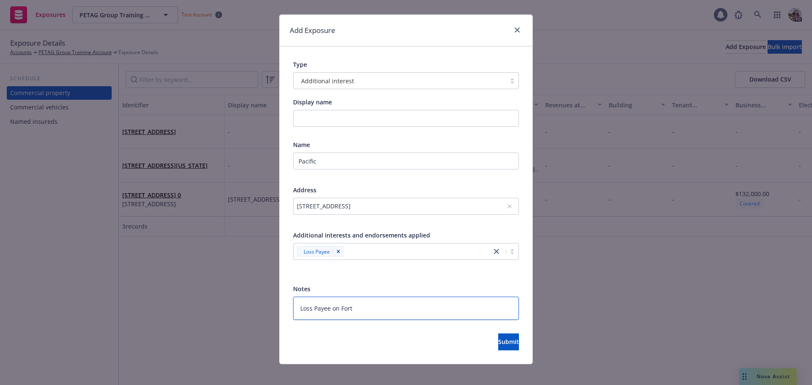
type textarea "Loss Payee on Fortu"
type textarea "x"
type textarea "Loss Payee on Fortun"
type textarea "x"
type textarea "Loss Payee on Fortuna"
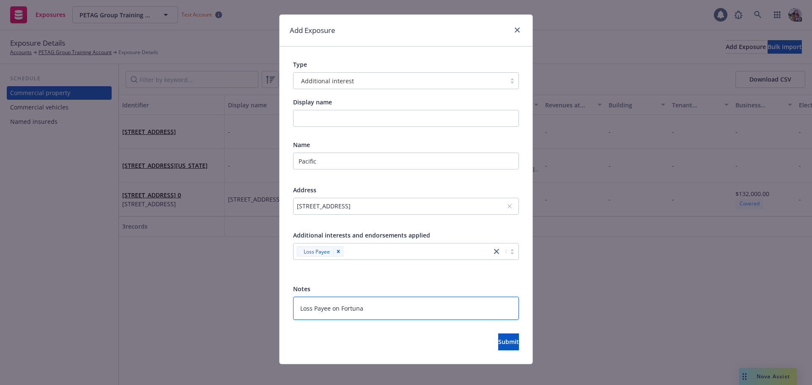
type textarea "x"
type textarea "Loss Payee on Fortuna"
type textarea "x"
type textarea "Loss Payee on Fortuna L"
type textarea "x"
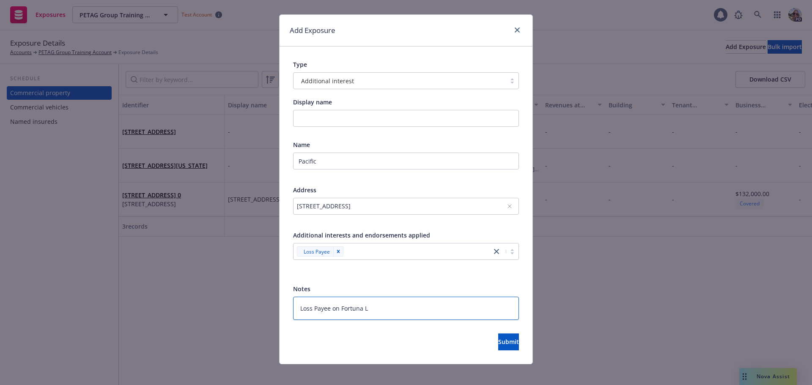
type textarea "Loss Payee on Fortuna Lo"
type textarea "x"
type textarea "Loss Payee on Fortuna Loc"
type textarea "x"
type textarea "Loss Payee on Fortuna Loca"
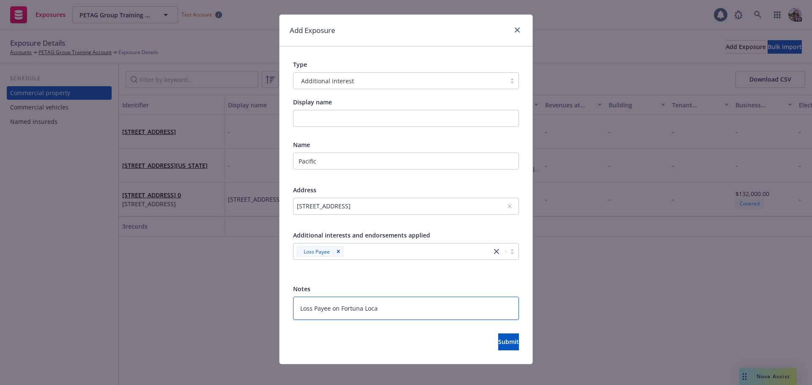
type textarea "x"
type textarea "Loss Payee on Fortuna Locati"
type textarea "x"
type textarea "Loss Payee on Fortuna Locatio"
type textarea "x"
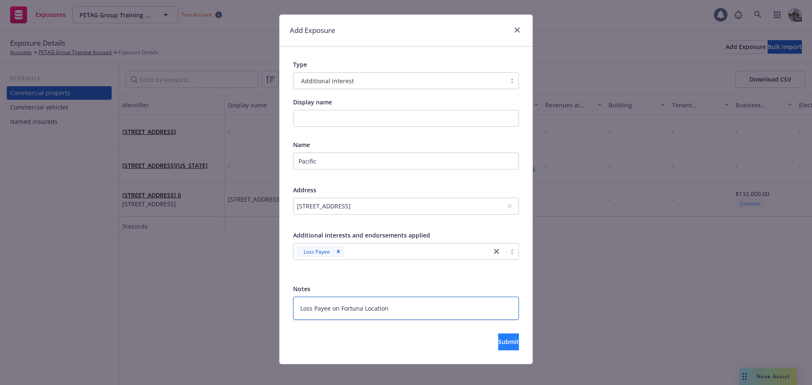
type textarea "Loss Payee on Fortuna Location"
click at [498, 338] on span "Submit" at bounding box center [508, 342] width 21 height 8
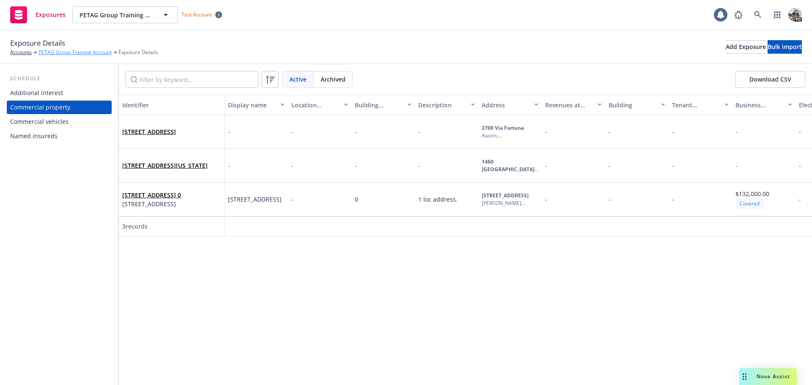
click at [61, 51] on link "PETAG Group Training Account" at bounding box center [74, 53] width 73 height 8
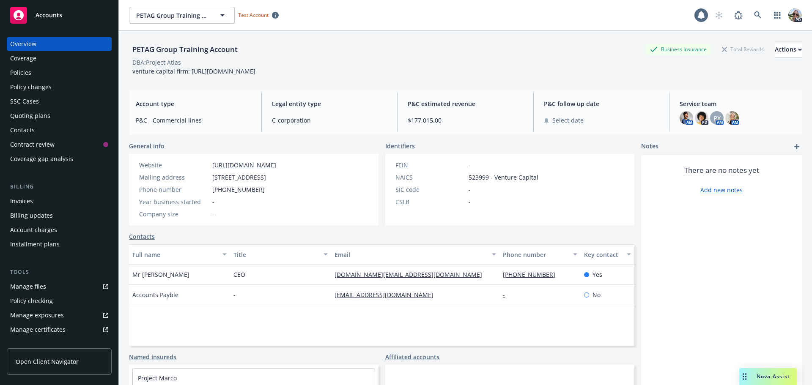
click at [24, 88] on div "Policy changes" at bounding box center [30, 87] width 41 height 14
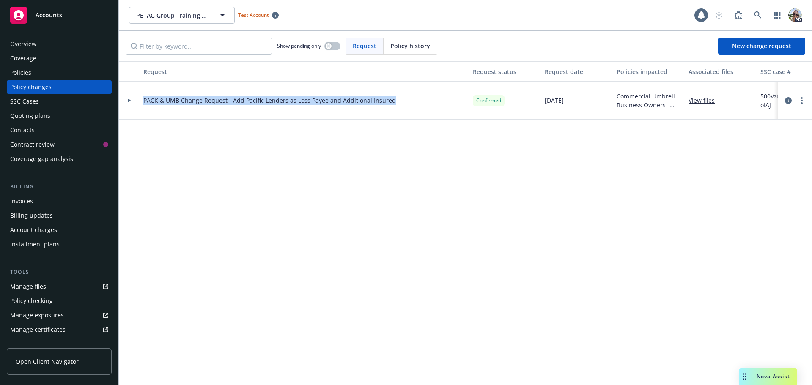
drag, startPoint x: 403, startPoint y: 100, endPoint x: 145, endPoint y: 100, distance: 257.5
click at [144, 101] on div "PACK & UMB Change Request - Add Pacific Lenders as Loss Payee and Additional In…" at bounding box center [304, 101] width 329 height 38
drag, startPoint x: 495, startPoint y: 212, endPoint x: 512, endPoint y: 190, distance: 28.6
click at [499, 205] on div "Request Request status Request date Policies impacted Associated files SSC case…" at bounding box center [465, 223] width 693 height 324
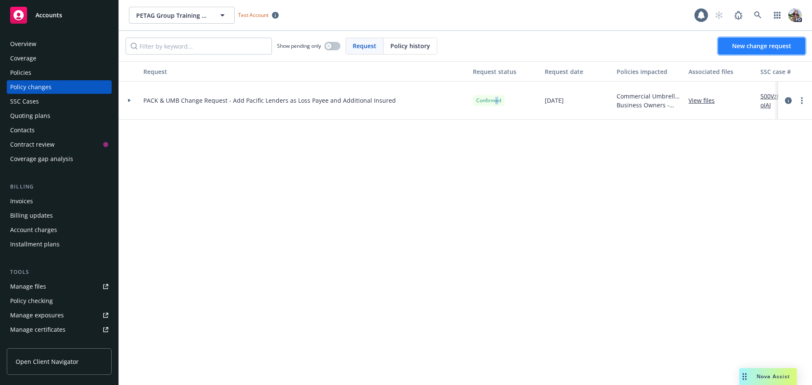
click at [775, 48] on span "New change request" at bounding box center [761, 46] width 59 height 8
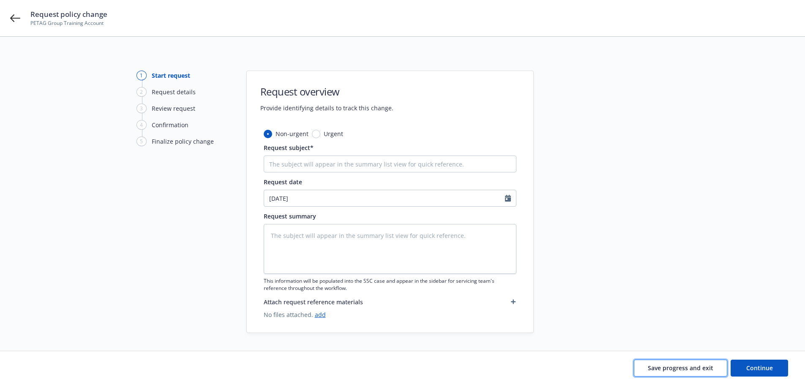
click at [658, 371] on span "Save progress and exit" at bounding box center [681, 368] width 66 height 8
type textarea "x"
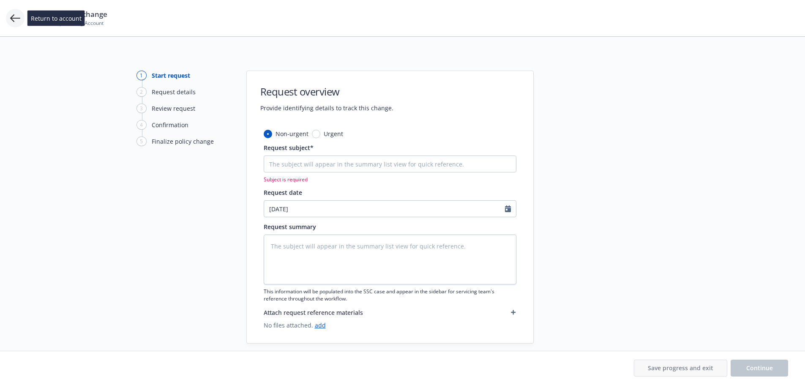
click at [11, 14] on icon at bounding box center [15, 18] width 10 height 10
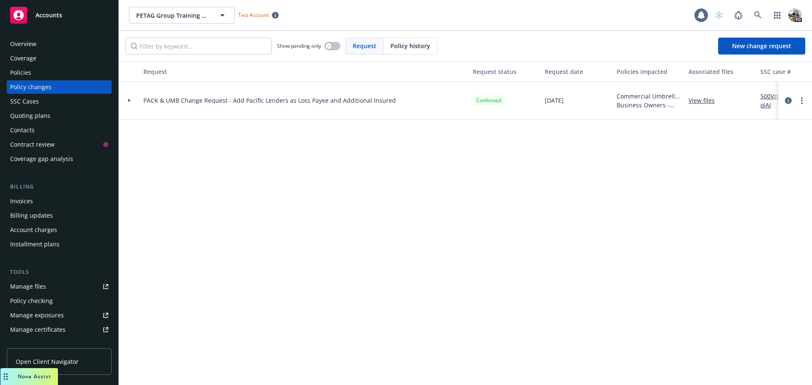
click at [765, 107] on link "500Vz00000SnhBoIAJ" at bounding box center [788, 101] width 57 height 18
click at [127, 101] on div at bounding box center [129, 100] width 14 height 3
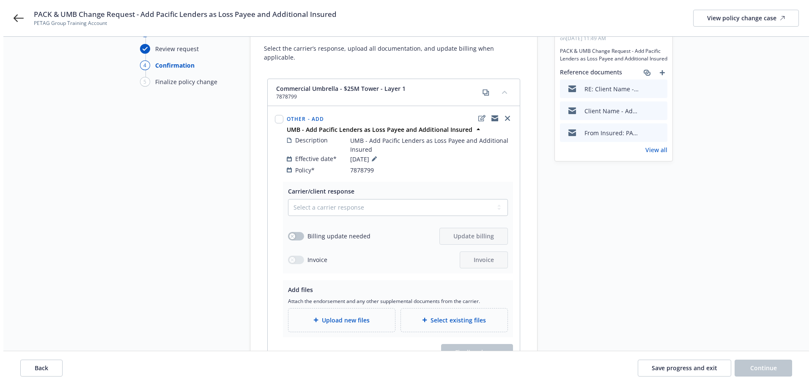
scroll to position [85, 0]
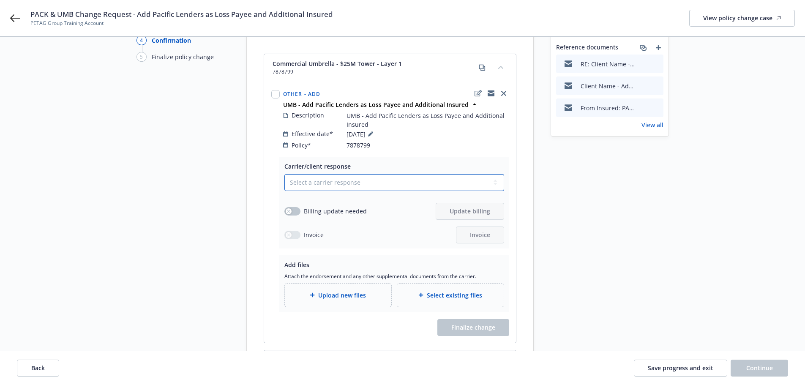
click at [325, 178] on select "Select a carrier response Accepted Accepted with revision No endorsement needed…" at bounding box center [395, 182] width 220 height 17
select select "ACCEPTED"
click at [285, 174] on select "Select a carrier response Accepted Accepted with revision No endorsement needed…" at bounding box center [395, 182] width 220 height 17
drag, startPoint x: 366, startPoint y: 203, endPoint x: 303, endPoint y: 207, distance: 62.7
click at [303, 207] on div "Billing update needed Update billing" at bounding box center [395, 211] width 220 height 17
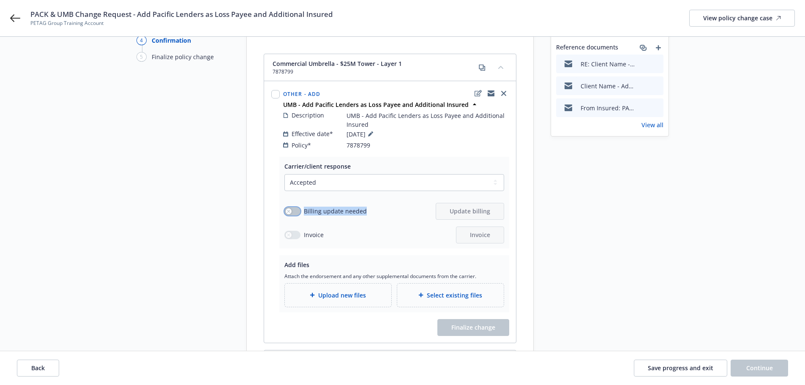
click at [288, 210] on icon "button" at bounding box center [288, 211] width 3 height 3
click at [452, 207] on span "Update billing" at bounding box center [470, 211] width 41 height 8
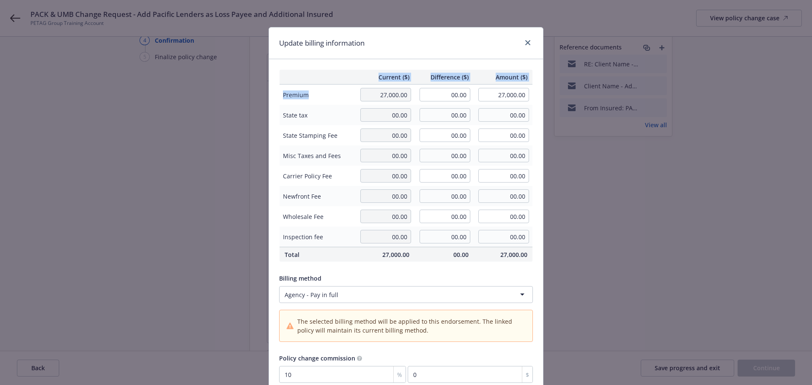
click at [381, 96] on table "Current ($) Difference ($) Amount ($) Premium 27,000.00 00.00 27,000.00 State t…" at bounding box center [406, 165] width 254 height 193
click at [436, 94] on input "00.00" at bounding box center [444, 95] width 51 height 14
type input "150.00"
type input "27,150.00"
type input "15"
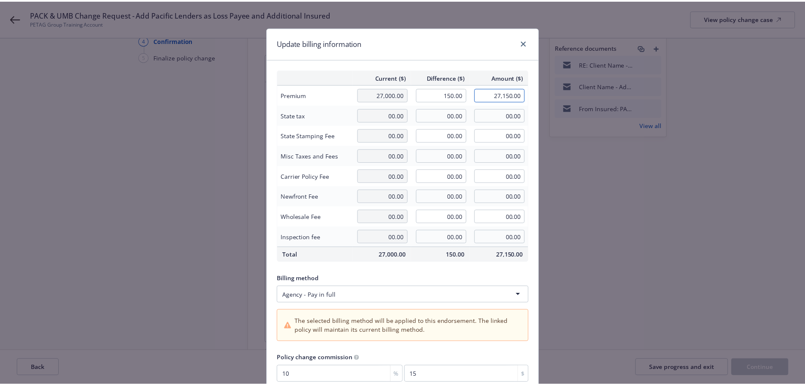
scroll to position [42, 0]
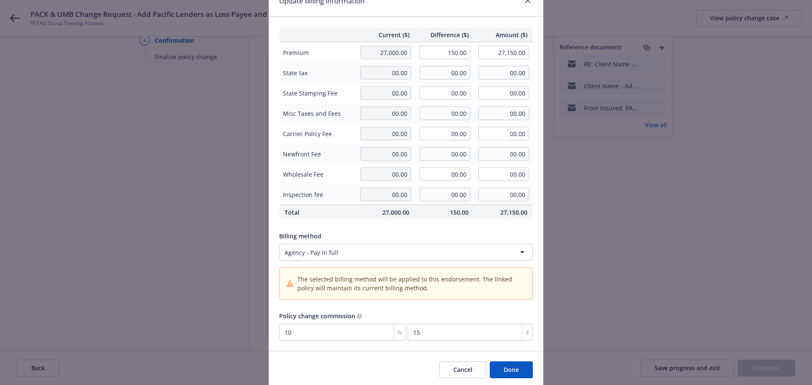
click at [519, 369] on button "Done" at bounding box center [511, 370] width 43 height 17
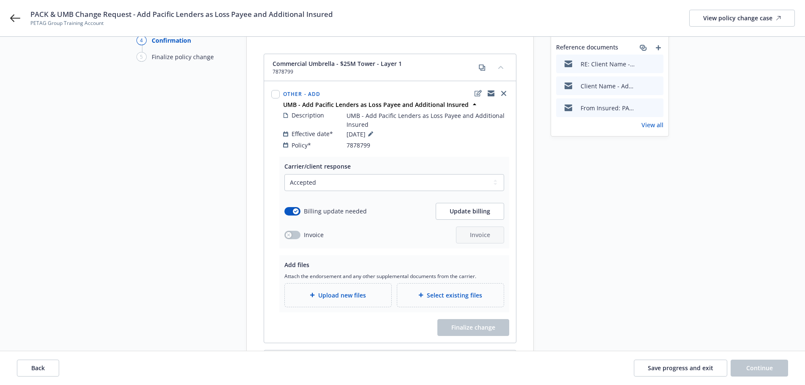
click at [336, 291] on span "Upload new files" at bounding box center [342, 295] width 48 height 9
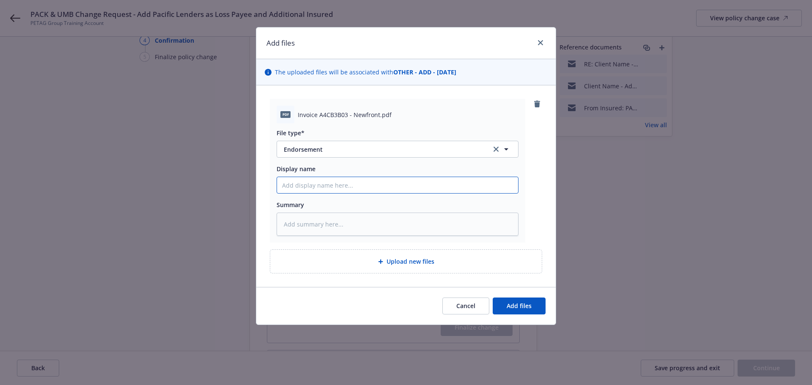
click at [322, 185] on input "Display name" at bounding box center [397, 185] width 241 height 16
type textarea "x"
type input "2"
type textarea "x"
type input "25"
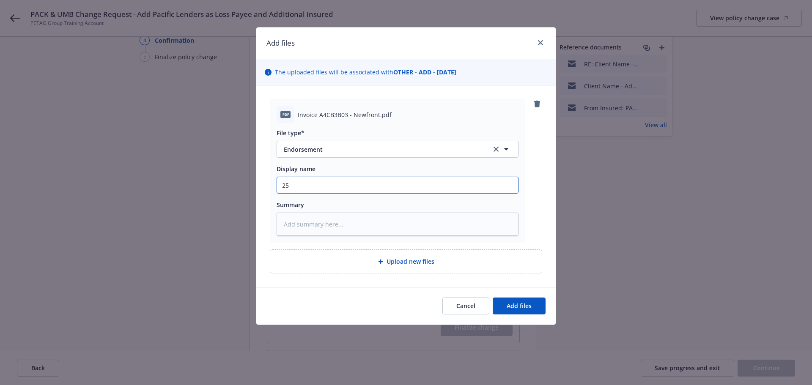
type textarea "x"
type input "25-"
type textarea "x"
type input "25-2"
type textarea "x"
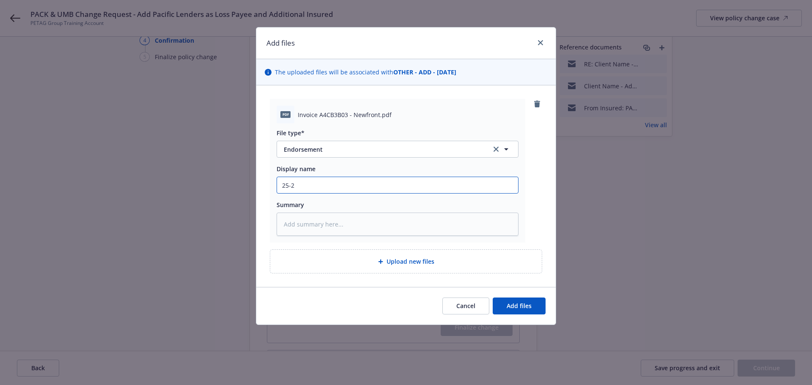
type input "25-26"
type textarea "x"
type input "25-26"
type textarea "x"
type input "25-26 B"
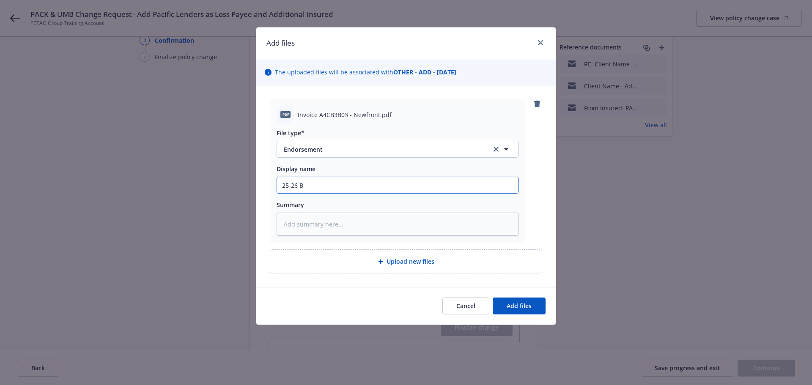
type textarea "x"
type input "25-26 BO"
type textarea "x"
type input "25-26 BOP"
type textarea "x"
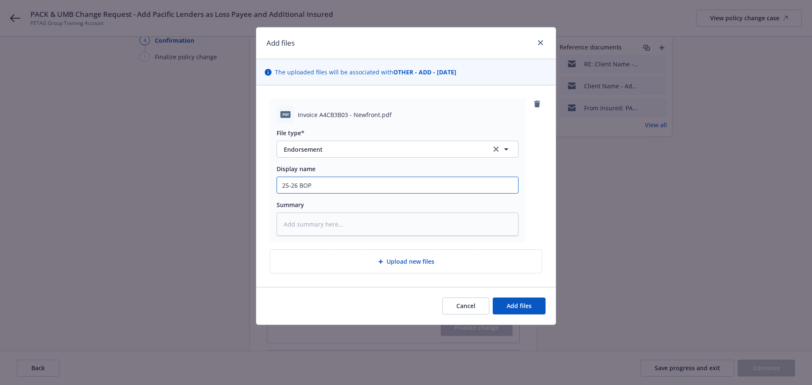
type input "25-26 BOP"
type textarea "x"
type input "25-26 BOP E"
type textarea "x"
type input "25-26 BOP End"
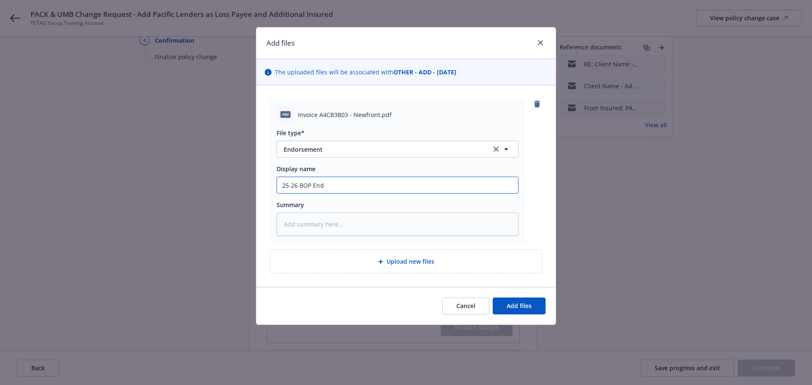
type textarea "x"
type input "25-26 BOP Endo"
type textarea "x"
type input "25-26 BOP Endor"
type textarea "x"
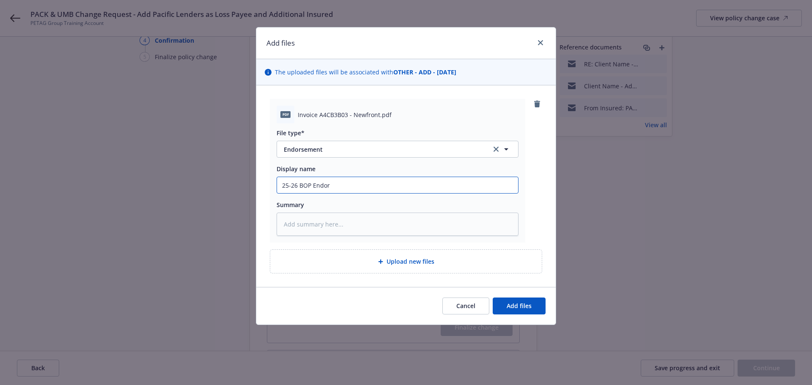
type input "25-26 BOP Endors"
type textarea "x"
type input "25-26 BOP Endorsem"
type textarea "x"
type input "25-26 BOP Endorseme"
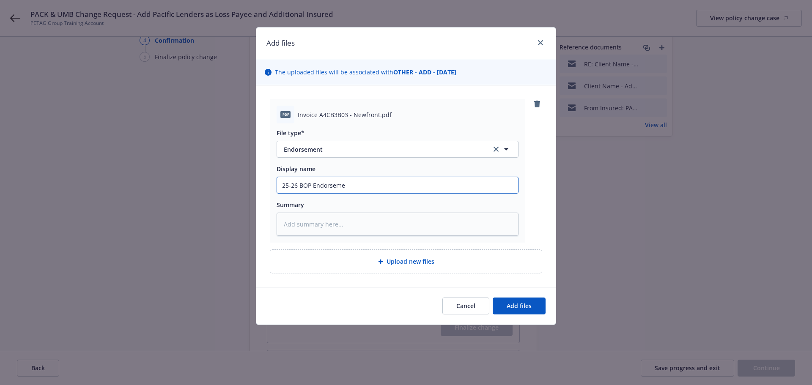
type textarea "x"
type input "25-26 BOP Endorsemen"
type textarea "x"
type input "25-26 BOP Endorsement"
drag, startPoint x: 310, startPoint y: 184, endPoint x: 299, endPoint y: 184, distance: 10.6
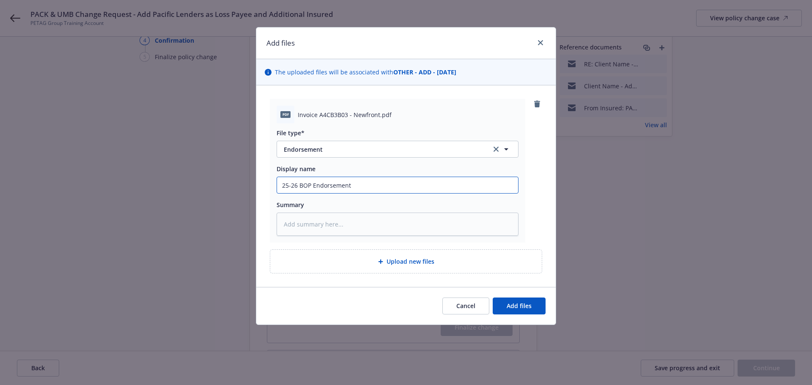
click at [299, 184] on input "25-26 BOP Endorsement" at bounding box center [397, 185] width 241 height 16
type textarea "x"
type input "25-26 U Endorsement"
type textarea "x"
type input "25-26 UM Endorsement"
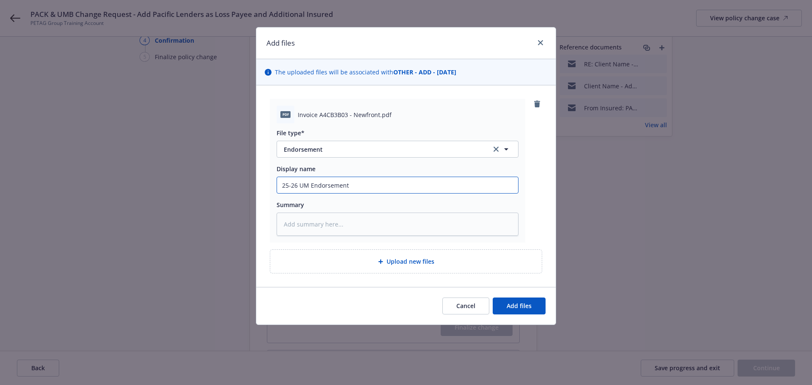
type textarea "x"
type input "25-26 UMB Endorsement"
click at [374, 185] on input "25-26 UMB Endorsement" at bounding box center [397, 185] width 241 height 16
type textarea "x"
type input "25-26 UMB Endorsement"
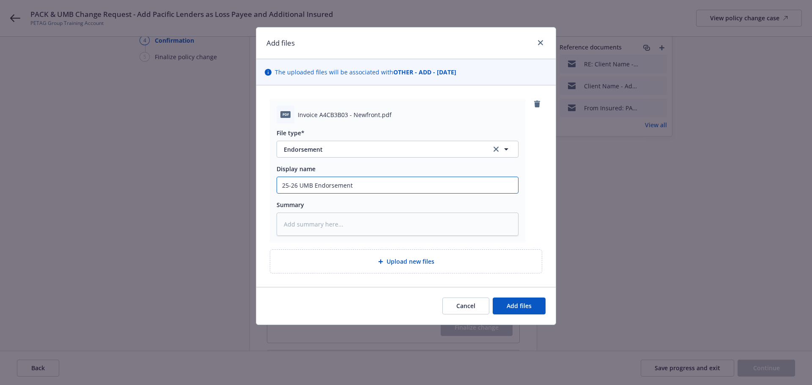
type textarea "x"
type input "25-26 UMB Endorsement -"
type textarea "x"
type input "25-26 UMB Endorsement -"
type textarea "x"
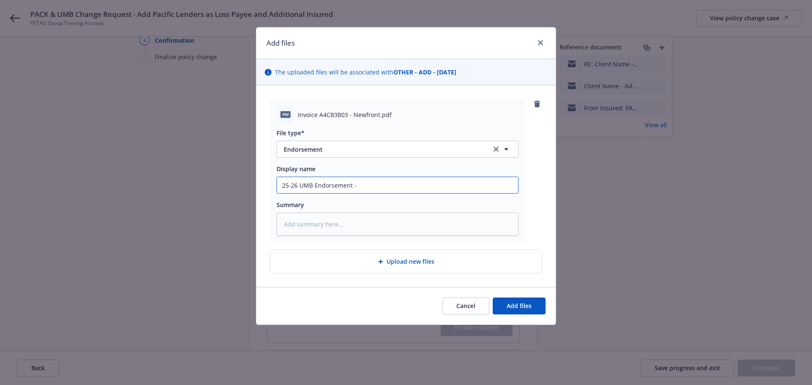
type input "25-26 UMB Endorsement - A"
type textarea "x"
type input "25-26 UMB Endorsement - Ad"
type textarea "x"
type input "25-26 UMB Endorsement - Add"
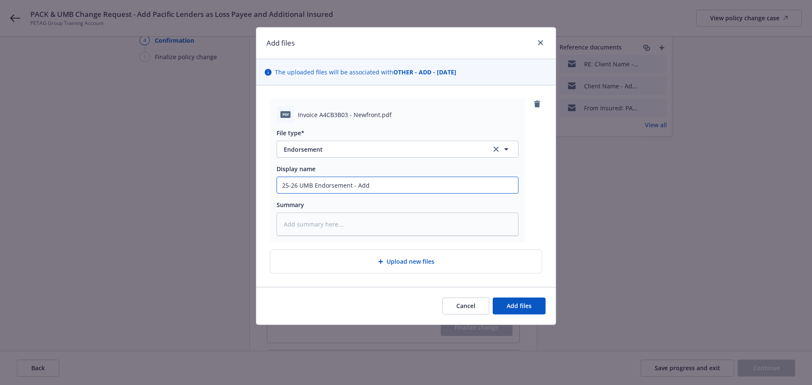
type textarea "x"
type input "25-26 UMB Endorsement - Adds"
type textarea "x"
type input "25-26 UMB Endorsement - Adds"
type textarea "x"
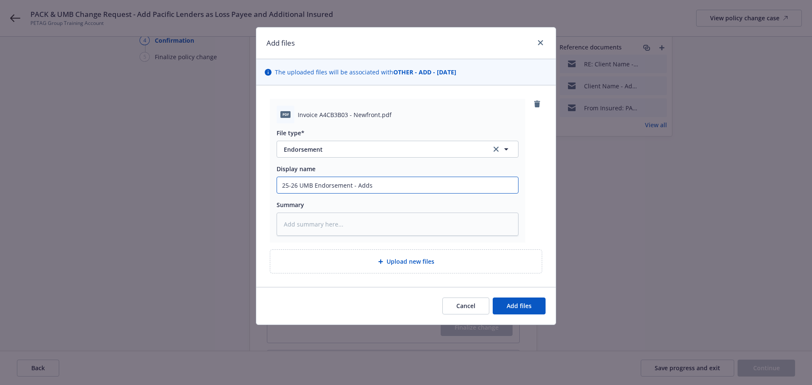
type input "25-26 UMB Endorsement - Adds P"
type textarea "x"
type input "25-26 UMB Endorsement - Adds Pa"
type textarea "x"
type input "25-26 UMB Endorsement - Adds Pa c"
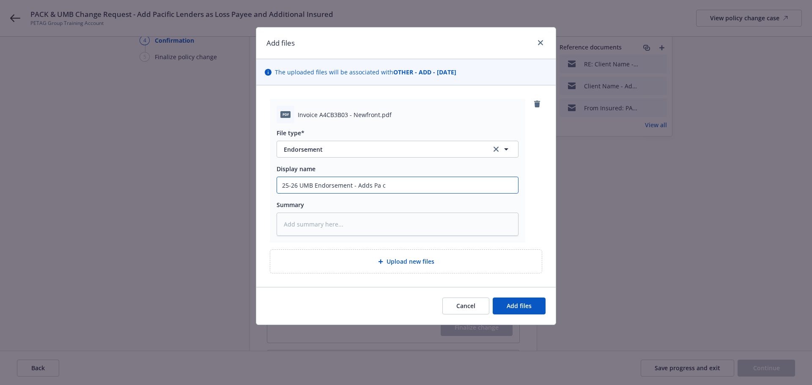
type textarea "x"
type input "25-26 UMB Endorsement - Adds Pa"
type textarea "x"
type input "25-26 UMB Endorsement - Adds Pa"
type textarea "x"
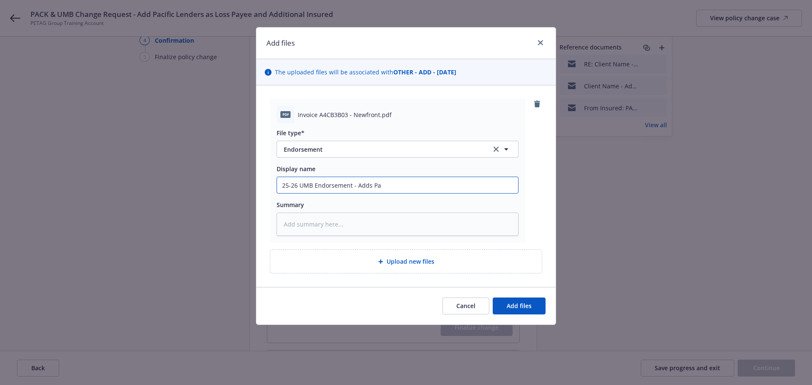
type input "25-26 UMB Endorsement - Adds Pac"
type textarea "x"
type input "25-26 UMB Endorsement - Adds Paci"
type textarea "x"
type input "25-26 UMB Endorsement - Adds Pacif"
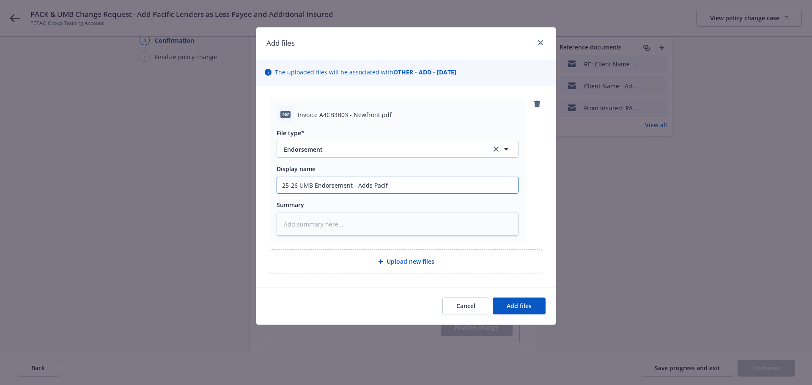
type textarea "x"
type input "25-26 UMB Endorsement - Adds Pacifi"
type textarea "x"
type input "25-26 UMB Endorsement - Adds Pacific"
type textarea "x"
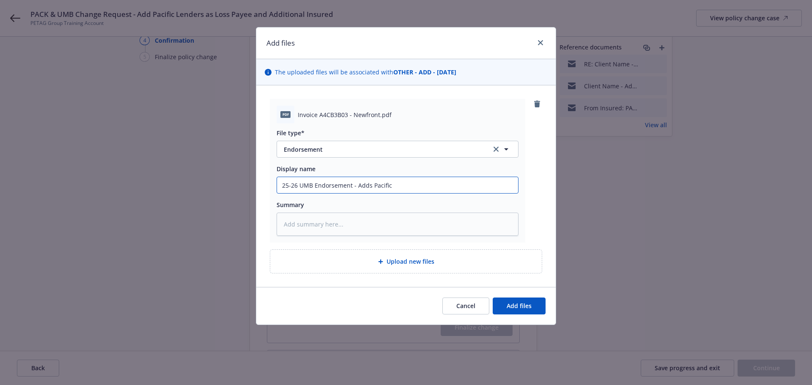
type input "25-26 UMB Endorsement - Adds Pacific"
type textarea "x"
type input "25-26 UMB Endorsement - Adds Pacific a"
type textarea "x"
type input "25-26 UMB Endorsement - Adds Pacific as"
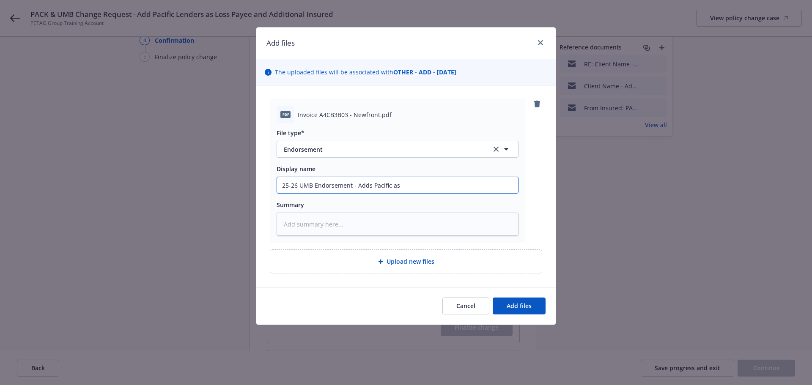
type textarea "x"
type input "25-26 UMB Endorsement - Adds Pacific as"
type textarea "x"
type input "25-26 UMB Endorsement - Adds Pacific as A"
type textarea "x"
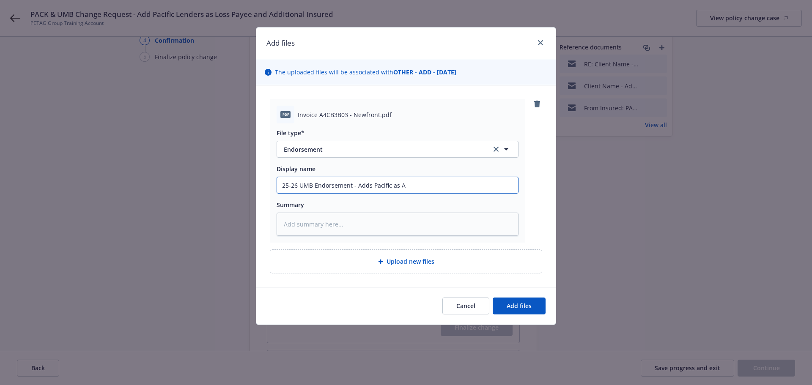
type input "25-26 UMB Endorsement - Adds Pacific as AI"
type textarea "x"
type input "25-26 UMB Endorsement - Adds Pacific as A"
type textarea "x"
type input "25-26 UMB Endorsement - Adds Pacific as Ad"
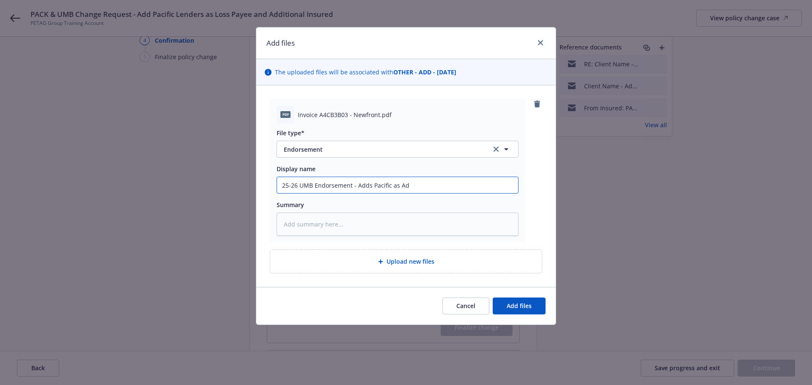
type textarea "x"
type input "25-26 UMB Endorsement - Adds Pacific as Add"
type textarea "x"
type input "25-26 UMB Endorsement - Adds Pacific as Addi"
type textarea "x"
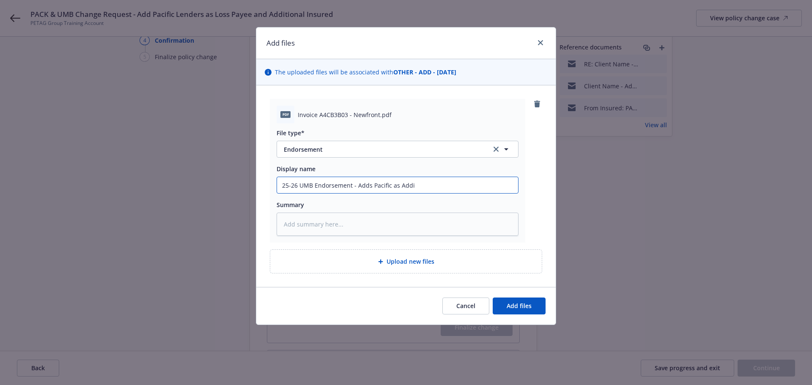
type input "25-26 UMB Endorsement - Adds Pacific as Addit"
type textarea "x"
type input "25-26 UMB Endorsement - Adds Pacific as Additio"
type textarea "x"
type input "25-26 UMB Endorsement - Adds Pacific as Additiona"
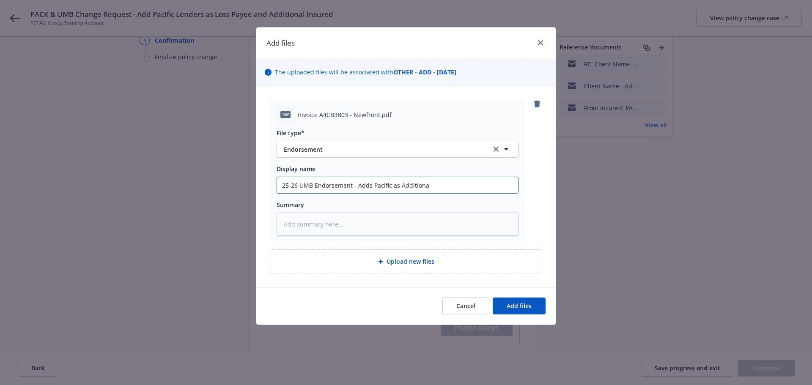
type textarea "x"
type input "25-26 UMB Endorsement - Adds Pacific as Additional"
type textarea "x"
type input "25-26 UMB Endorsement - Adds Pacific as Additional"
type textarea "x"
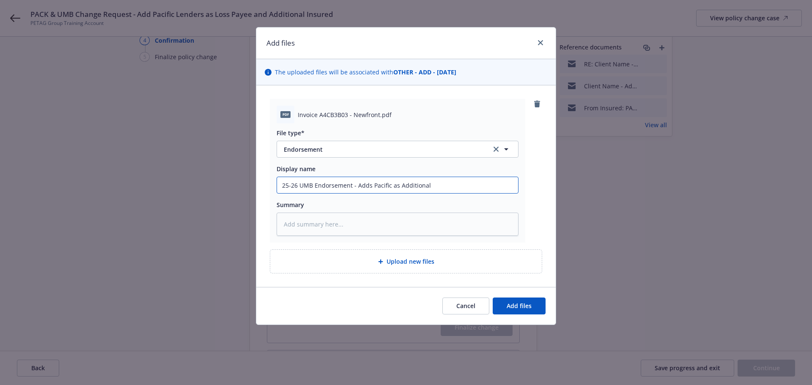
type input "25-26 UMB Endorsement - Adds Pacific as Additional i"
type textarea "x"
type input "25-26 UMB Endorsement - Adds Pacific as Additional ins"
type textarea "x"
type input "25-26 UMB Endorsement - Adds Pacific as Additional insu"
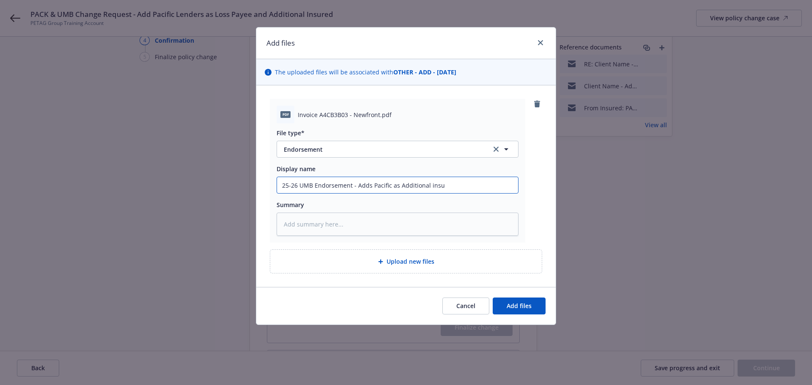
type textarea "x"
type input "25-26 UMB Endorsement - Adds Pacific as Additional insur"
type textarea "x"
type input "25-26 UMB Endorsement - Adds Pacific as Additional insure"
type textarea "x"
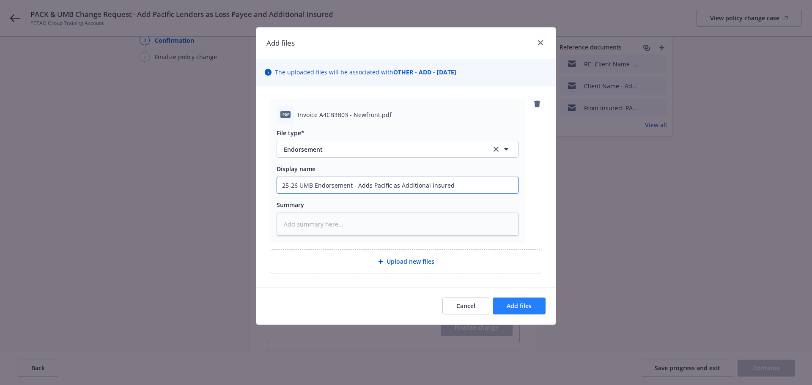
type input "25-26 UMB Endorsement - Adds Pacific as Additional insured"
click at [510, 302] on span "Add files" at bounding box center [519, 306] width 25 height 8
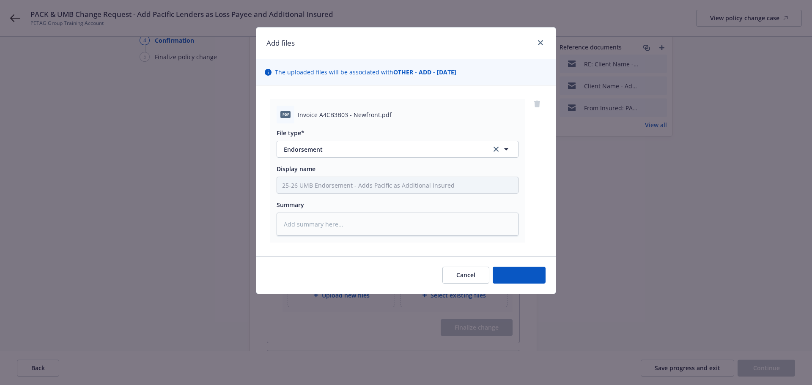
type textarea "x"
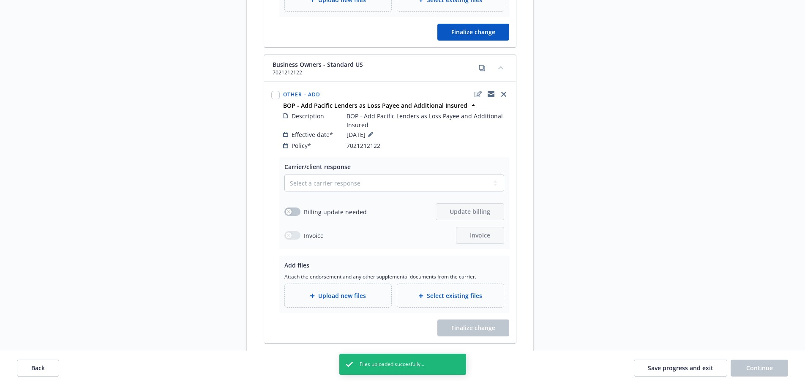
scroll to position [423, 0]
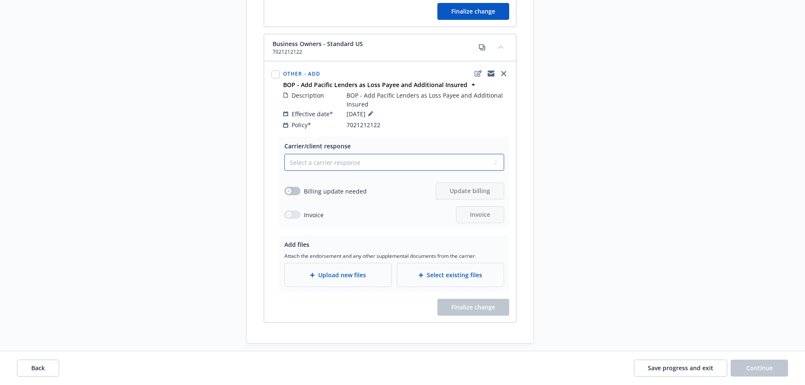
click at [324, 154] on select "Select a carrier response Accepted Accepted with revision No endorsement needed…" at bounding box center [395, 162] width 220 height 17
select select "ACCEPTED"
click at [285, 154] on select "Select a carrier response Accepted Accepted with revision No endorsement needed…" at bounding box center [395, 162] width 220 height 17
click at [288, 189] on icon "button" at bounding box center [288, 190] width 3 height 3
click at [484, 187] on button "Update billing" at bounding box center [470, 191] width 68 height 17
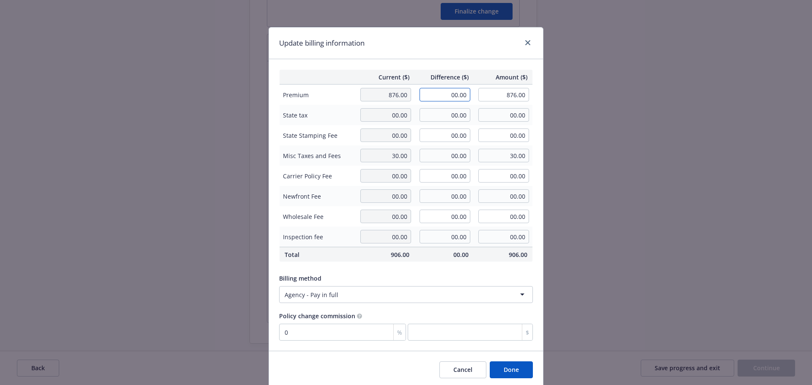
click at [438, 95] on input "00.00" at bounding box center [444, 95] width 51 height 14
type input "250.00"
type input "1,126.00"
type input "0"
click at [514, 370] on button "Done" at bounding box center [511, 370] width 43 height 17
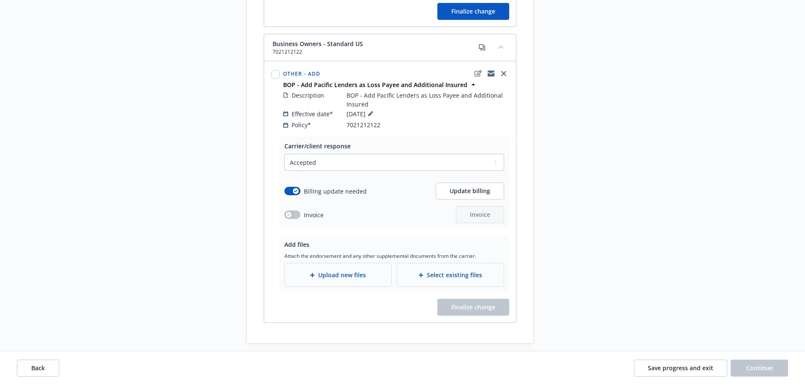
click at [334, 271] on span "Upload new files" at bounding box center [342, 275] width 48 height 9
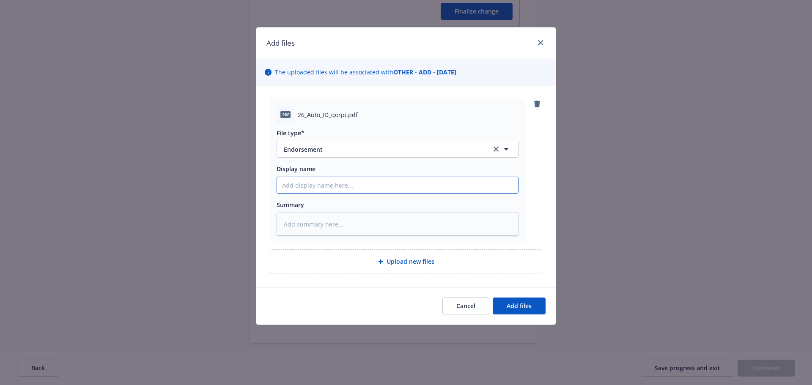
click at [285, 186] on input "Display name" at bounding box center [397, 185] width 241 height 16
type textarea "x"
type input "2"
type textarea "x"
type input "25"
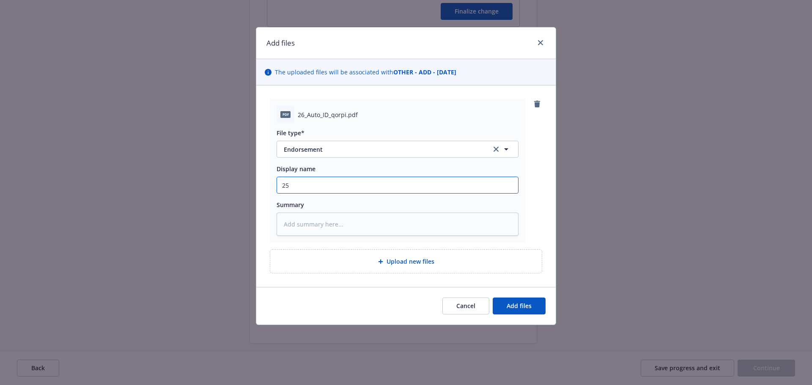
type textarea "x"
type input "25-"
type textarea "x"
type input "25-2"
type textarea "x"
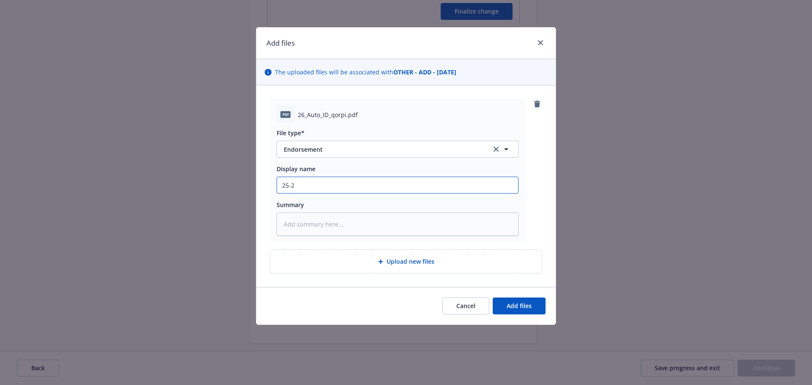
type input "25-26"
type textarea "x"
type input "25-26"
type textarea "x"
type input "25-26 B"
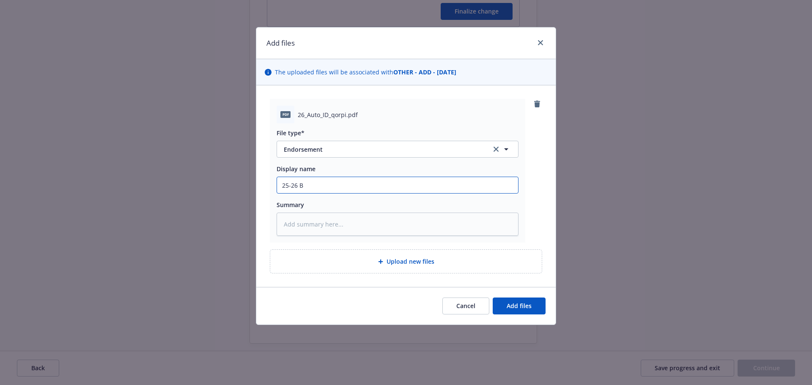
type textarea "x"
type input "25-26 BO"
type textarea "x"
type input "25-26 BO"
type textarea "x"
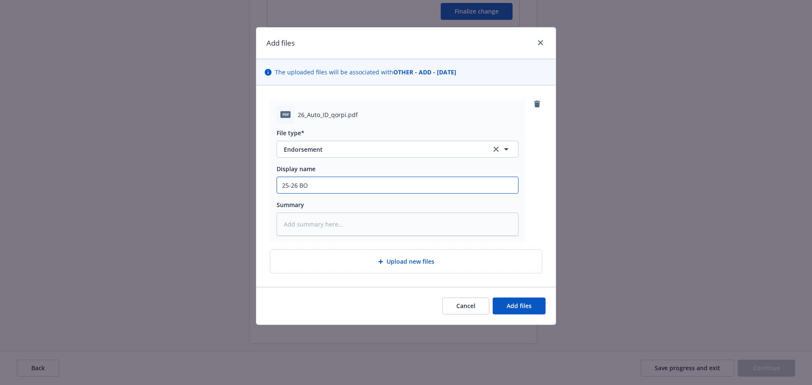
type input "25-26 BO E"
type textarea "x"
type input "25-26 BO End"
type textarea "x"
type input "25-26 BO Endo"
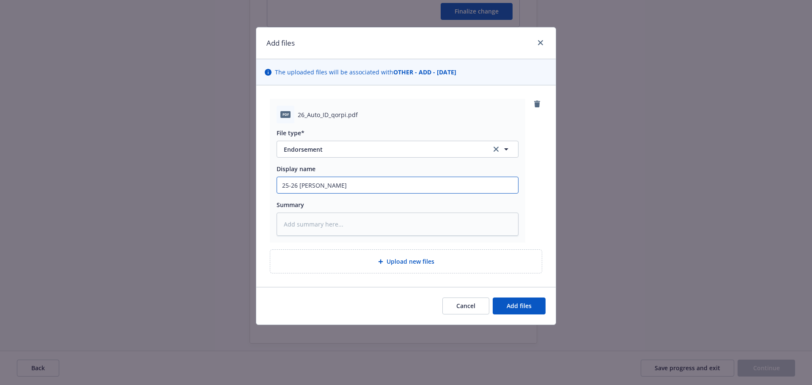
type textarea "x"
type input "25-26 BO Endor"
type textarea "x"
type input "25-26 BO Endors"
type textarea "x"
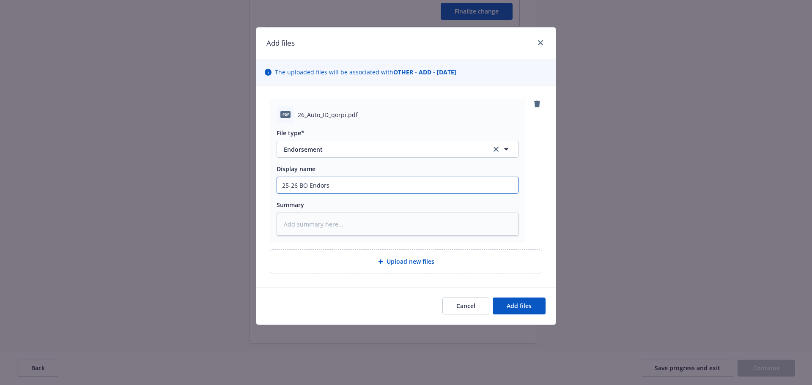
type input "25-26 BO Endorse"
type textarea "x"
type input "25-26 BO Endorsem"
type textarea "x"
type input "25-26 BO Endorseme"
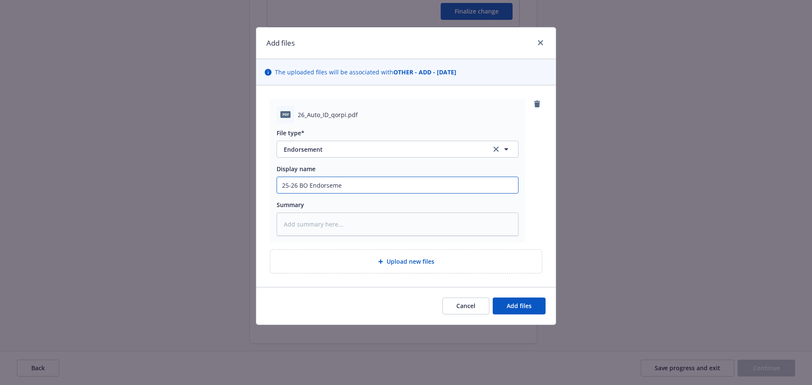
type textarea "x"
type input "25-26 BO Endorsemen"
type textarea "x"
type input "25-26 BO Endorsement"
type textarea "x"
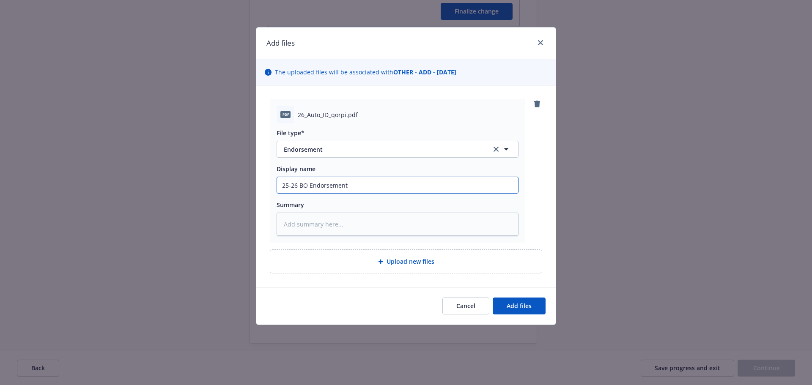
type input "25-26 BO Endorsement"
type textarea "x"
type input "25-26 BO Endorsement -"
type textarea "x"
type input "25-26 BO Endorsement -"
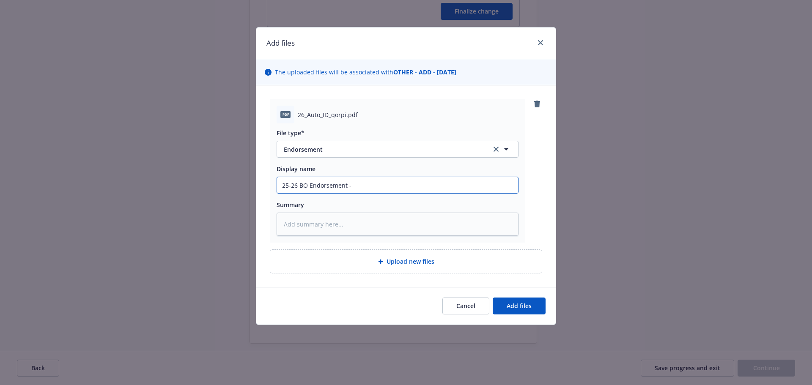
type textarea "x"
type input "25-26 BO Endorsement - A"
type textarea "x"
type input "25-26 BO Endorsement - Ad"
type textarea "x"
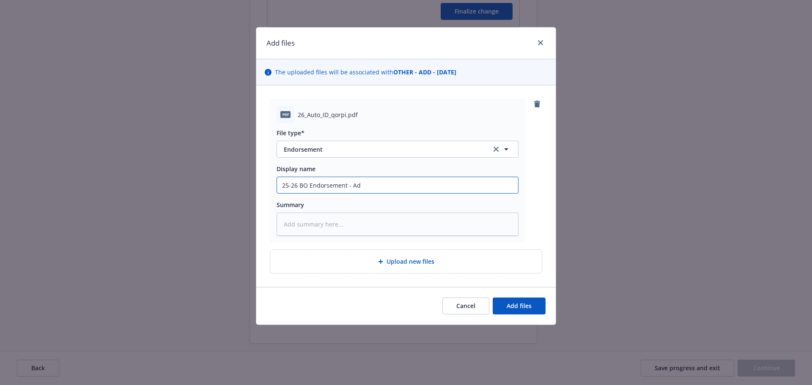
type input "25-26 BO Endorsement - Add"
type textarea "x"
type input "25-26 BO Endorsement - Adds"
type textarea "x"
type input "25-26 BO Endorsement - Adds"
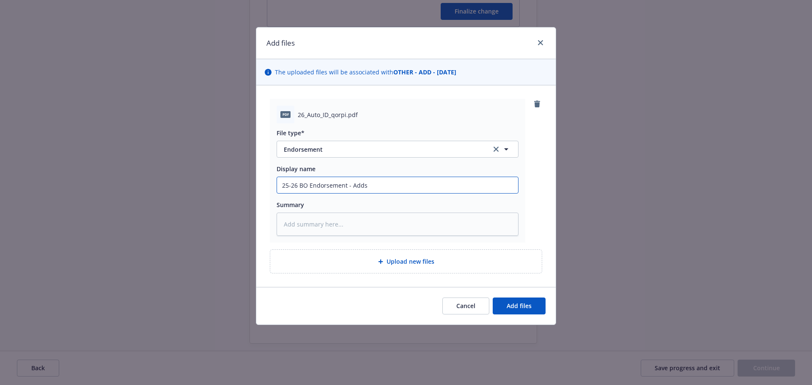
type textarea "x"
type input "25-26 BO Endorsement - Adds P"
type textarea "x"
type input "25-26 BO Endorsement - Adds Pa"
type textarea "x"
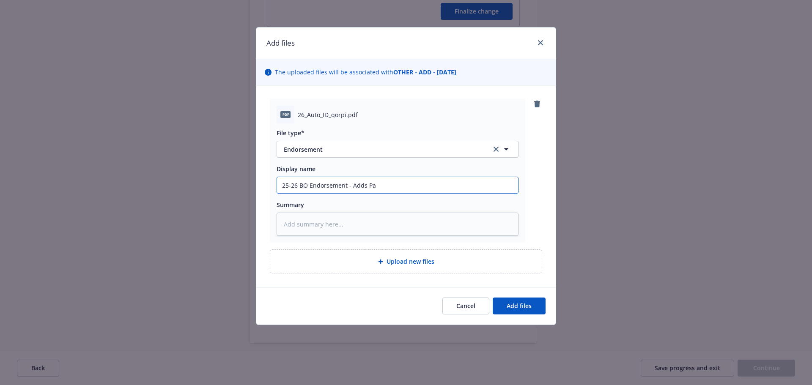
type input "25-26 BO Endorsement - Adds Pac"
type textarea "x"
type input "25-26 BO Endorsement - Adds Pacf"
type textarea "x"
type input "25-26 BO Endorsement - Adds Pacfi"
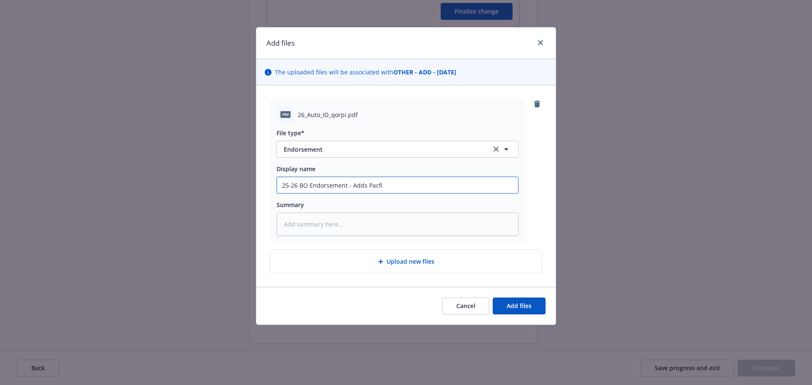
type textarea "x"
type input "25-26 BO Endorsement - Adds Pacfic"
type textarea "x"
type input "25-26 BO Endorsement - Adds Pacfic"
type textarea "x"
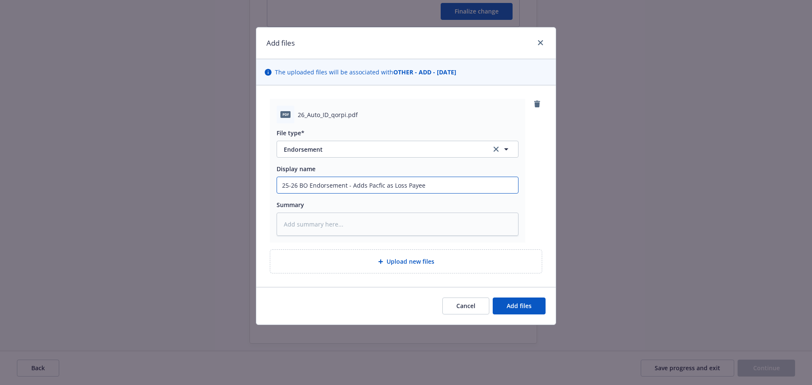
click at [306, 184] on input "25-26 BO Endorsement - Adds Pacfic as Loss Payee" at bounding box center [397, 185] width 241 height 16
click at [380, 186] on input "25-26 BOP Endorsement - Adds Pacfic as Loss Payee" at bounding box center [397, 185] width 241 height 16
click at [529, 310] on span "Add files" at bounding box center [519, 306] width 25 height 8
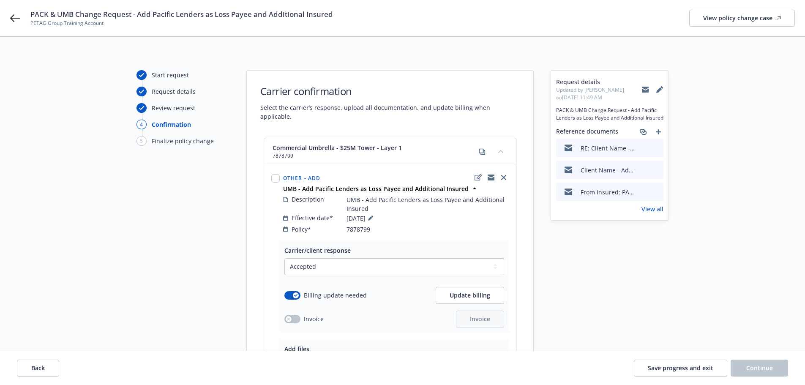
scroll to position [0, 0]
click at [277, 175] on input "checkbox" at bounding box center [275, 179] width 8 height 8
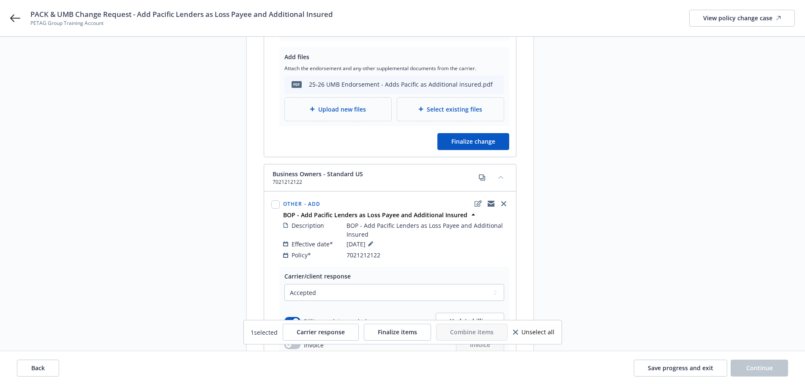
scroll to position [296, 0]
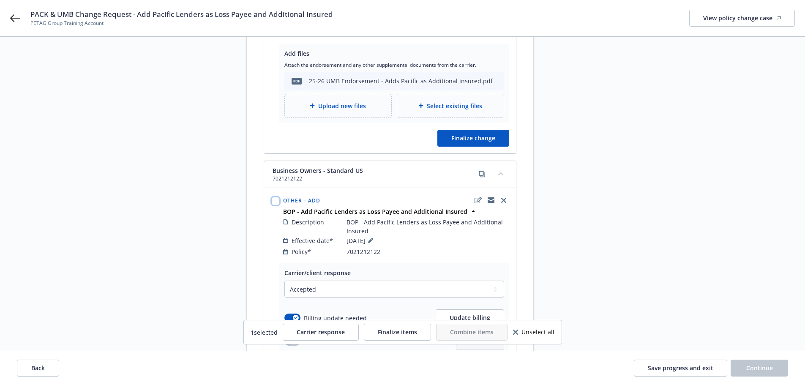
click at [274, 197] on input "checkbox" at bounding box center [275, 201] width 8 height 8
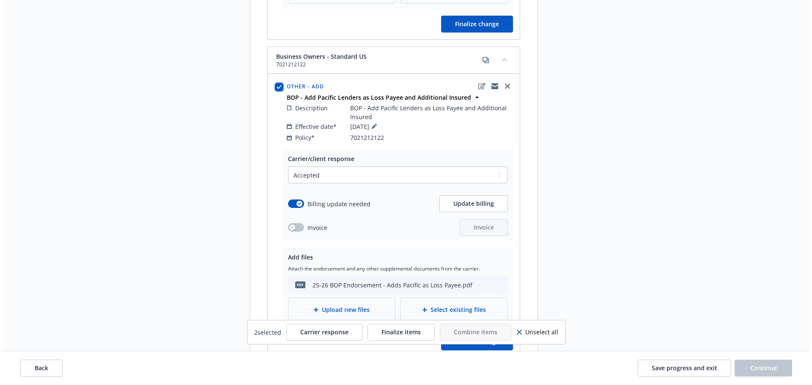
scroll to position [420, 0]
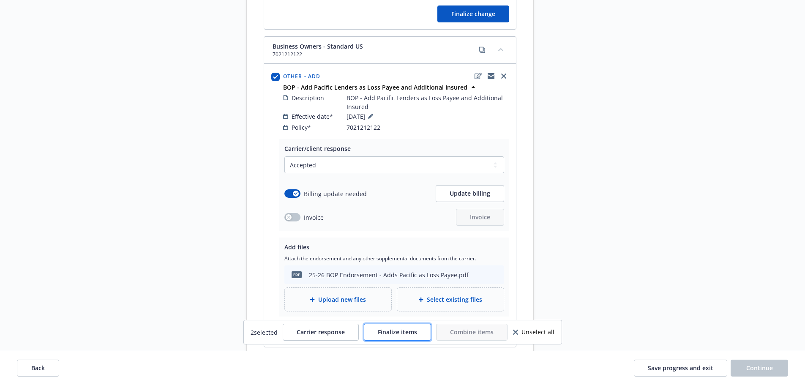
click at [381, 336] on button "Finalize items" at bounding box center [397, 332] width 67 height 17
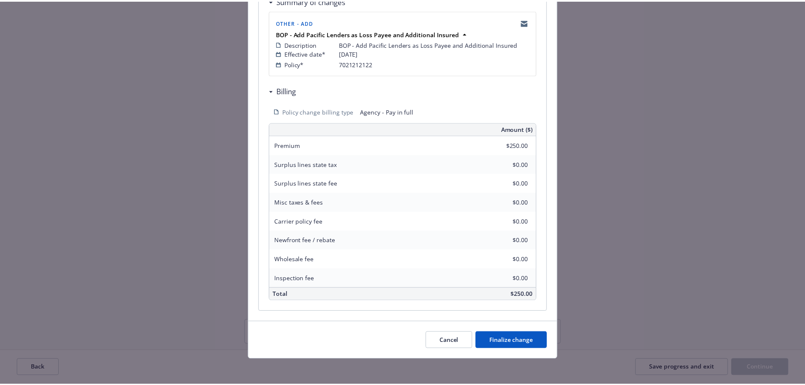
scroll to position [551, 0]
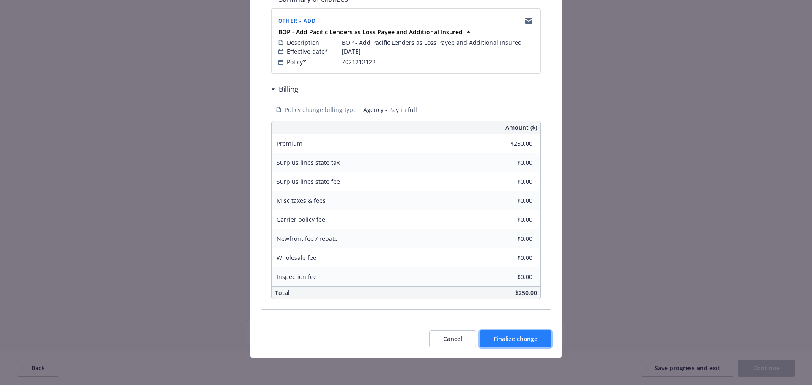
click at [505, 338] on span "Finalize change" at bounding box center [515, 339] width 44 height 8
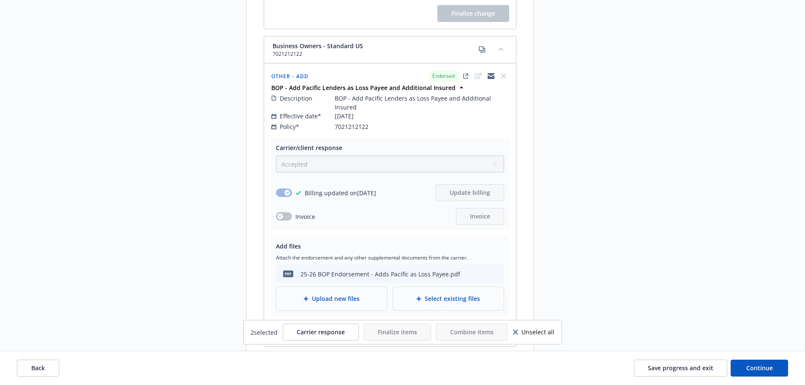
click at [733, 234] on div "Start request Request details Review request 4 Confirmation 5 Finalize policy c…" at bounding box center [402, 8] width 785 height 717
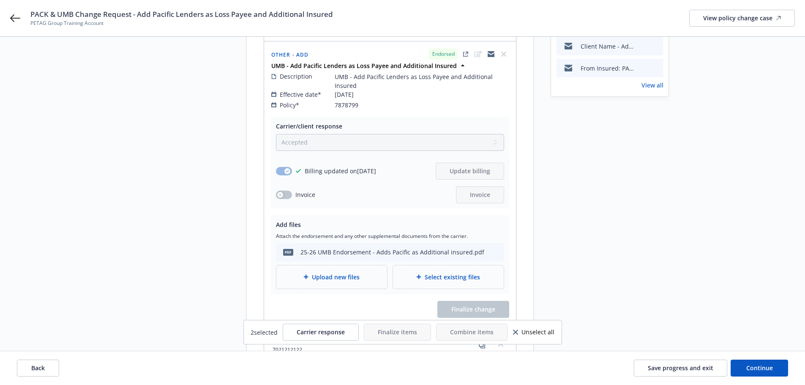
scroll to position [0, 0]
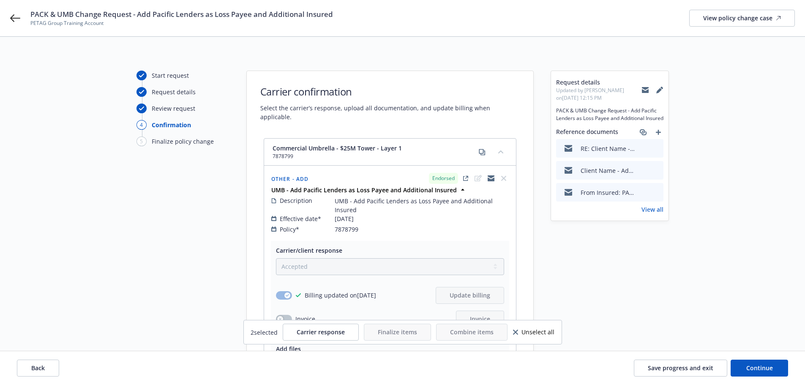
click at [514, 335] on div "Unselect all" at bounding box center [533, 332] width 41 height 6
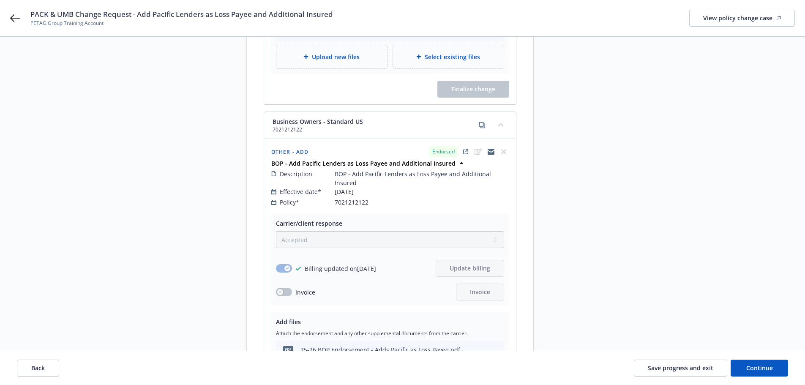
scroll to position [462, 0]
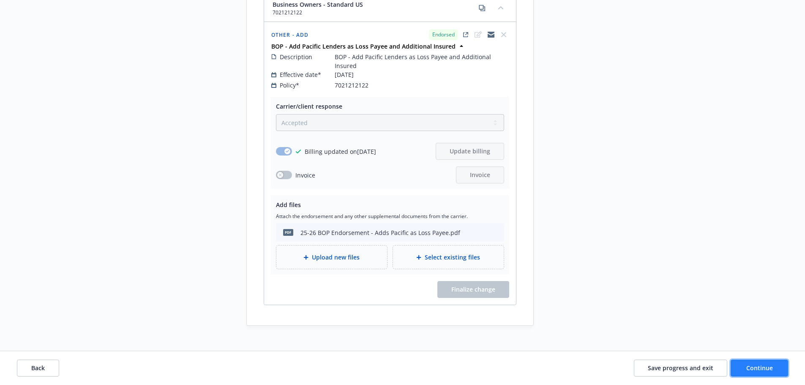
click at [763, 366] on span "Continue" at bounding box center [760, 368] width 27 height 8
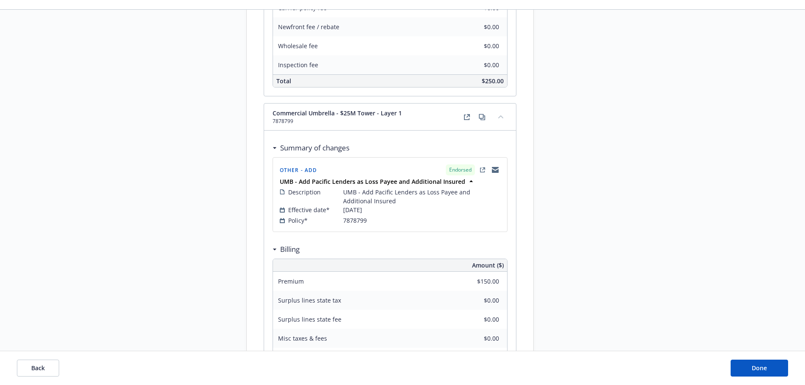
scroll to position [423, 0]
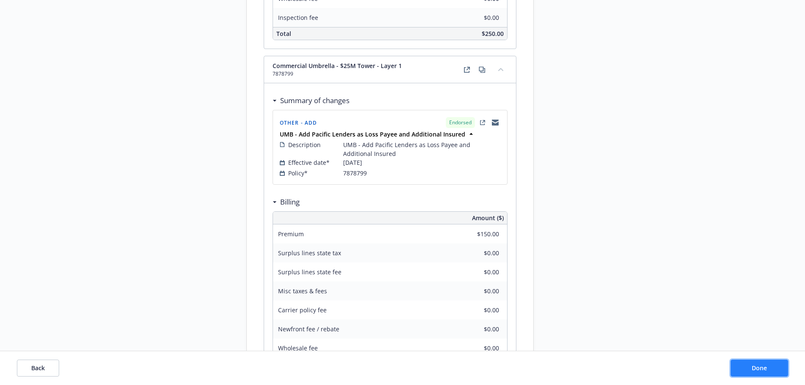
click at [759, 367] on span "Done" at bounding box center [759, 368] width 15 height 8
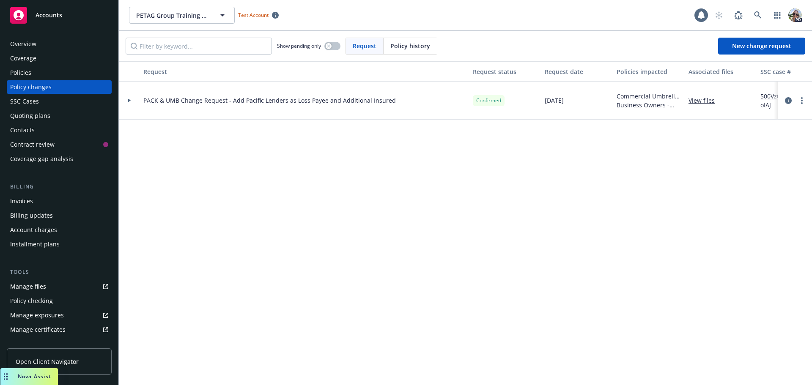
click at [767, 97] on link "500Vz00000SnhBoIAJ" at bounding box center [788, 101] width 57 height 18
click at [21, 202] on div "Invoices" at bounding box center [21, 201] width 23 height 14
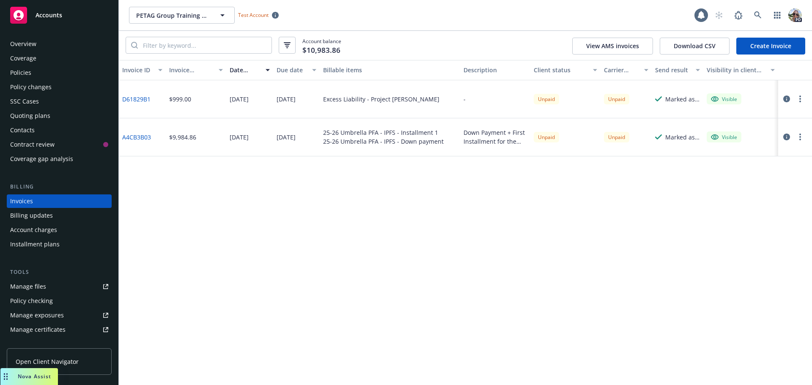
click at [772, 45] on link "Create Invoice" at bounding box center [770, 46] width 69 height 17
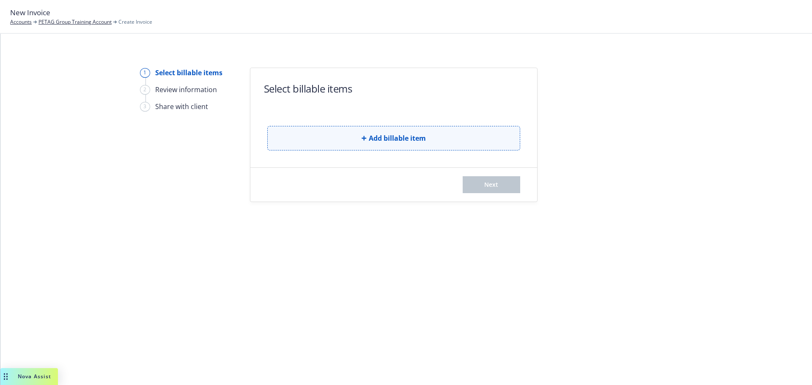
click at [303, 131] on button "Add billable item" at bounding box center [393, 138] width 253 height 25
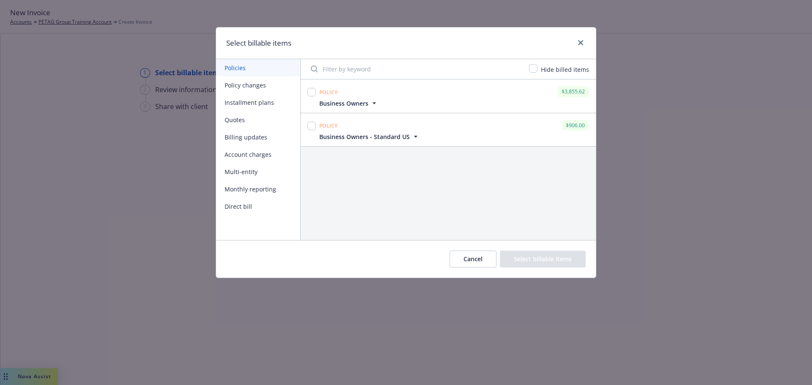
click at [244, 87] on button "Policy changes" at bounding box center [258, 85] width 84 height 17
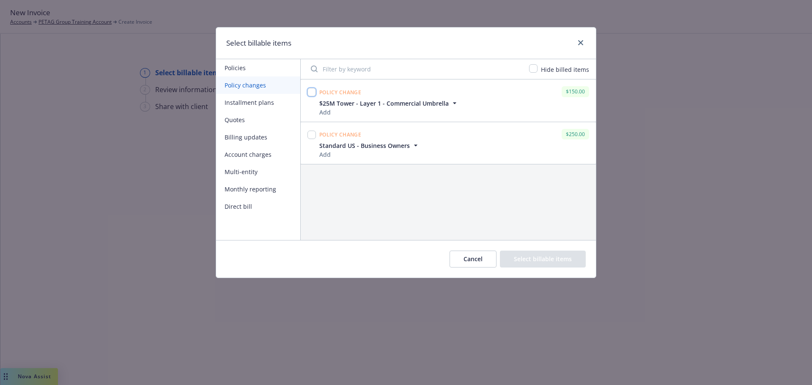
click at [312, 94] on input "checkbox" at bounding box center [311, 92] width 8 height 8
checkbox input "true"
click at [312, 137] on input "checkbox" at bounding box center [311, 135] width 8 height 8
checkbox input "true"
click at [558, 265] on button "Select billable items" at bounding box center [543, 259] width 86 height 17
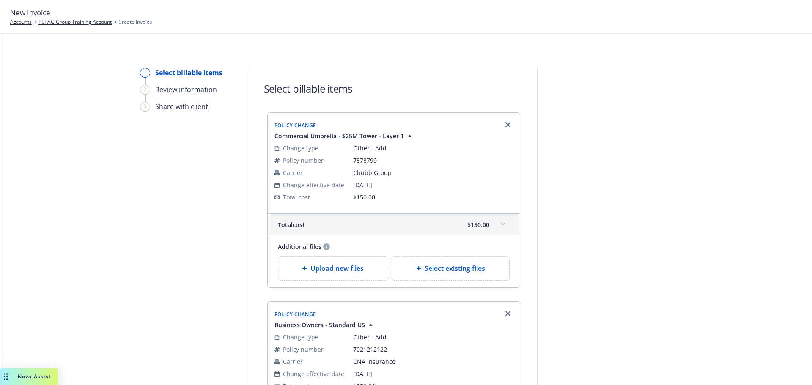
click at [430, 271] on span "Select existing files" at bounding box center [455, 268] width 60 height 10
select select "Invoice - Third Party"
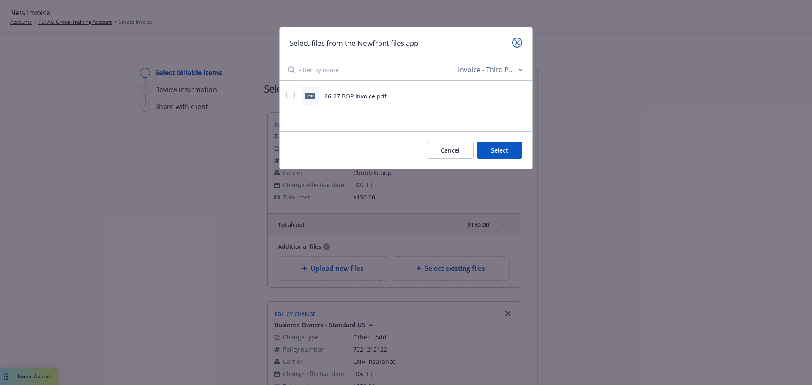
click at [521, 44] on link "close" at bounding box center [517, 43] width 10 height 10
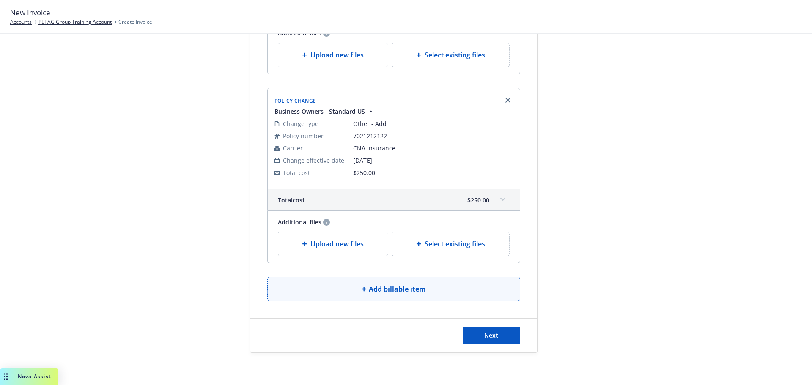
scroll to position [215, 0]
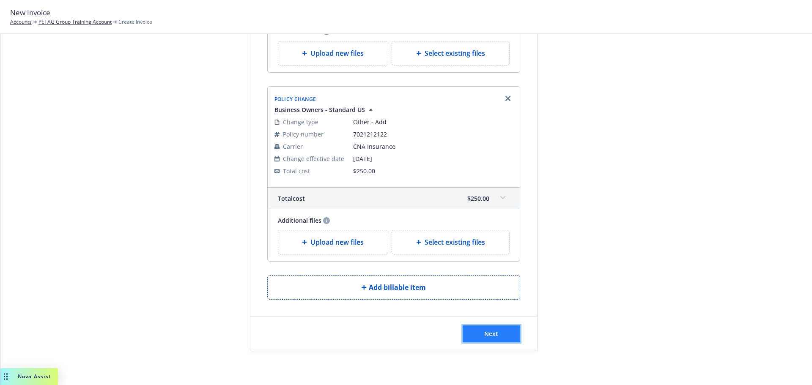
click at [489, 330] on span "Next" at bounding box center [491, 334] width 14 height 8
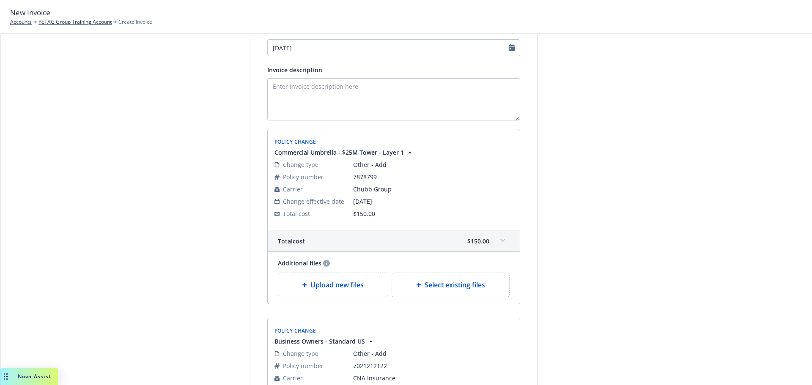
scroll to position [0, 0]
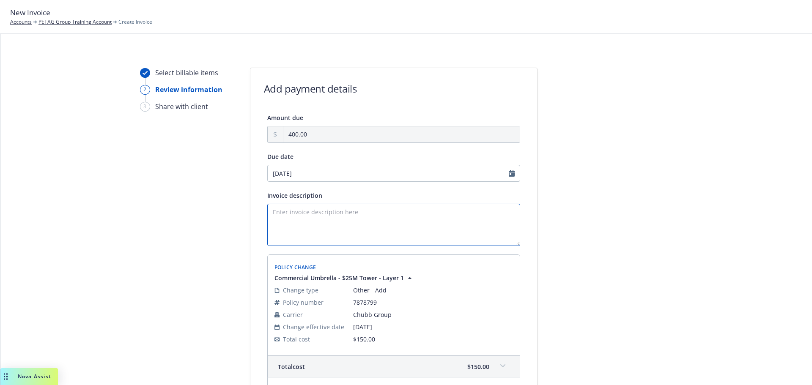
click at [277, 222] on textarea "Invoice description" at bounding box center [393, 225] width 253 height 42
drag, startPoint x: 371, startPoint y: 210, endPoint x: 265, endPoint y: 211, distance: 106.1
click at [267, 211] on textarea "Invoice description" at bounding box center [393, 225] width 253 height 42
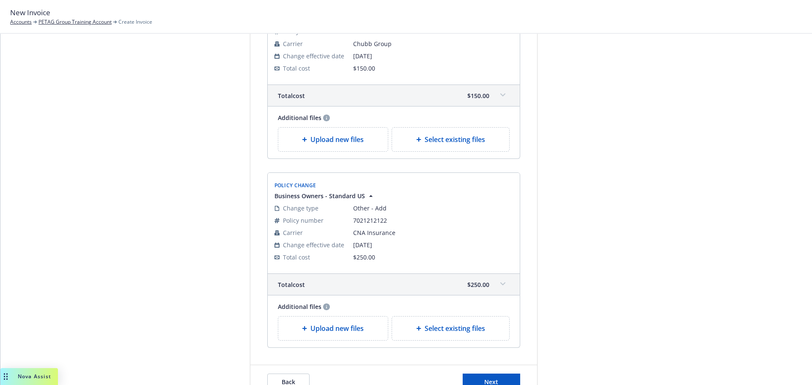
scroll to position [319, 0]
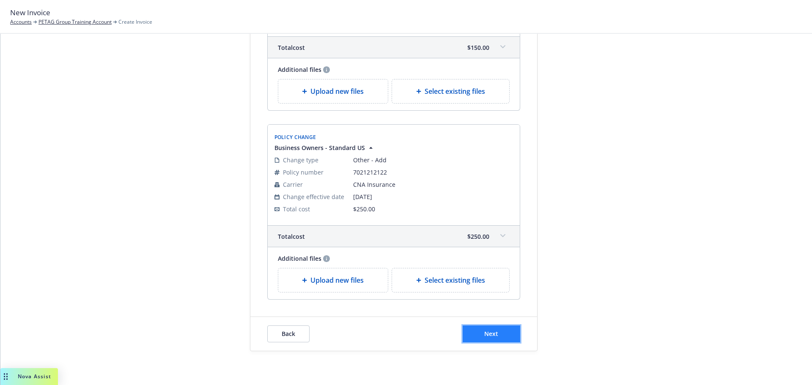
click at [480, 332] on button "Next" at bounding box center [492, 334] width 58 height 17
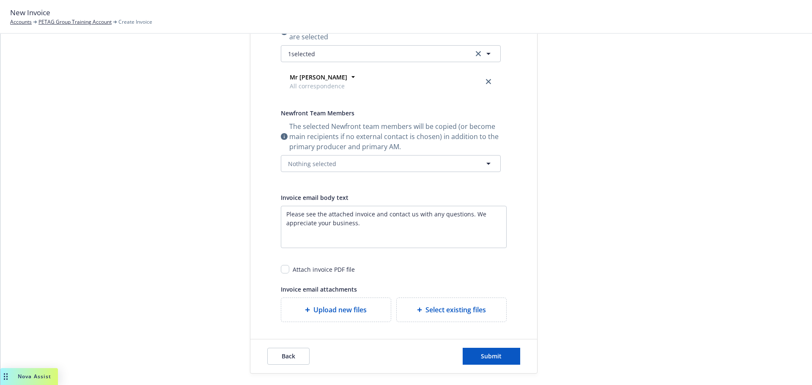
scroll to position [192, 0]
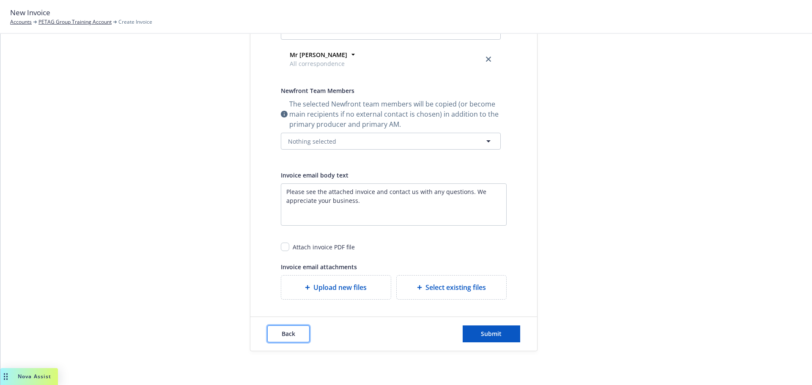
click at [273, 334] on button "Back" at bounding box center [288, 334] width 42 height 17
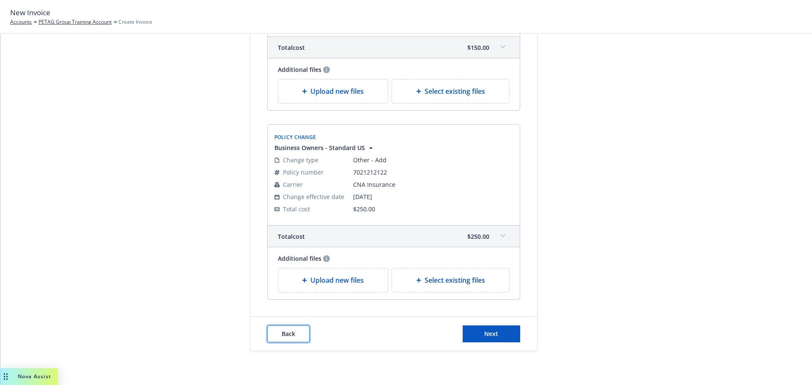
click at [277, 333] on button "Back" at bounding box center [288, 334] width 42 height 17
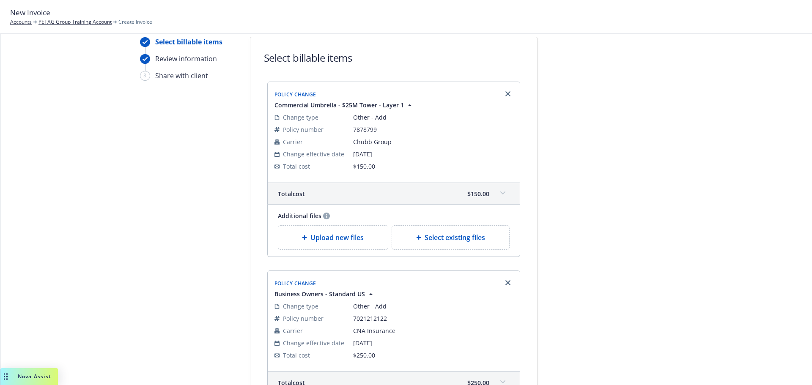
scroll to position [0, 0]
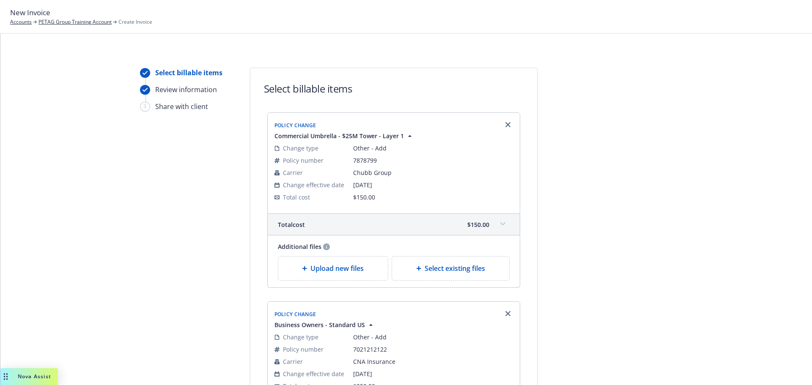
click at [164, 74] on div "Select billable items" at bounding box center [188, 73] width 67 height 10
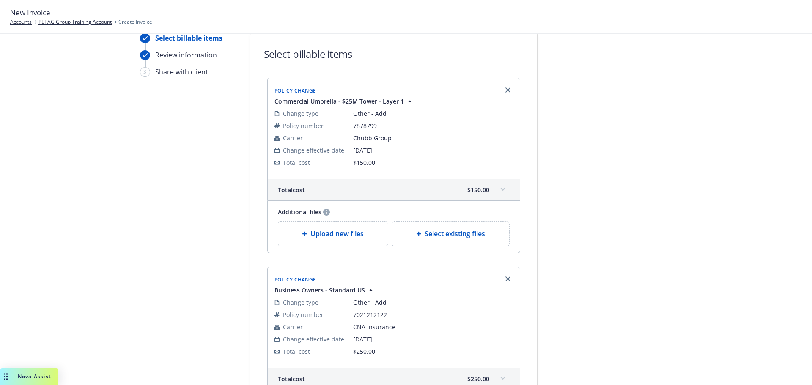
scroll to position [42, 0]
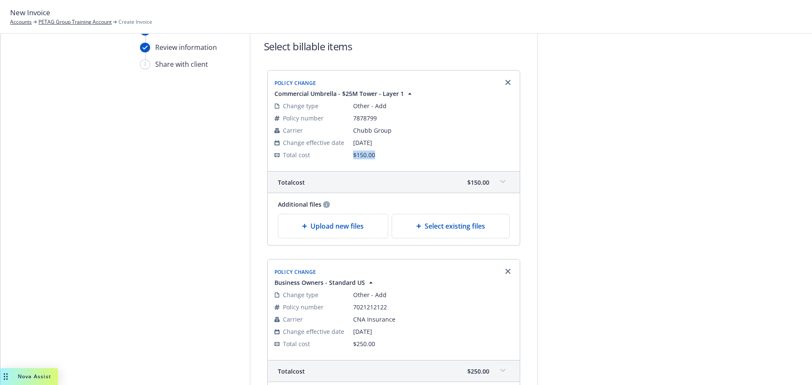
drag, startPoint x: 374, startPoint y: 159, endPoint x: 346, endPoint y: 156, distance: 27.6
click at [346, 156] on tr "Total cost $150.00" at bounding box center [393, 155] width 238 height 12
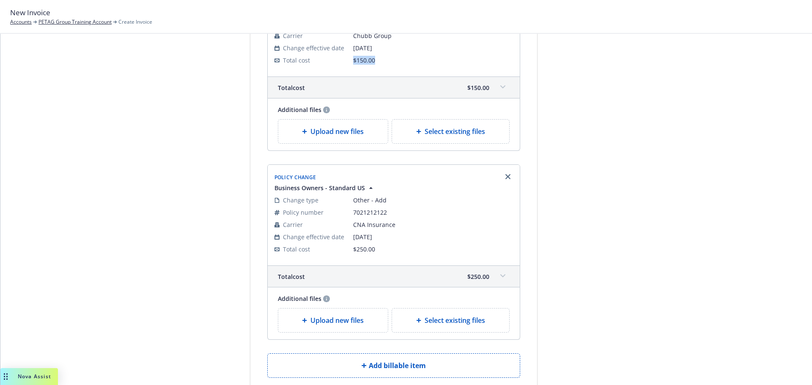
scroll to position [211, 0]
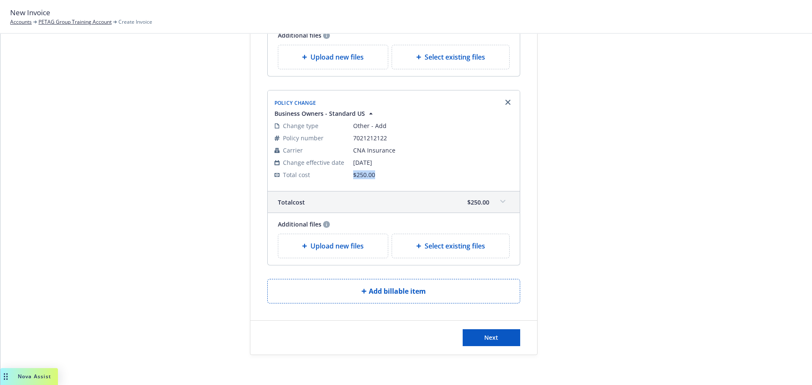
drag, startPoint x: 374, startPoint y: 178, endPoint x: 340, endPoint y: 178, distance: 34.3
click at [340, 178] on tr "Total cost $250.00" at bounding box center [393, 175] width 238 height 12
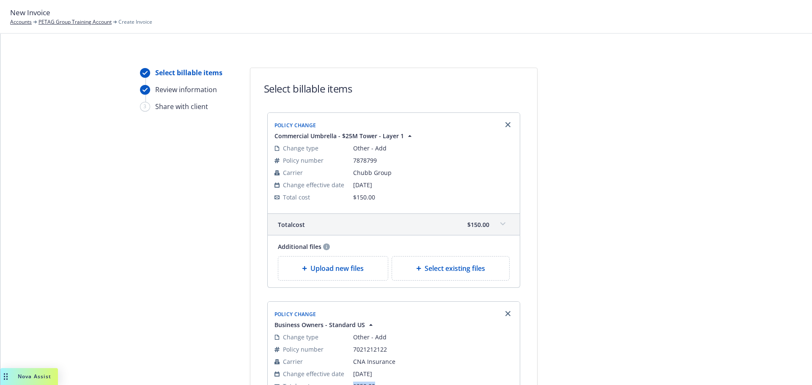
scroll to position [215, 0]
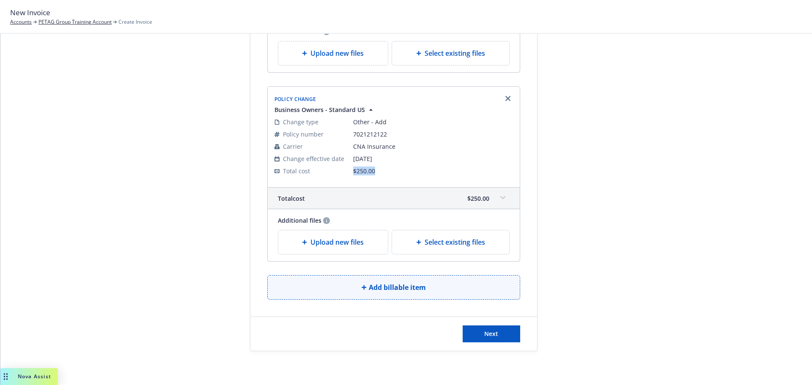
click at [386, 285] on span "Add billable item" at bounding box center [397, 287] width 57 height 10
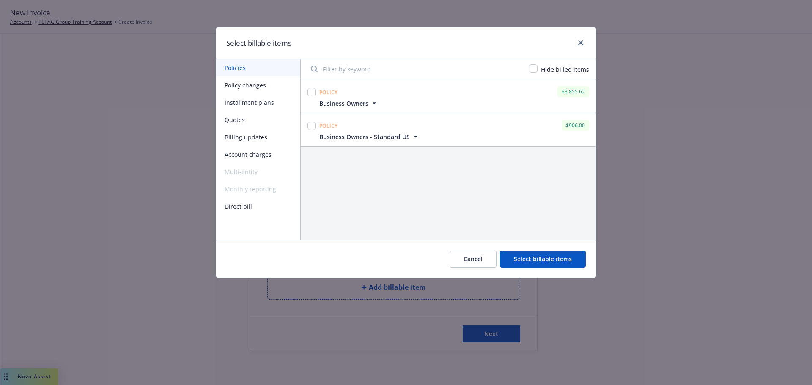
click at [233, 85] on button "Policy changes" at bounding box center [258, 85] width 84 height 17
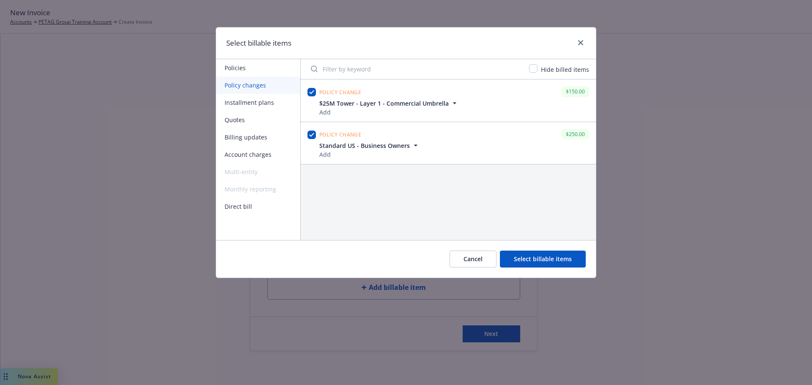
click at [239, 67] on button "Policies" at bounding box center [258, 67] width 84 height 17
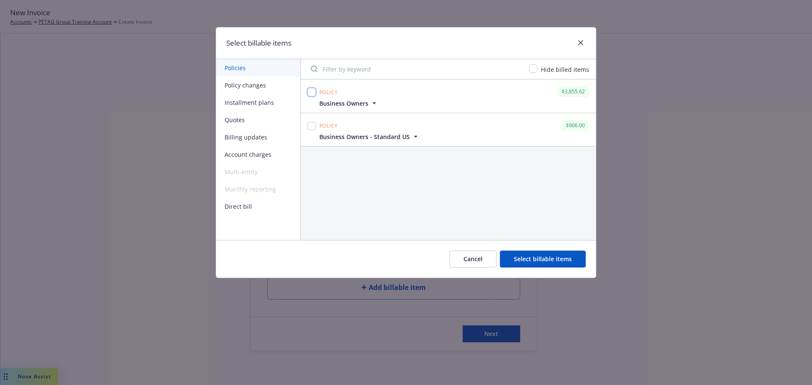
click at [313, 91] on input "checkbox" at bounding box center [311, 92] width 8 height 8
checkbox input "true"
click at [523, 257] on button "Select billable items" at bounding box center [543, 259] width 86 height 17
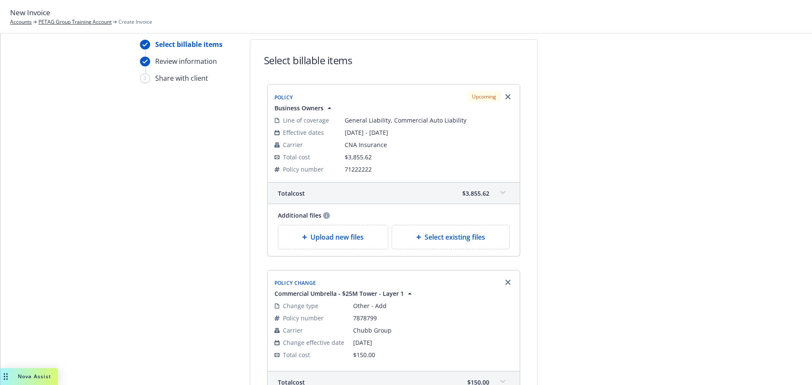
scroll to position [42, 0]
